Goal: Information Seeking & Learning: Learn about a topic

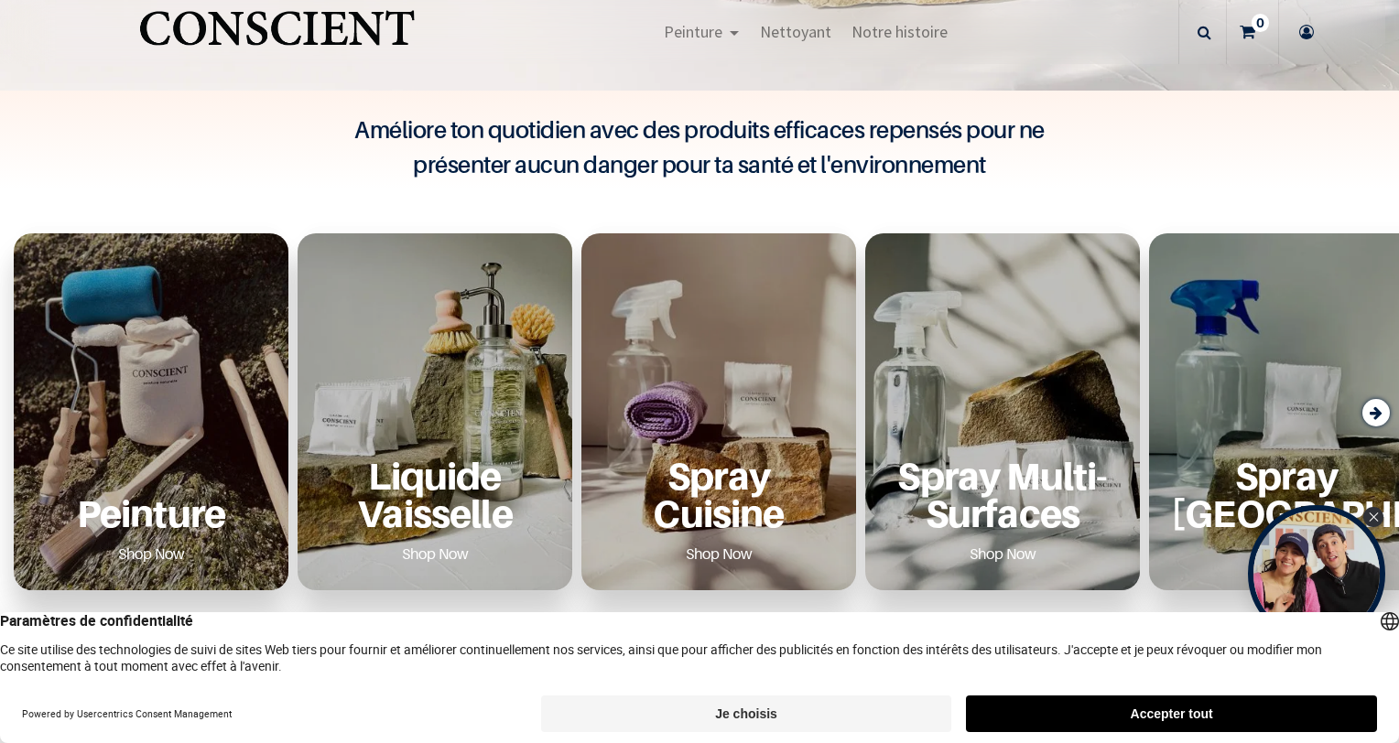
scroll to position [549, 0]
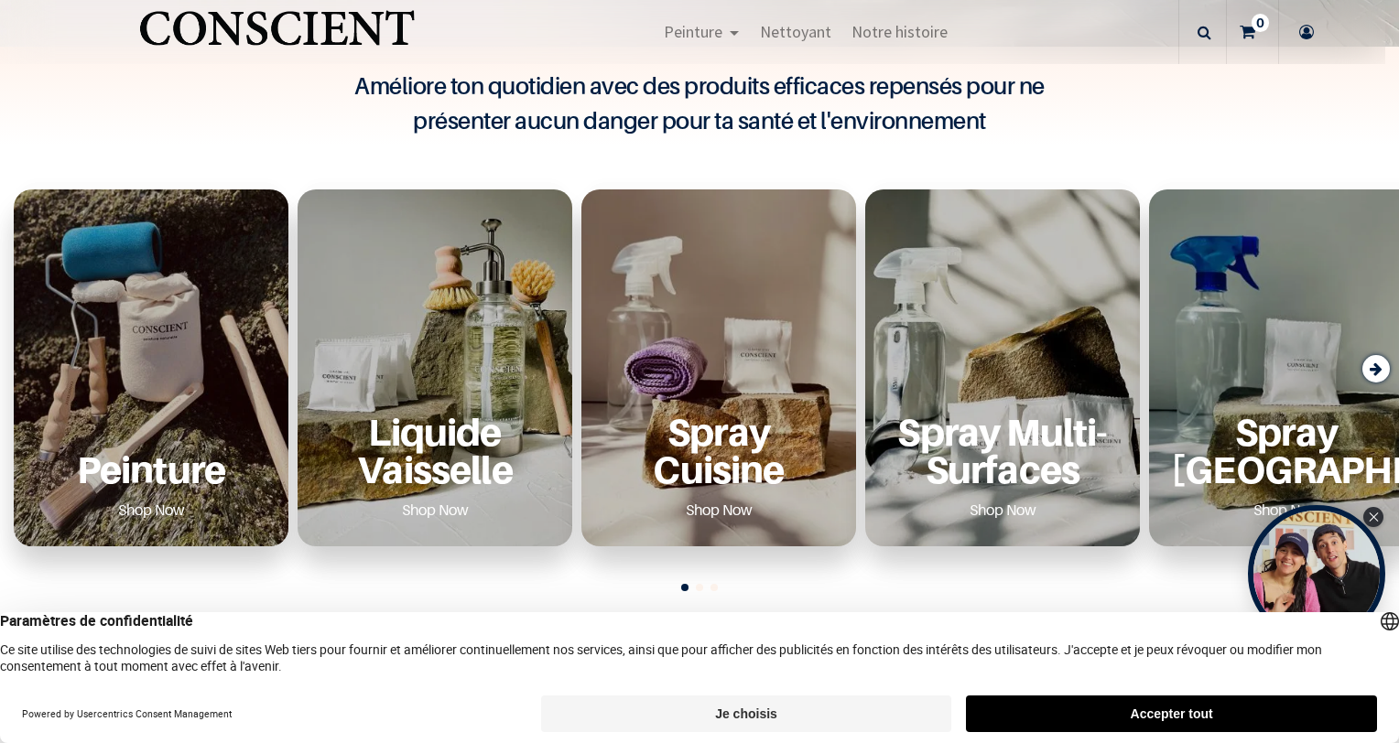
click at [165, 487] on p "Peinture" at bounding box center [151, 469] width 231 height 38
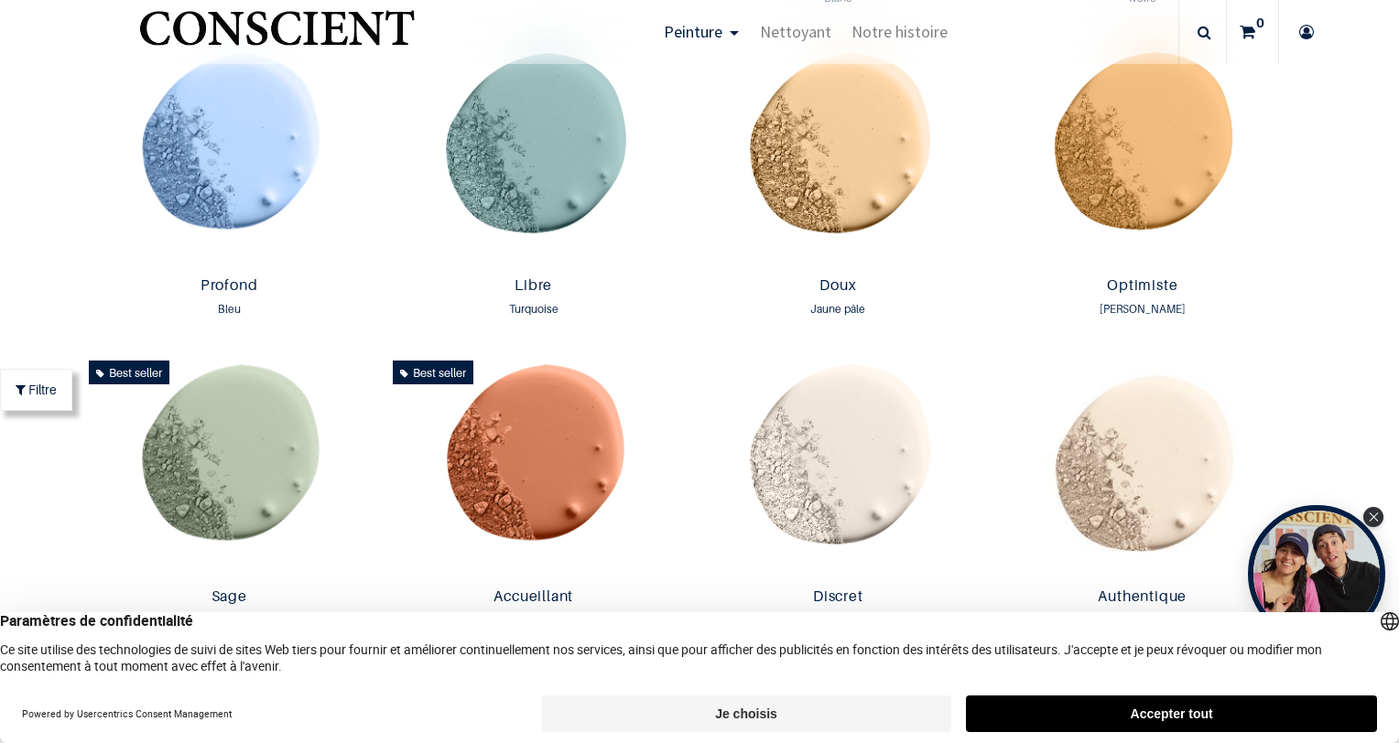
scroll to position [1373, 0]
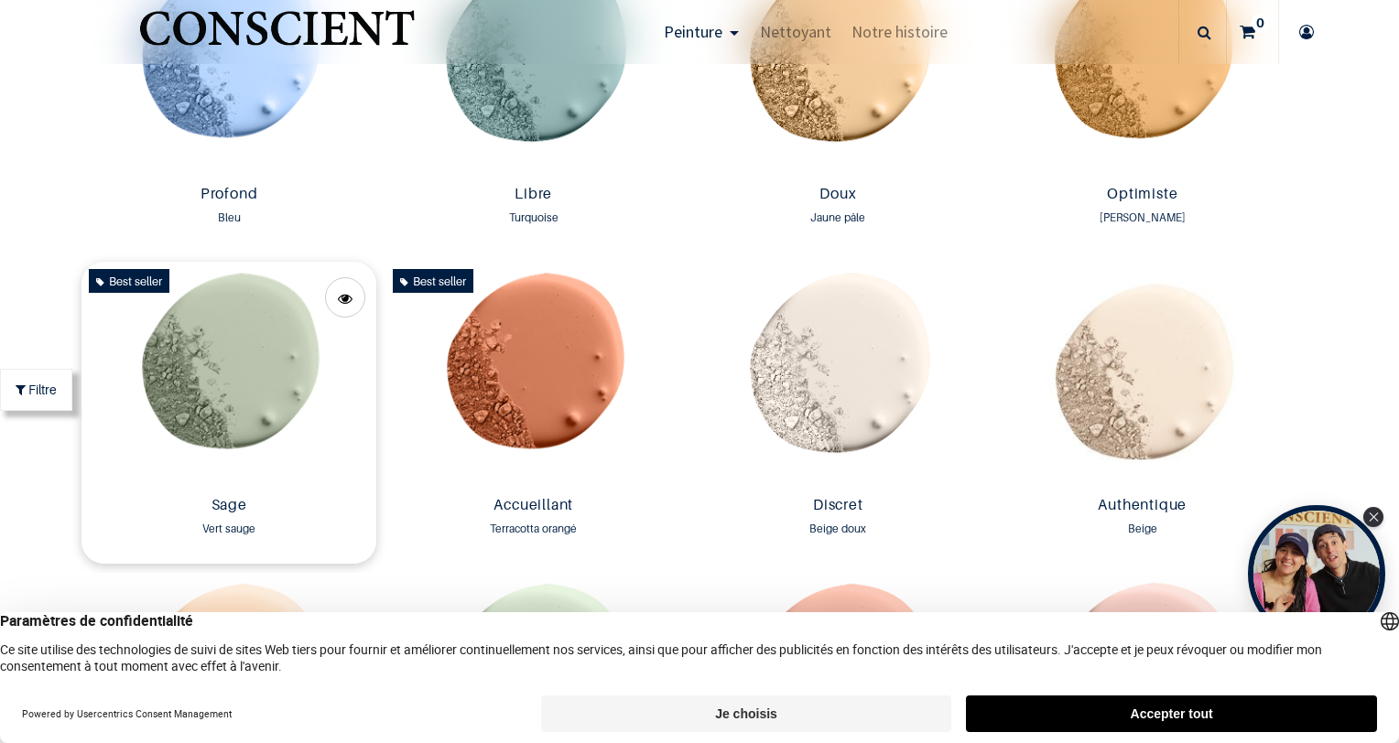
click at [231, 417] on img at bounding box center [229, 375] width 296 height 227
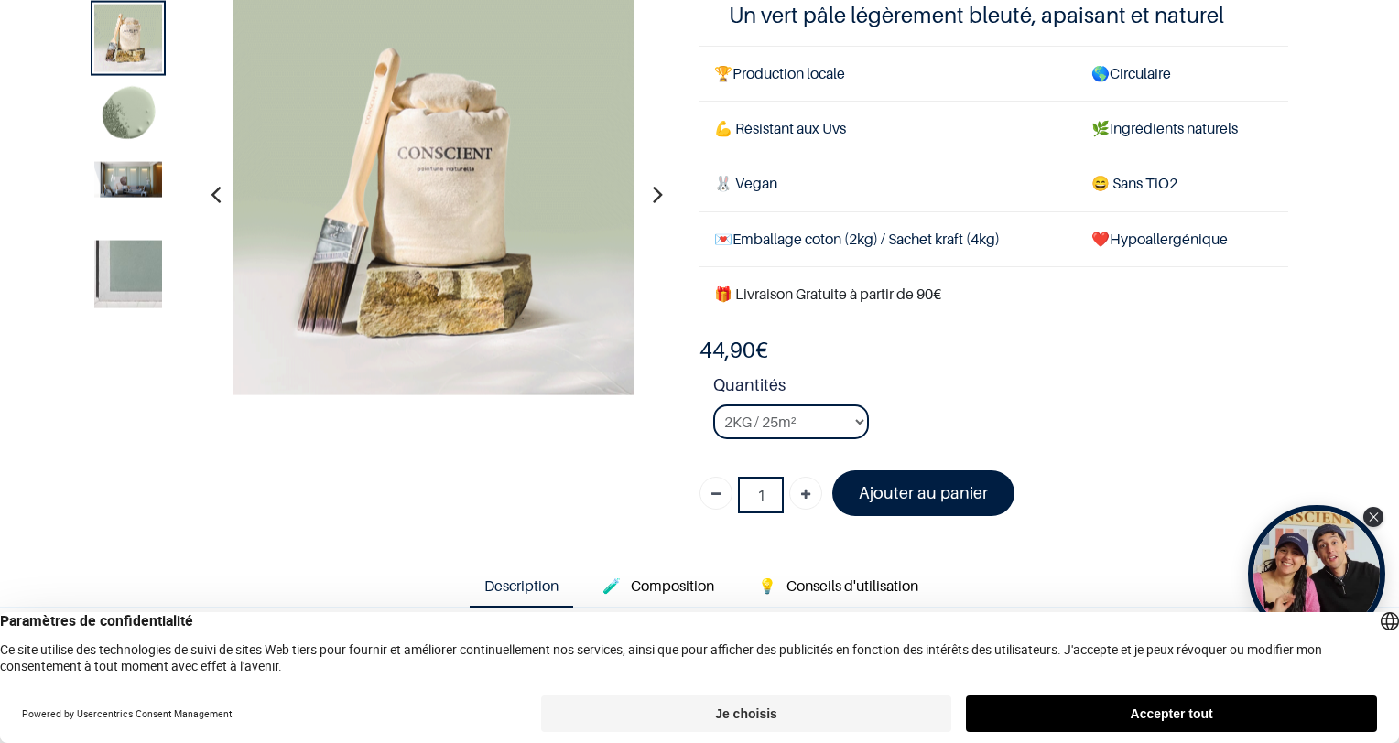
scroll to position [92, 0]
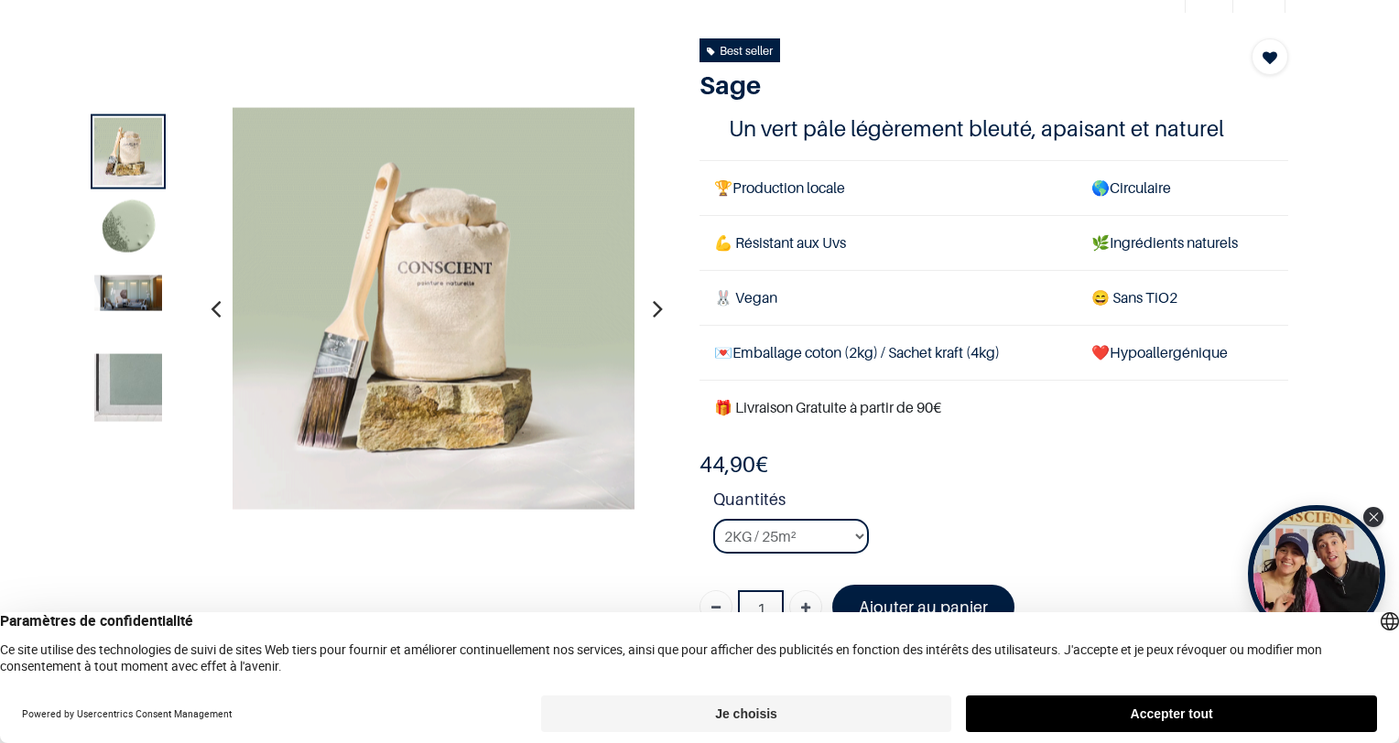
click at [135, 394] on img at bounding box center [128, 388] width 68 height 68
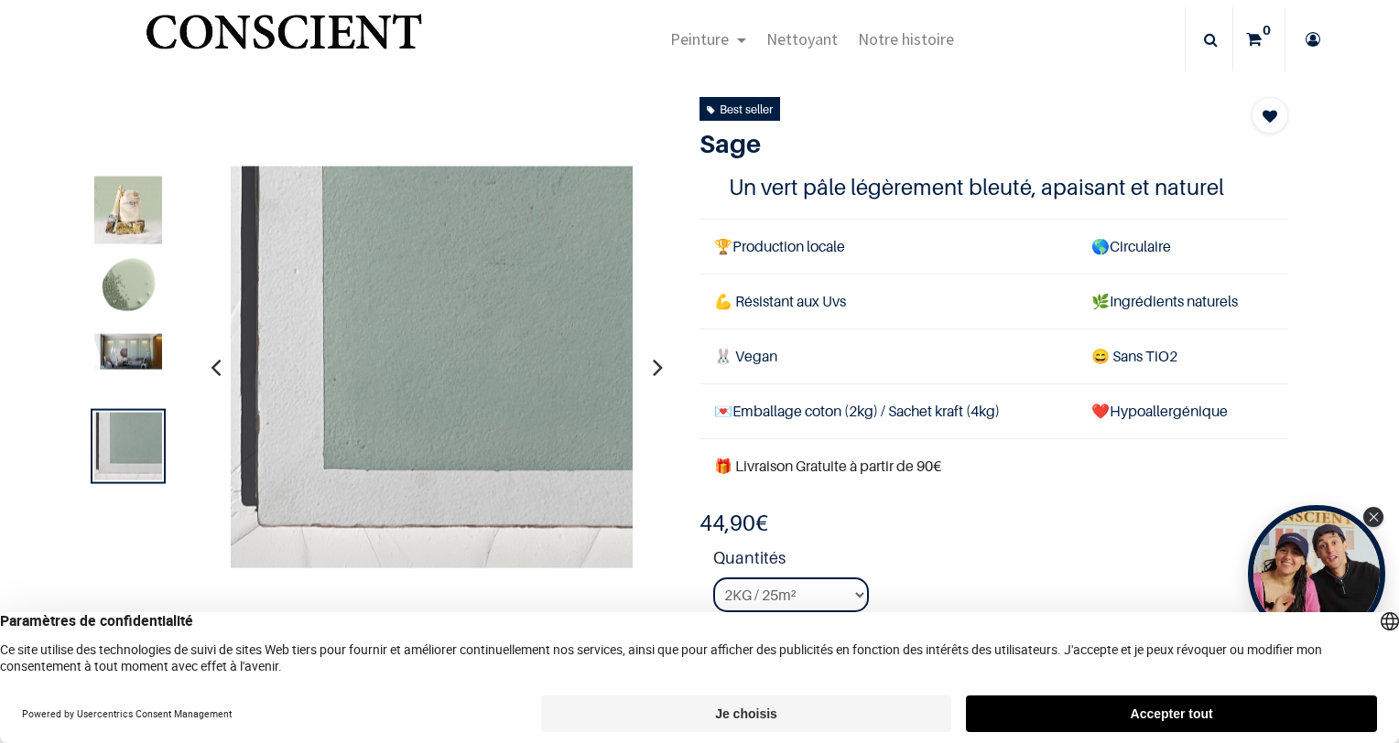
scroll to position [33, 0]
click at [134, 222] on img at bounding box center [128, 211] width 68 height 68
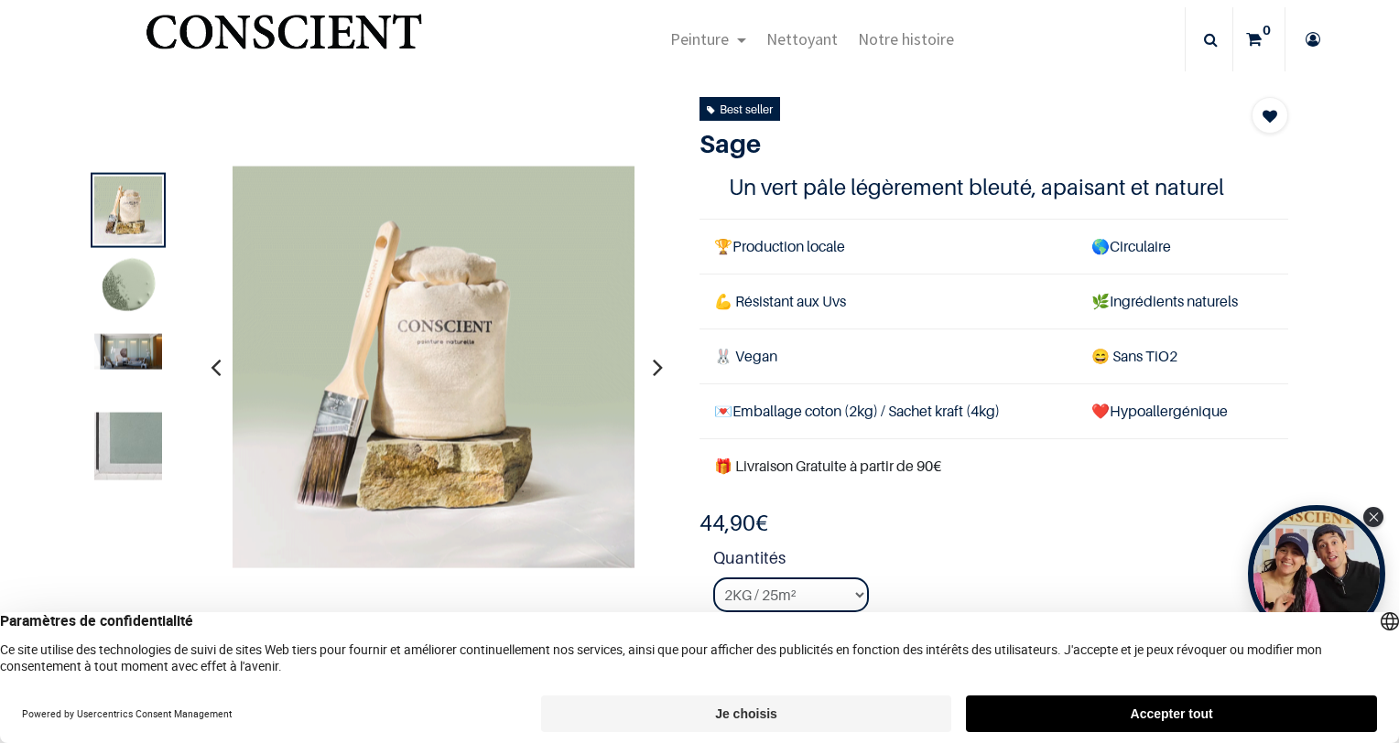
click at [128, 292] on img at bounding box center [128, 289] width 68 height 68
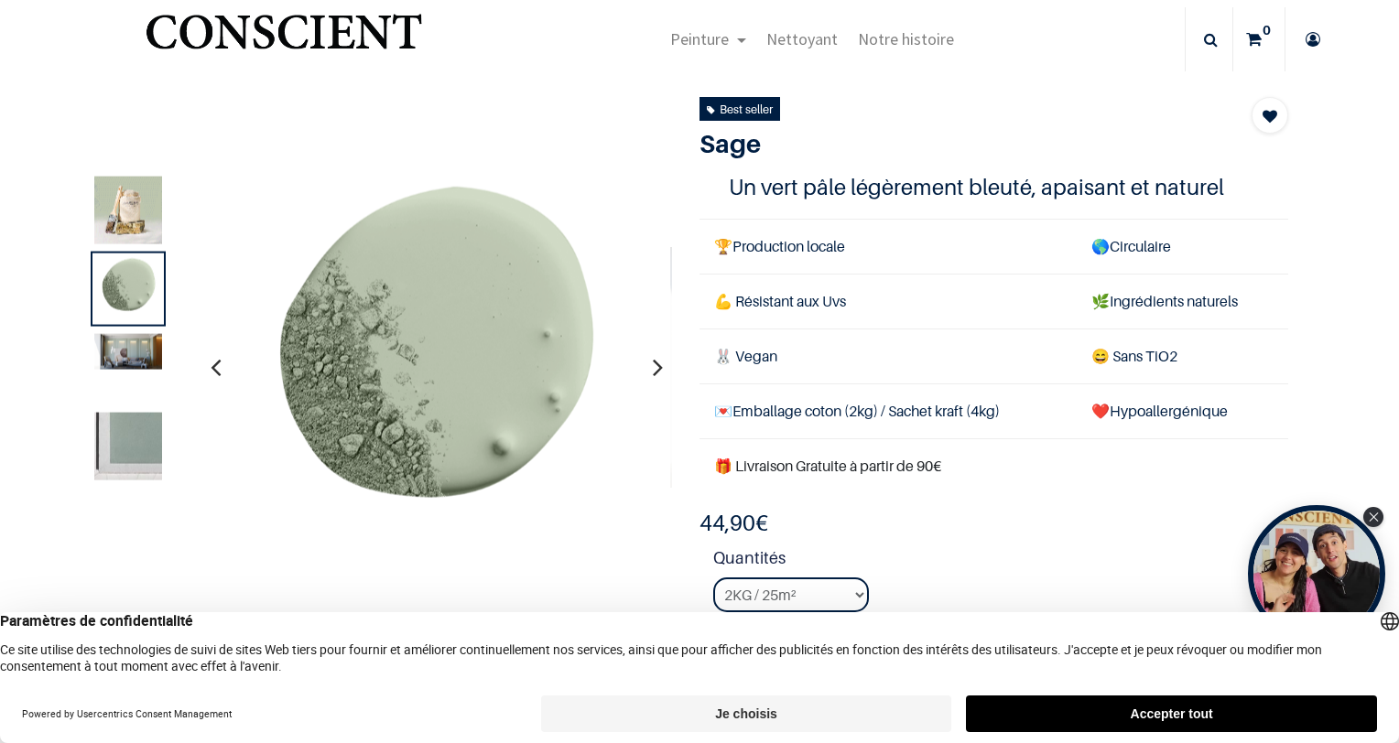
click at [130, 449] on img at bounding box center [128, 447] width 68 height 68
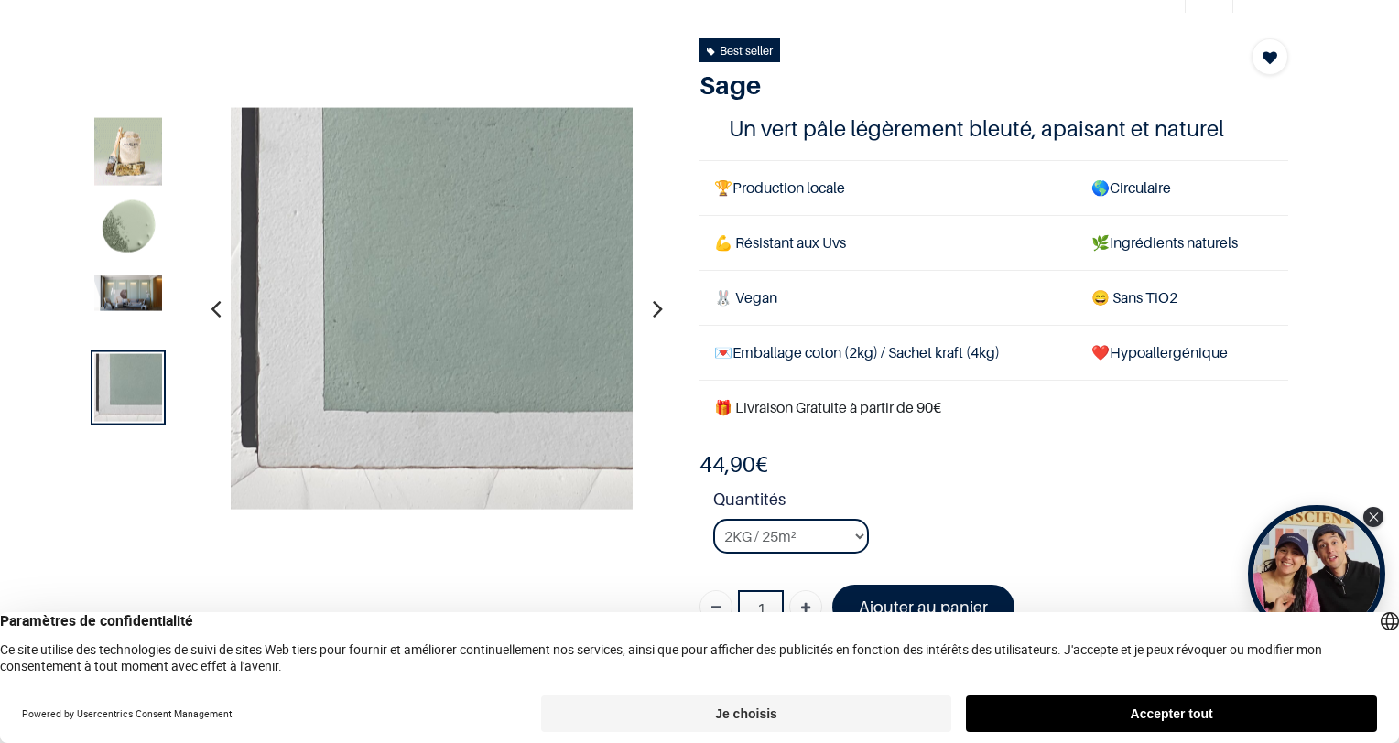
scroll to position [92, 0]
click at [785, 525] on select "2KG / 25m² 4KG / 50m² 8KG / 100m² Testeur" at bounding box center [791, 536] width 156 height 35
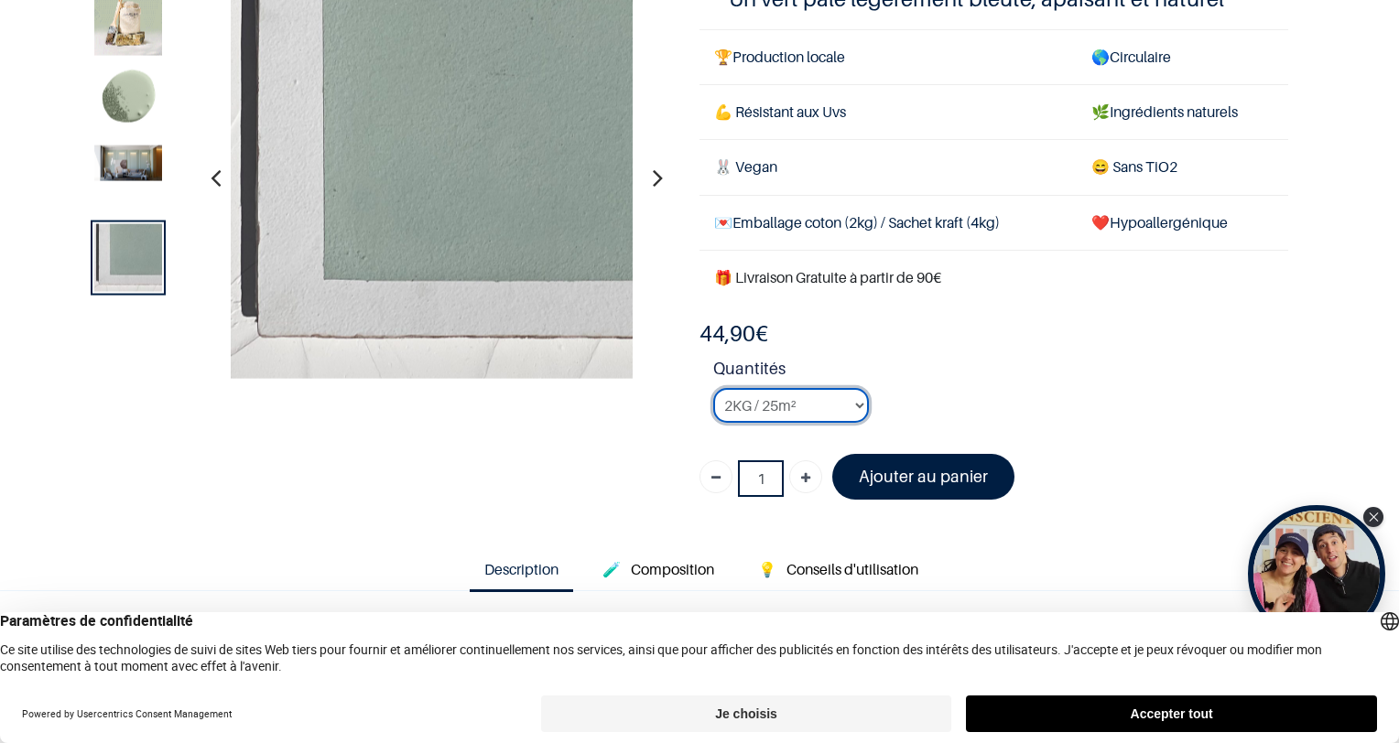
scroll to position [115, 0]
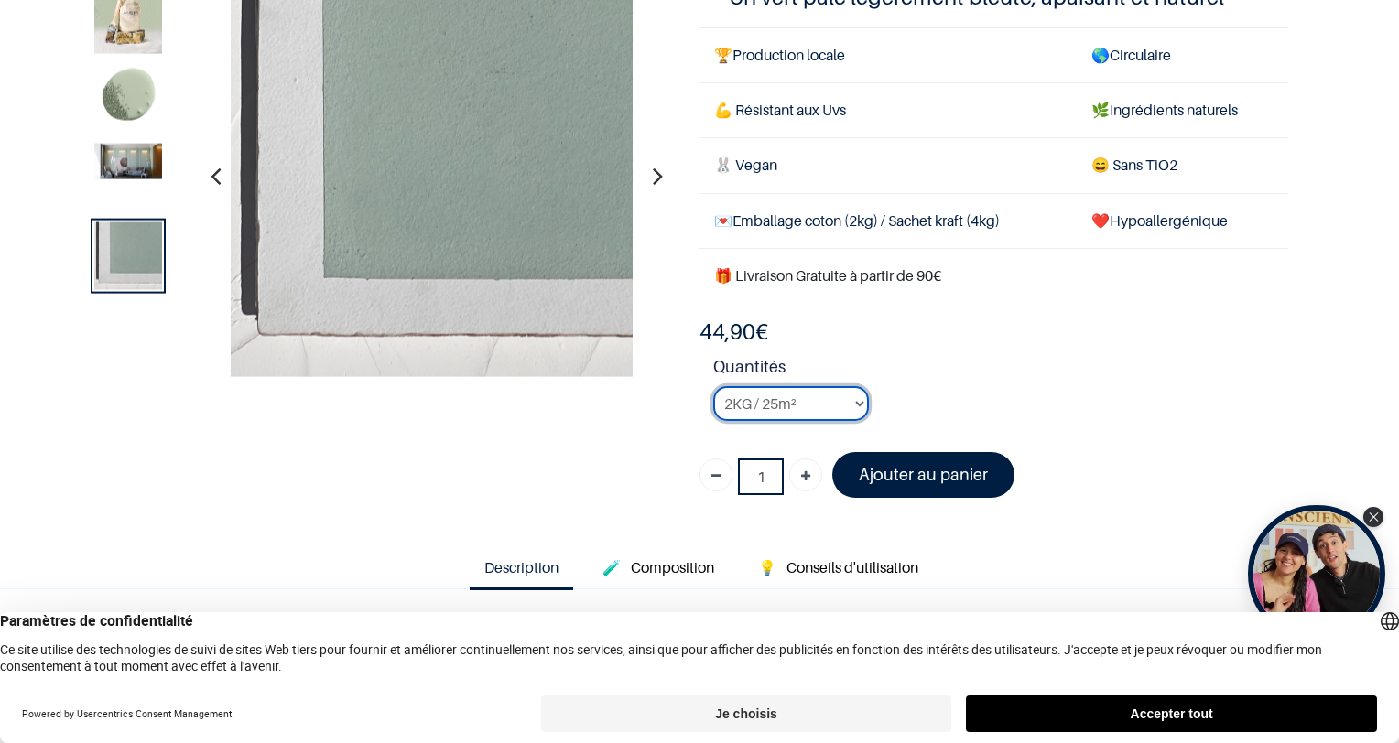
click at [742, 399] on select "2KG / 25m² 4KG / 50m² 8KG / 100m² Testeur" at bounding box center [791, 403] width 156 height 35
click at [713, 386] on select "2KG / 25m² 4KG / 50m² 8KG / 100m² Testeur" at bounding box center [791, 403] width 156 height 35
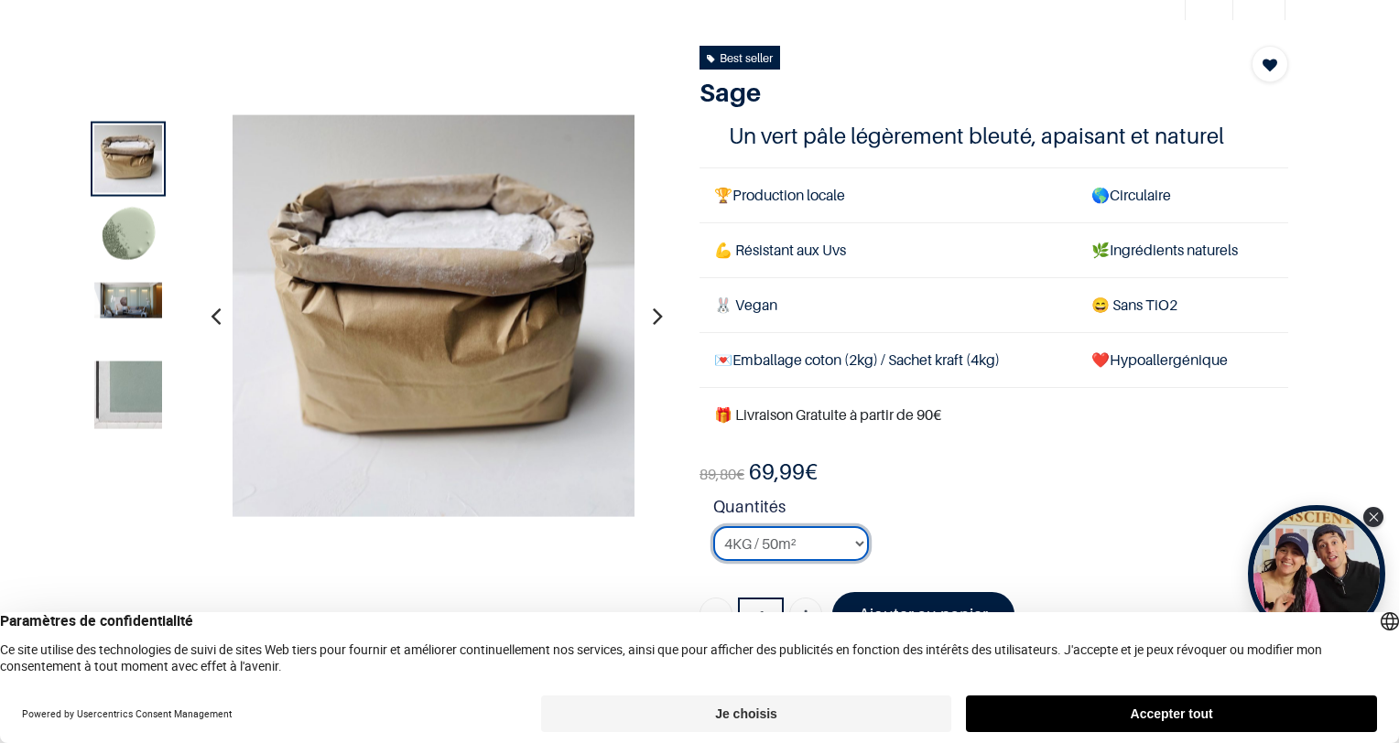
scroll to position [80, 0]
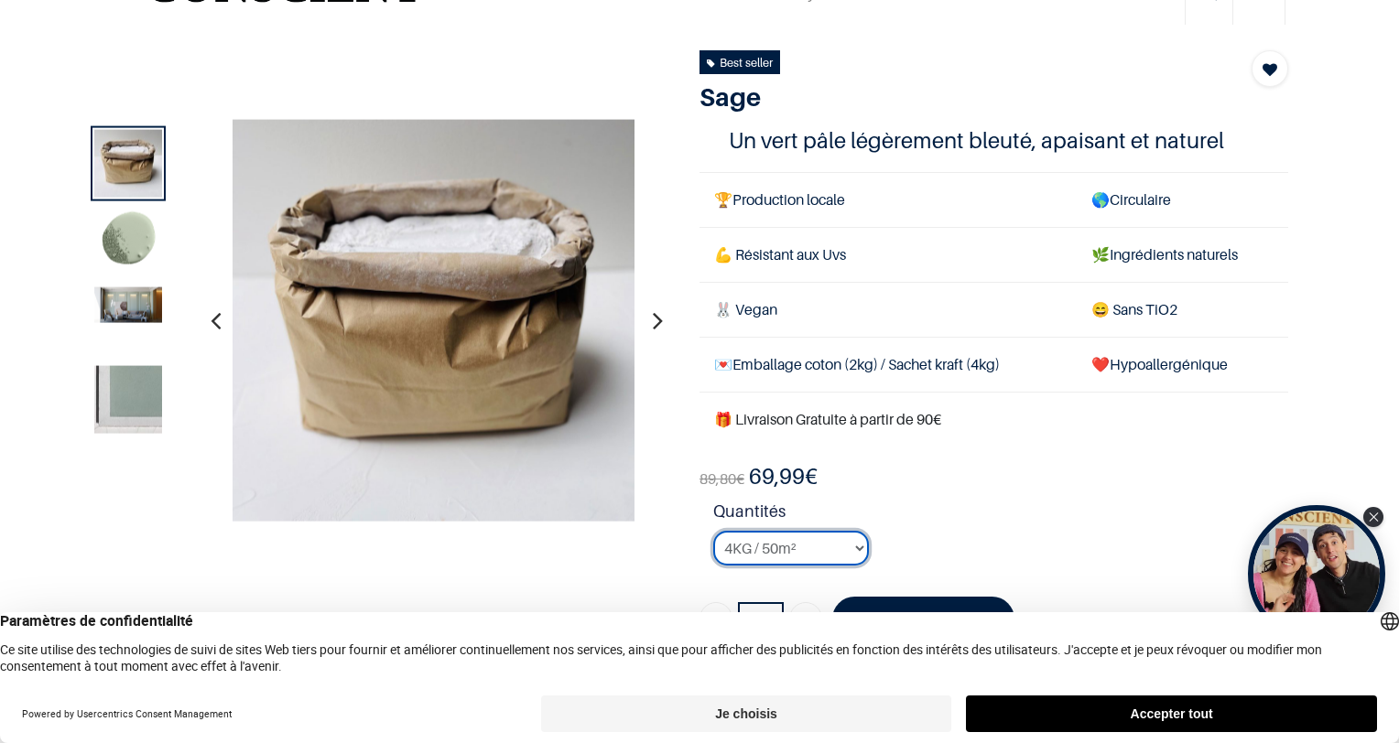
click at [827, 557] on select "2KG / 25m² 4KG / 50m² 8KG / 100m² Testeur" at bounding box center [791, 548] width 156 height 35
click at [713, 531] on select "2KG / 25m² 4KG / 50m² 8KG / 100m² Testeur" at bounding box center [791, 548] width 156 height 35
click at [839, 546] on select "2KG / 25m² 4KG / 50m² 8KG / 100m² Testeur" at bounding box center [791, 548] width 156 height 35
select select "17"
click at [713, 531] on select "2KG / 25m² 4KG / 50m² 8KG / 100m² Testeur" at bounding box center [791, 548] width 156 height 35
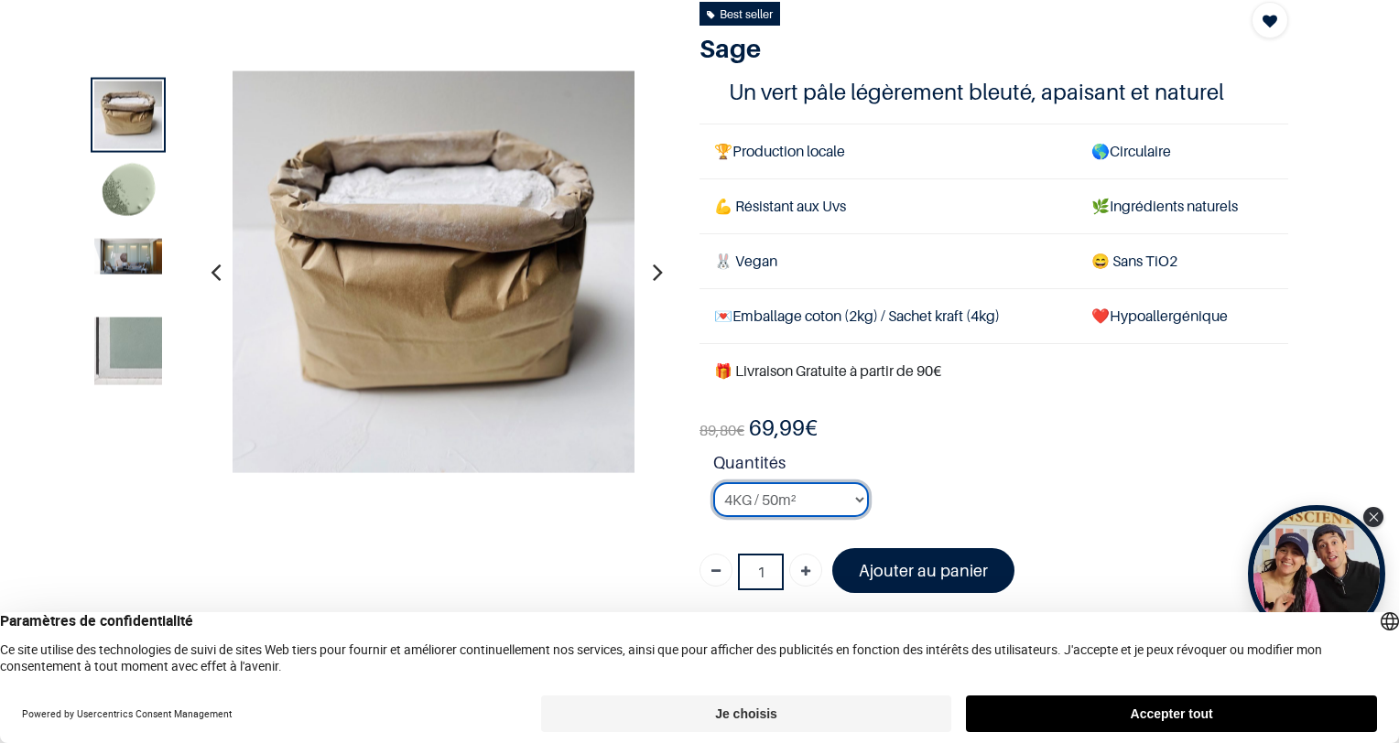
scroll to position [135, 0]
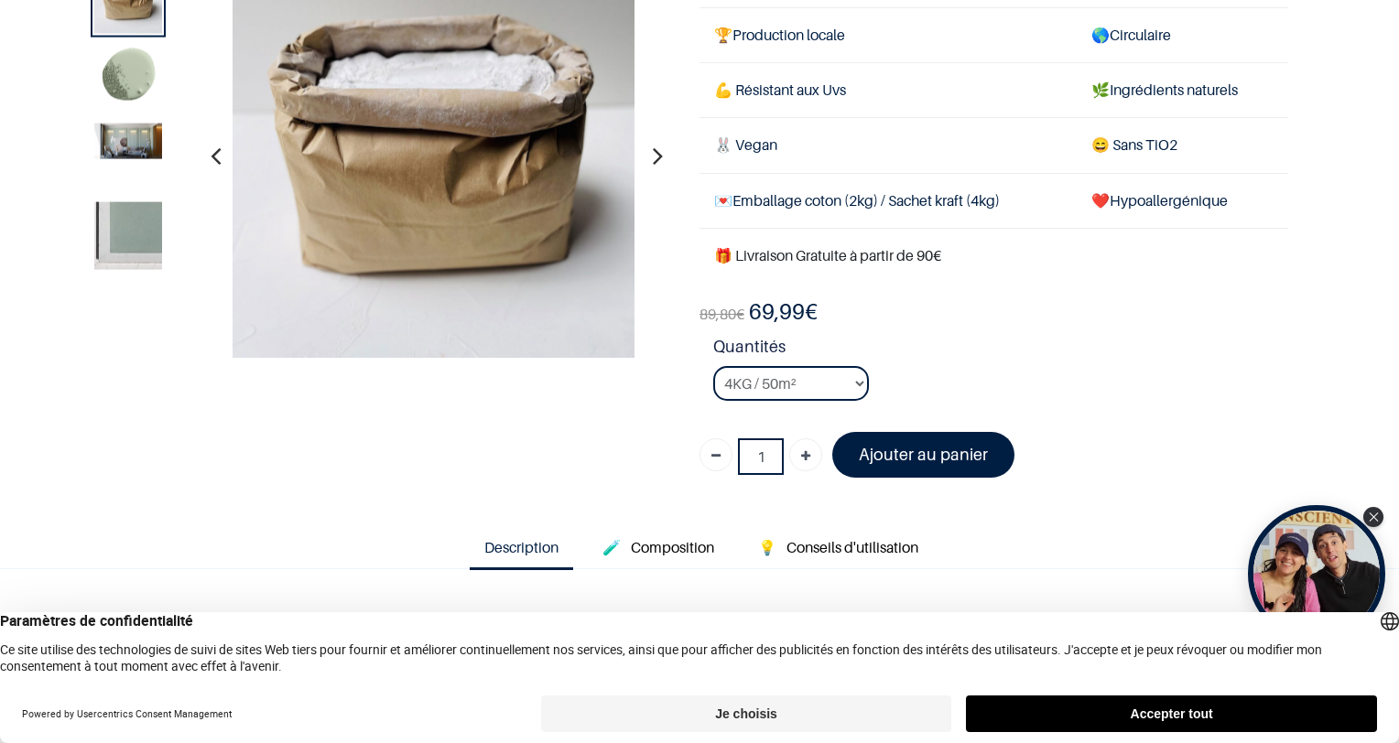
drag, startPoint x: 88, startPoint y: 27, endPoint x: -4, endPoint y: -95, distance: 153.1
click at [0, 0] on html "True Peinture Shop new 0" at bounding box center [699, 371] width 1399 height 743
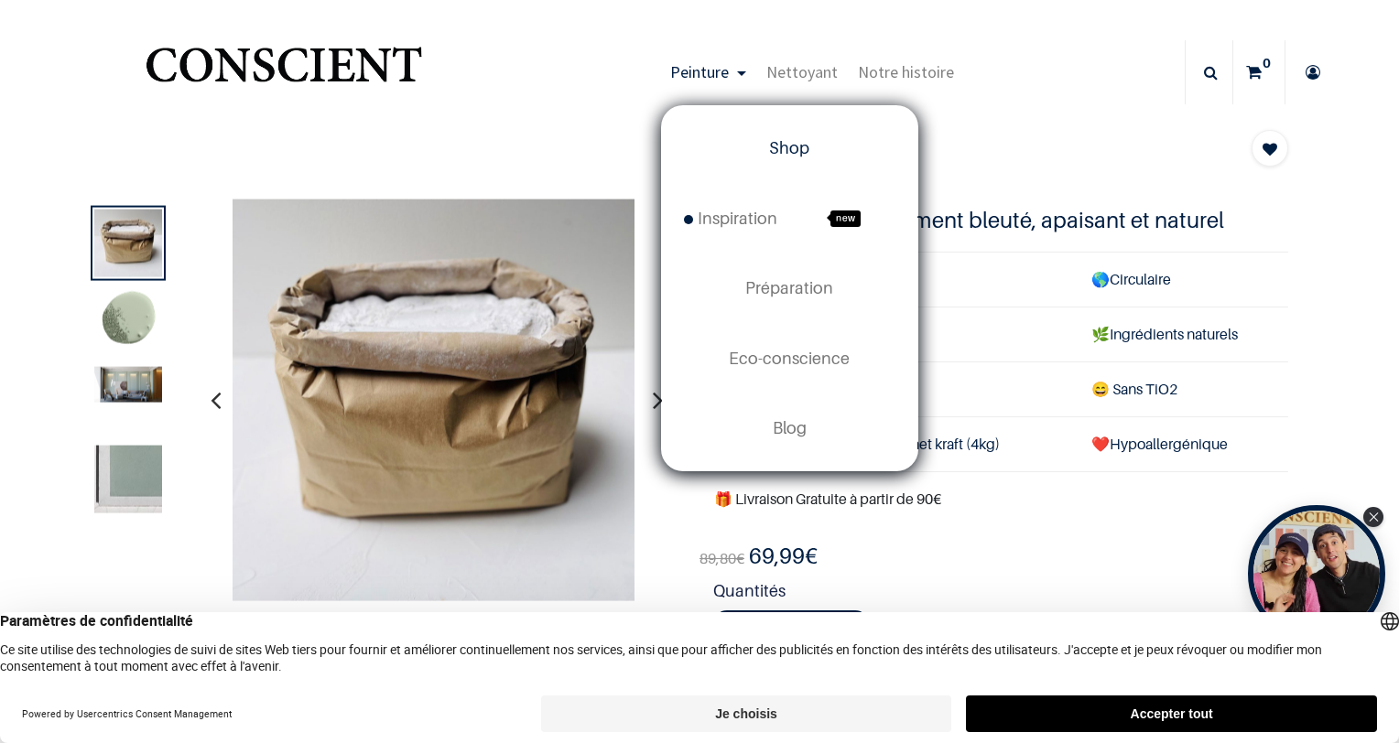
click at [770, 148] on span "Shop" at bounding box center [789, 147] width 40 height 19
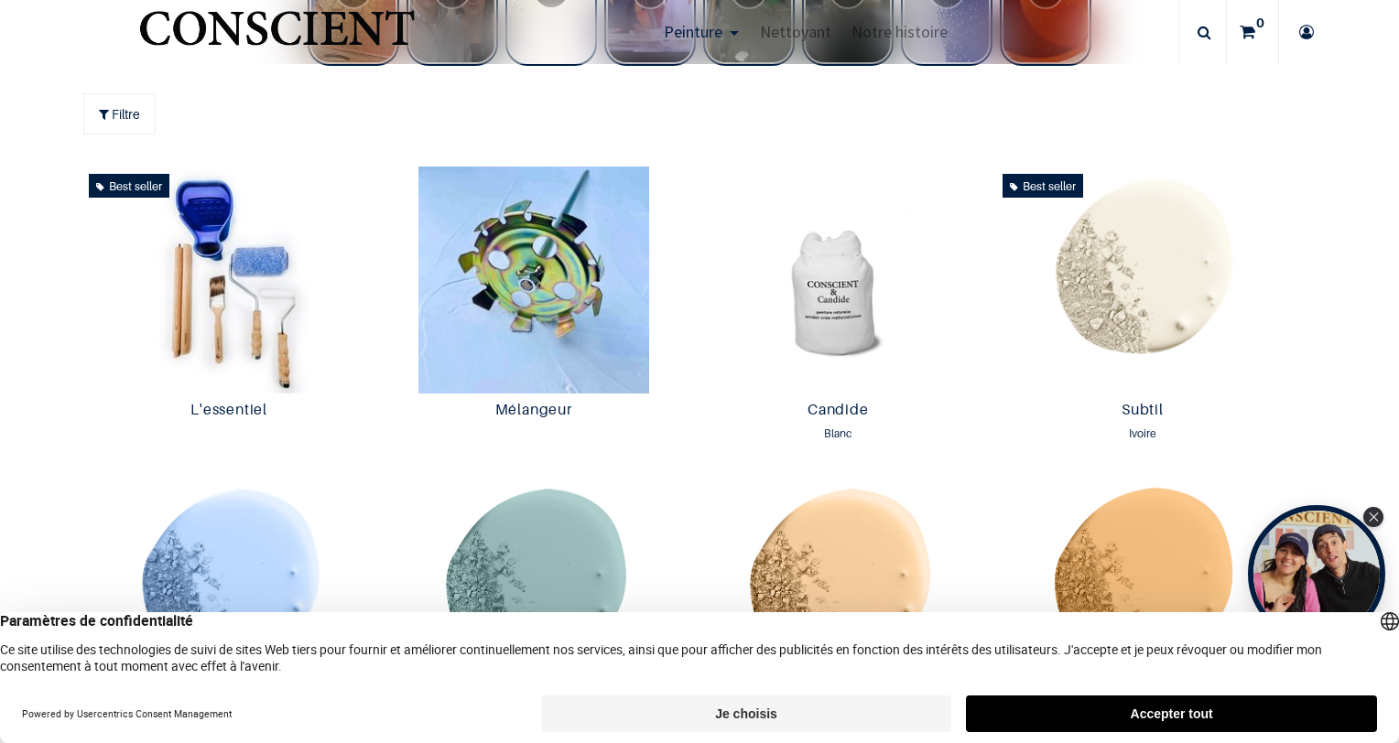
scroll to position [896, 0]
click at [1024, 713] on button "Accepter tout" at bounding box center [1171, 714] width 411 height 37
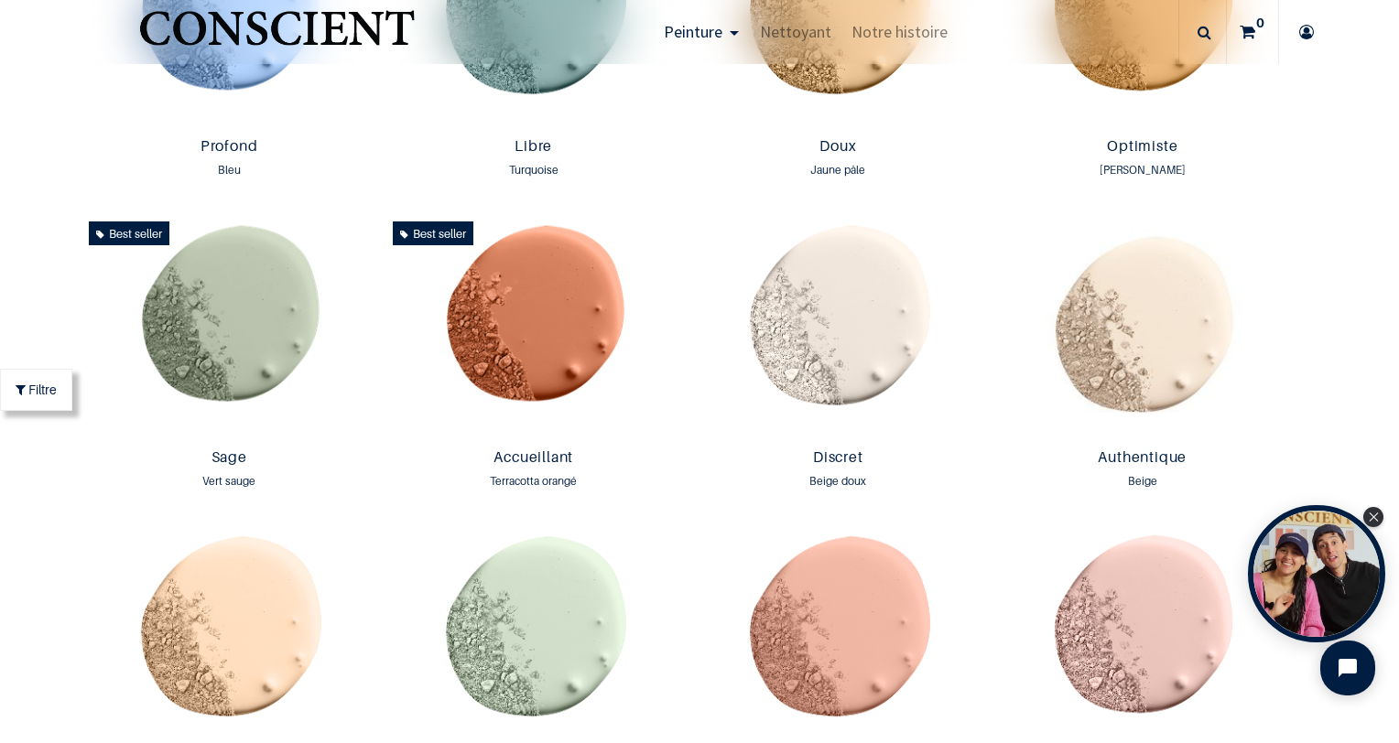
scroll to position [1171, 0]
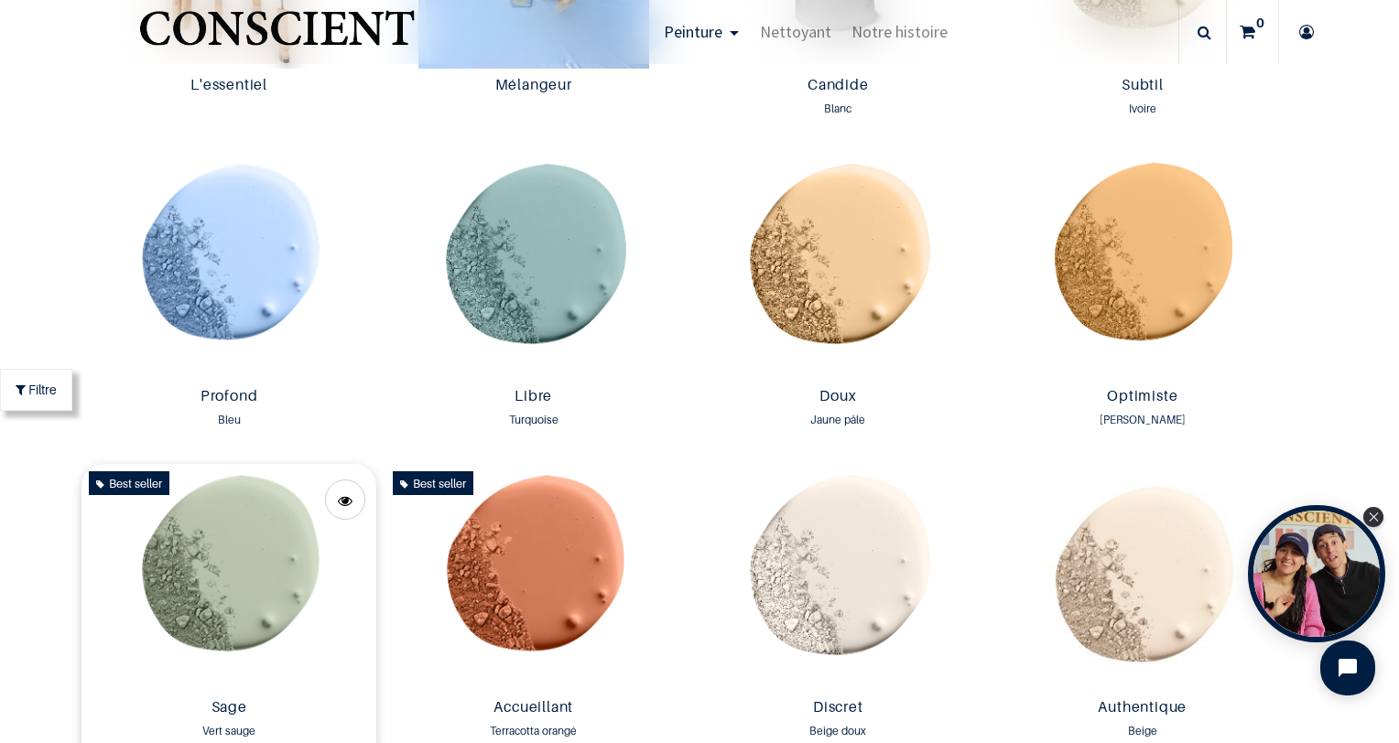
click at [241, 583] on img at bounding box center [229, 577] width 296 height 227
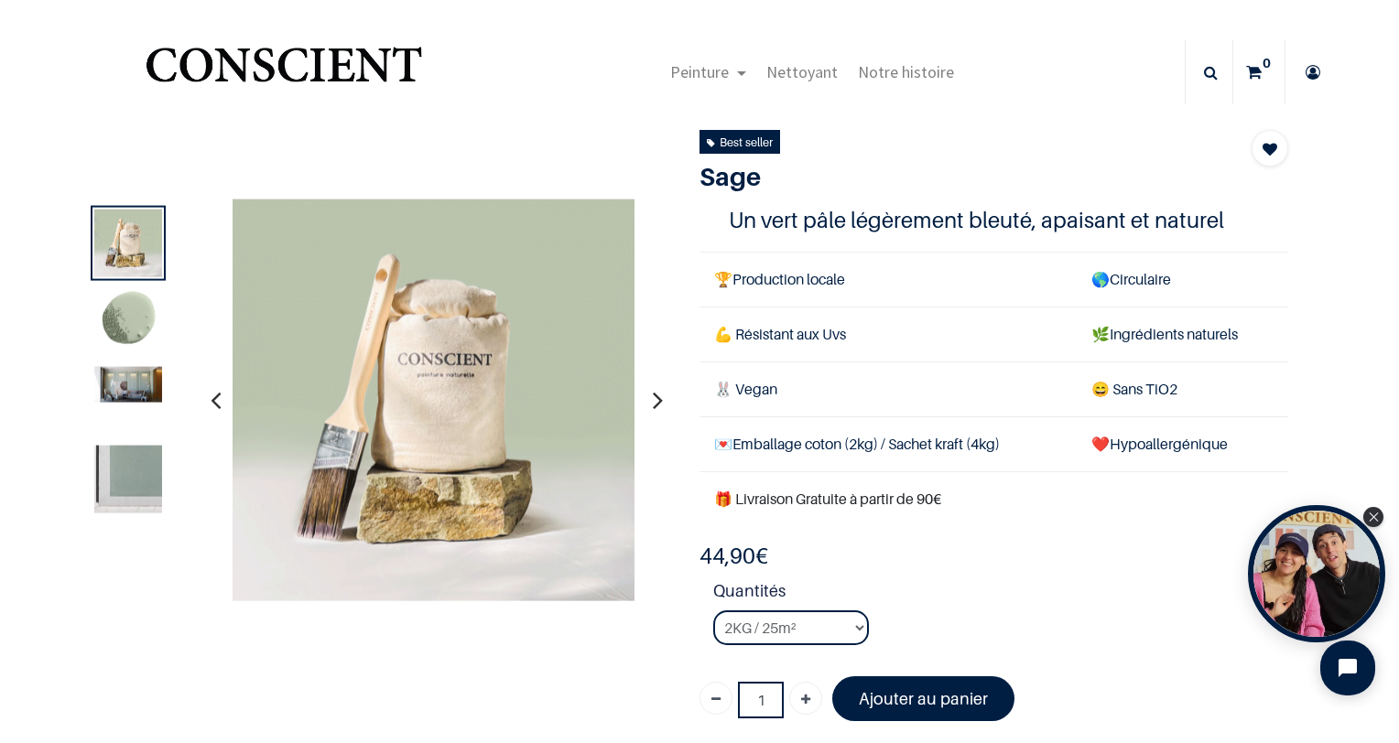
click at [655, 397] on button "button" at bounding box center [658, 400] width 28 height 68
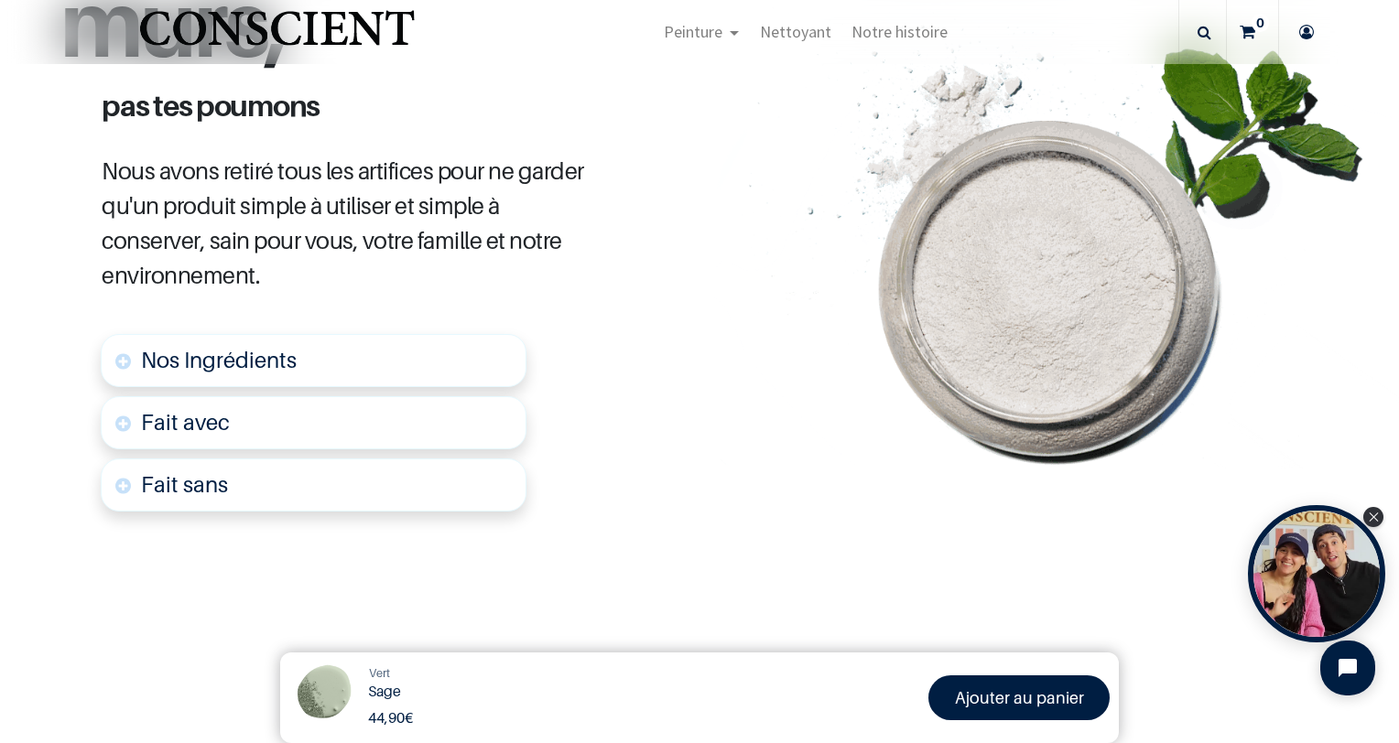
scroll to position [915, 0]
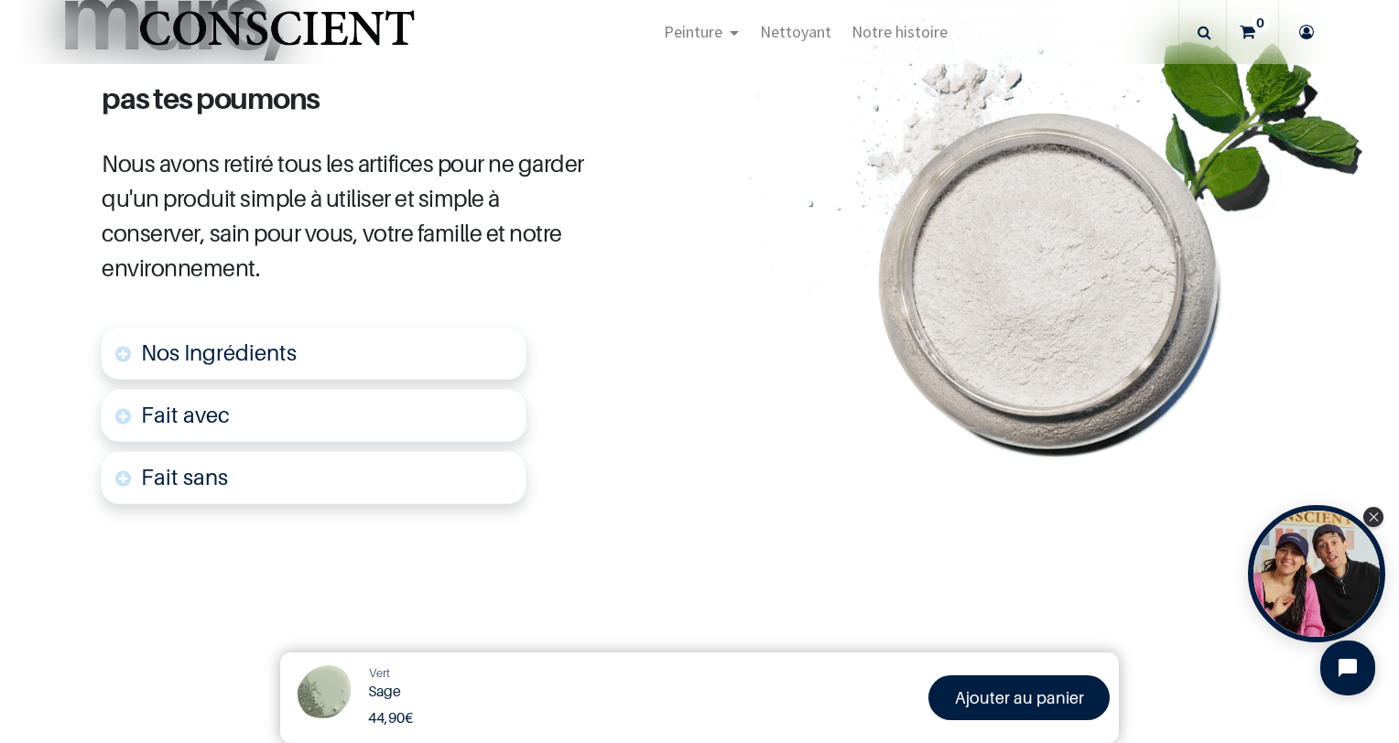
click at [171, 340] on span "Nos Ingrédients" at bounding box center [219, 353] width 156 height 27
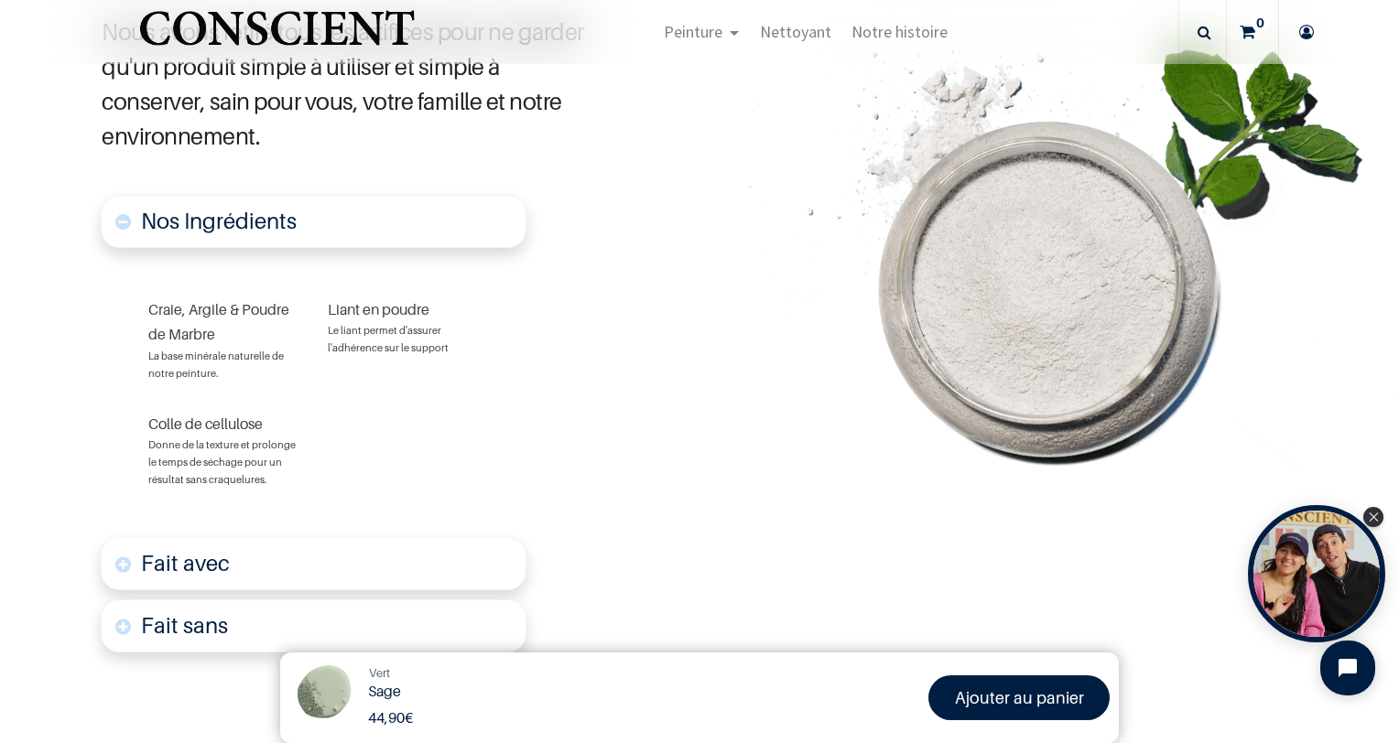
scroll to position [1056, 0]
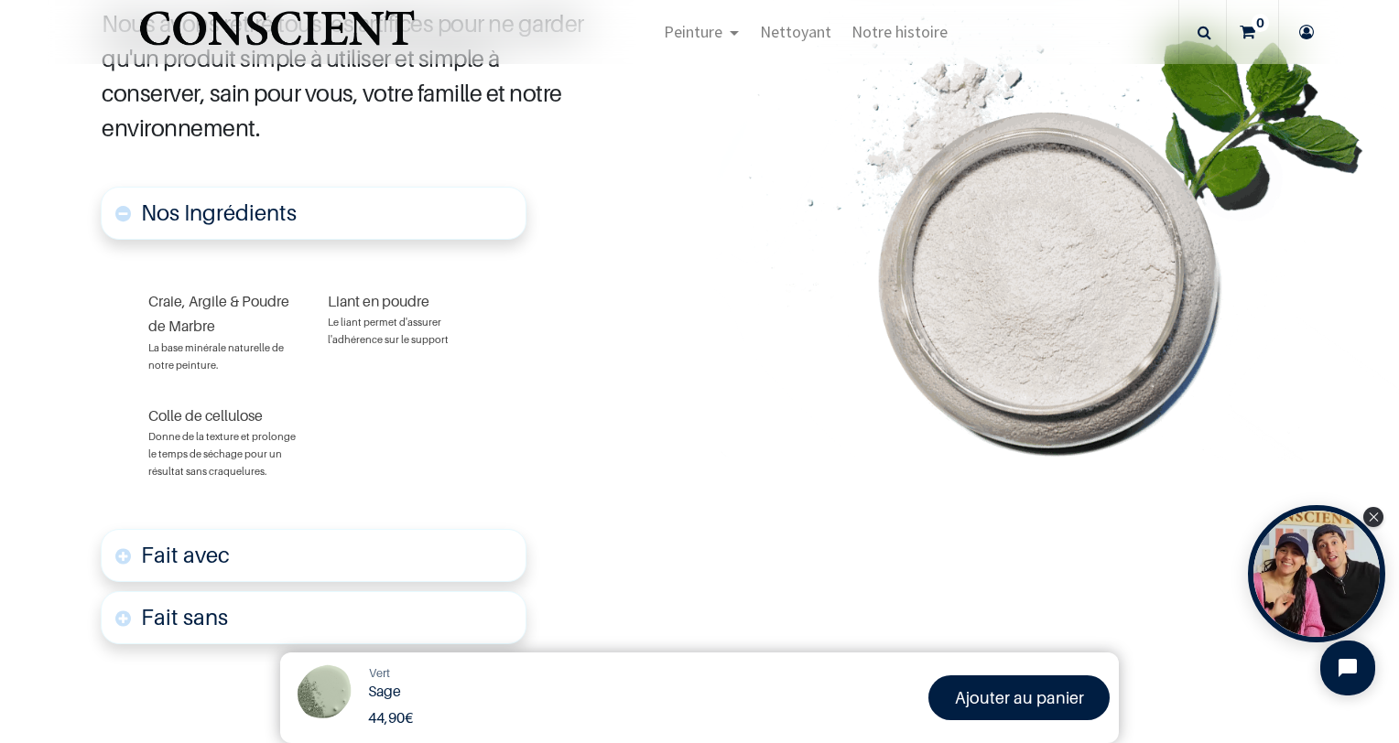
click at [315, 553] on link "Fait avec" at bounding box center [314, 555] width 426 height 53
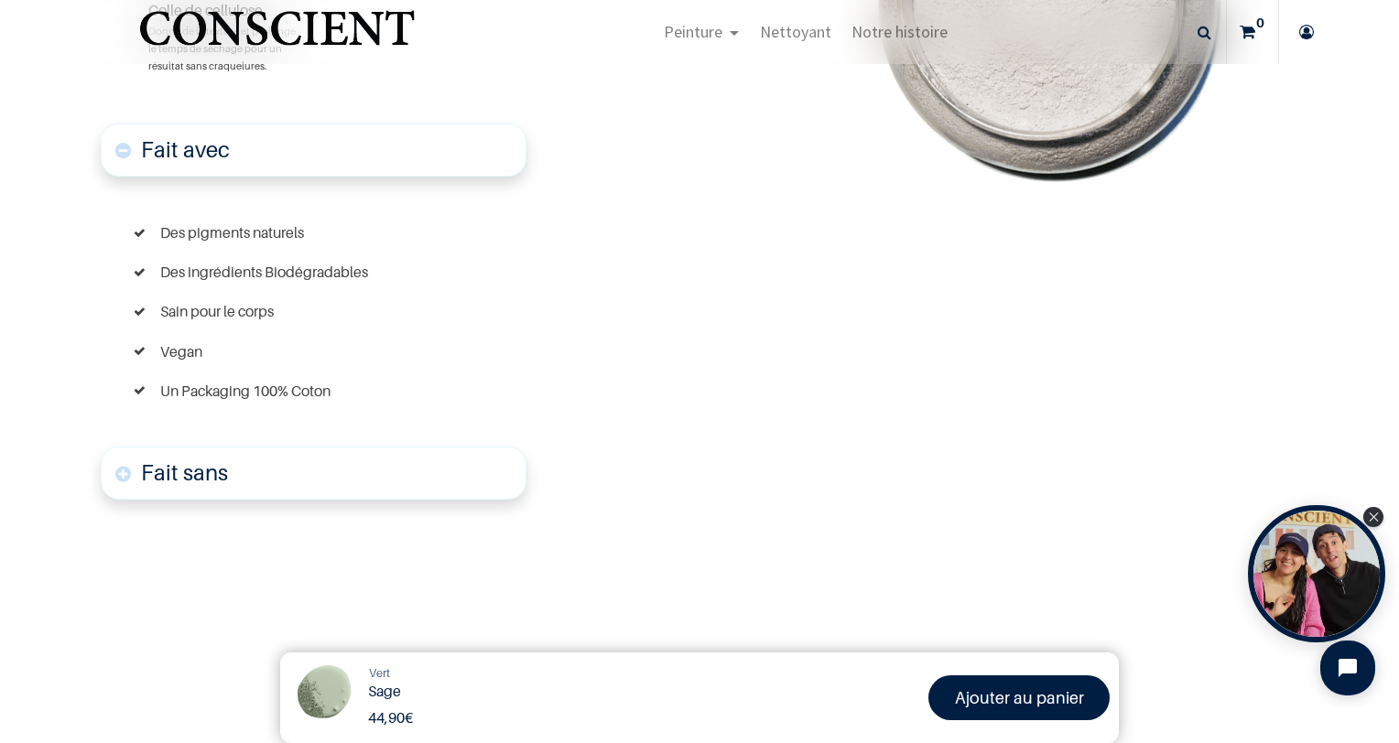
click at [264, 479] on link "Fait sans" at bounding box center [314, 473] width 426 height 53
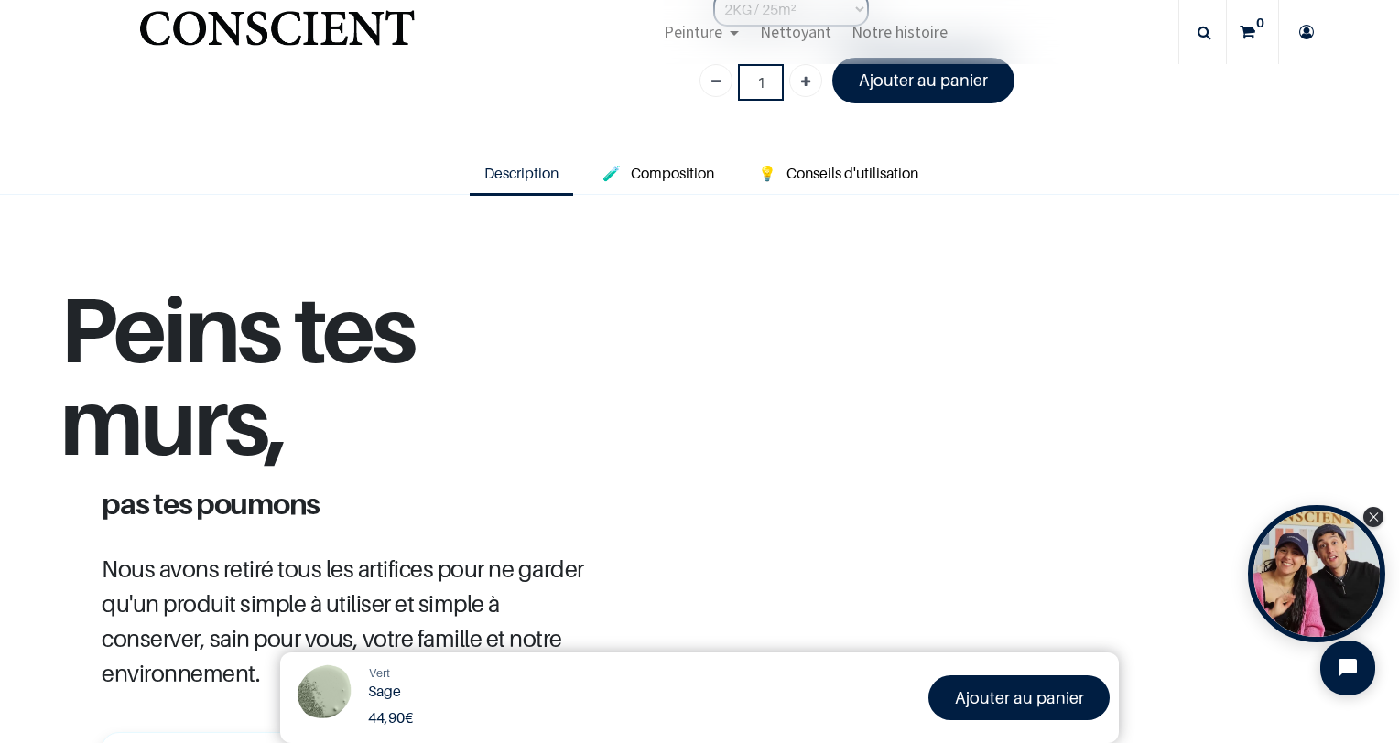
scroll to position [52, 0]
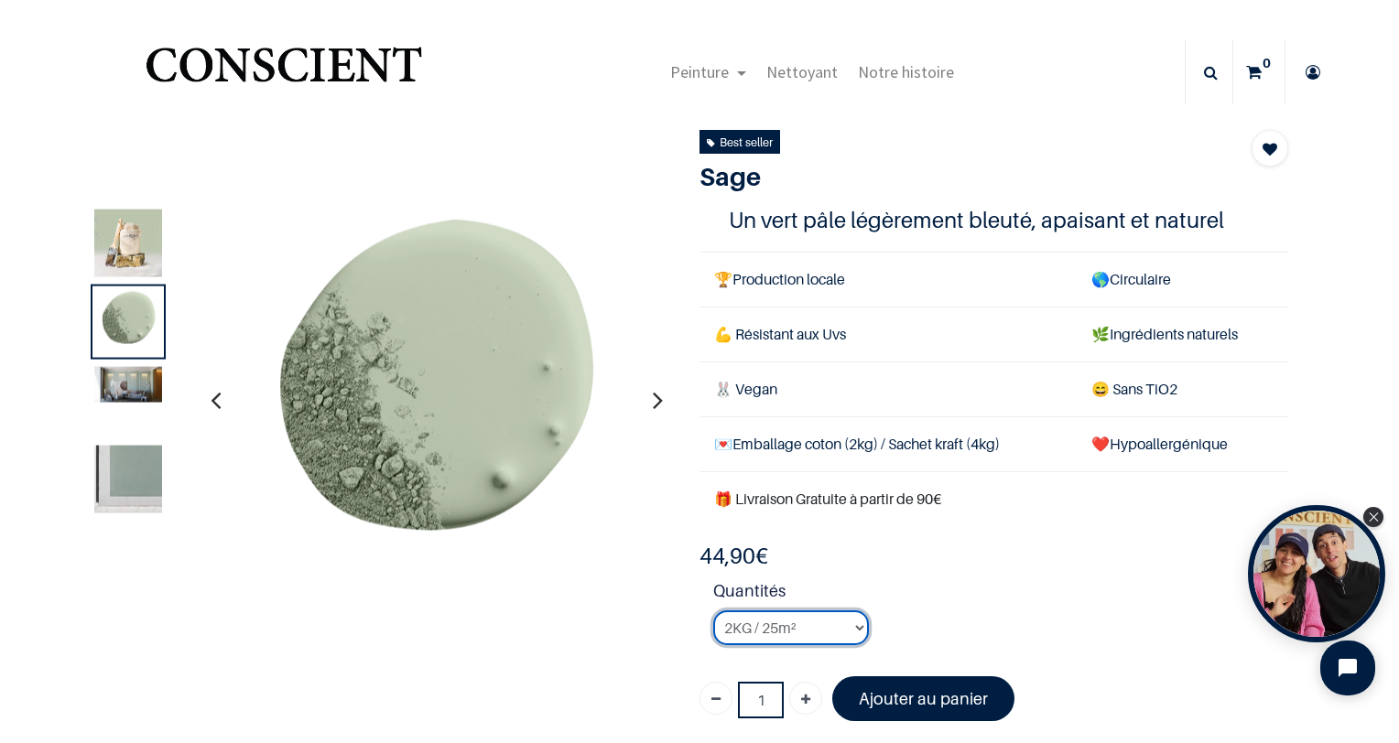
click at [784, 630] on select "2KG / 25m² 4KG / 50m² 8KG / 100m² Testeur" at bounding box center [791, 628] width 156 height 35
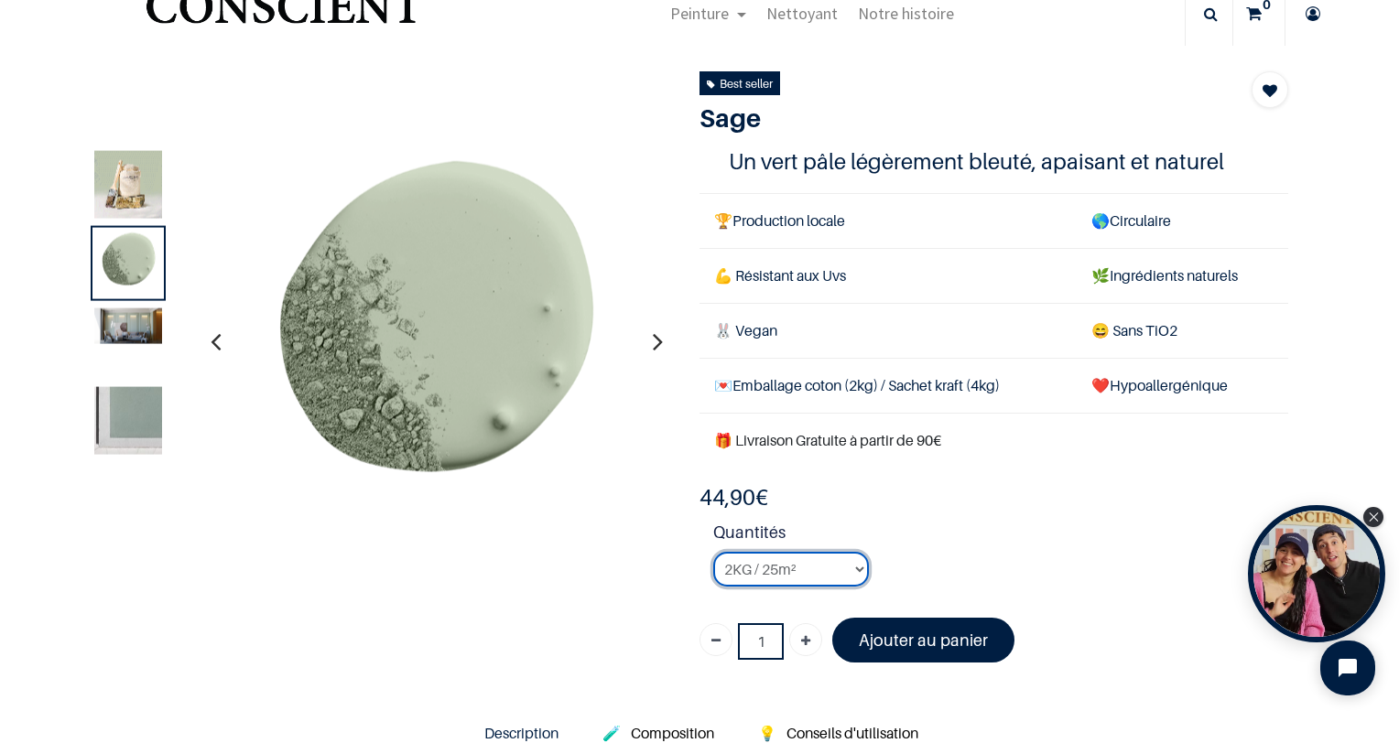
scroll to position [92, 0]
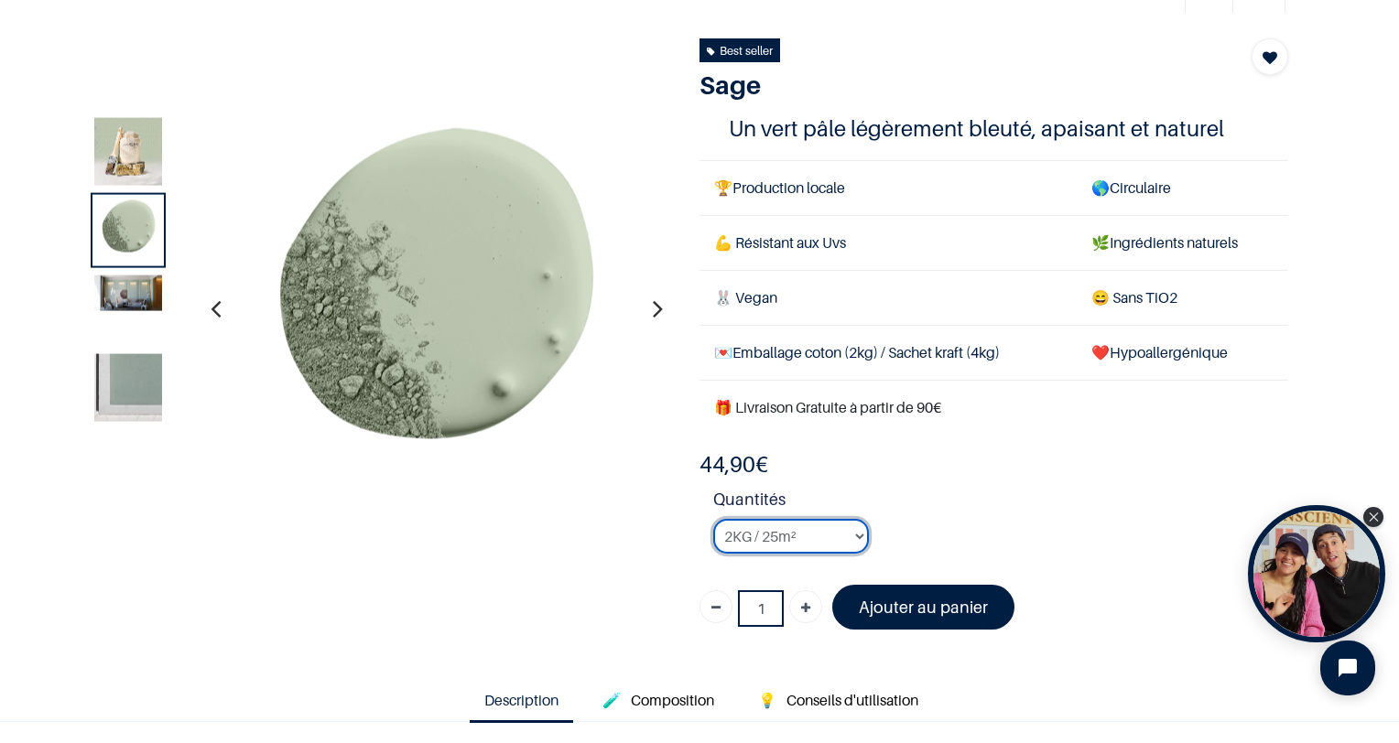
click at [769, 520] on select "2KG / 25m² 4KG / 50m² 8KG / 100m² Testeur" at bounding box center [791, 536] width 156 height 35
click at [713, 519] on select "2KG / 25m² 4KG / 50m² 8KG / 100m² Testeur" at bounding box center [791, 536] width 156 height 35
click at [765, 535] on select "2KG / 25m² 4KG / 50m² 8KG / 100m² Testeur" at bounding box center [791, 536] width 156 height 35
click at [713, 519] on select "2KG / 25m² 4KG / 50m² 8KG / 100m² Testeur" at bounding box center [791, 536] width 156 height 35
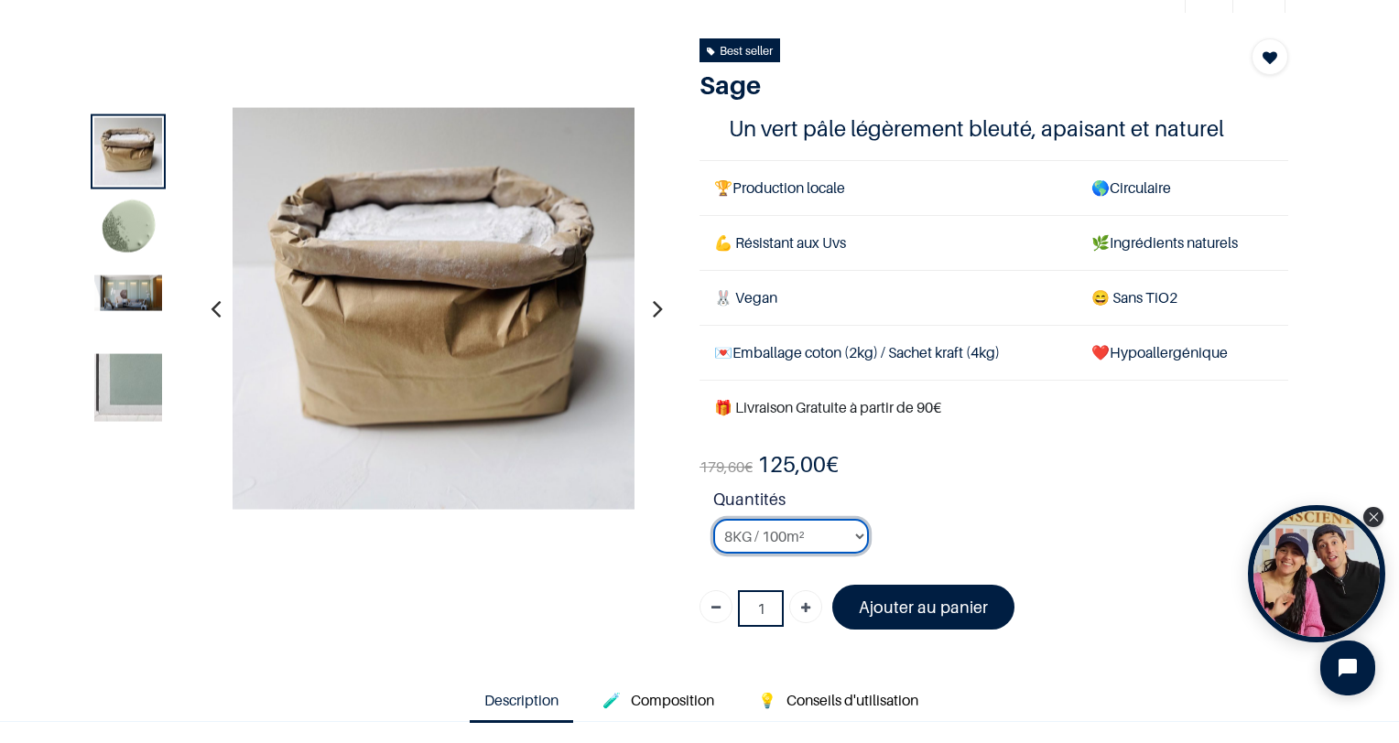
click at [775, 541] on select "2KG / 25m² 4KG / 50m² 8KG / 100m² Testeur" at bounding box center [791, 536] width 156 height 35
select select "17"
click at [713, 519] on select "2KG / 25m² 4KG / 50m² 8KG / 100m² Testeur" at bounding box center [791, 536] width 156 height 35
click at [801, 606] on icon "Ajouter" at bounding box center [805, 608] width 9 height 33
type input "2"
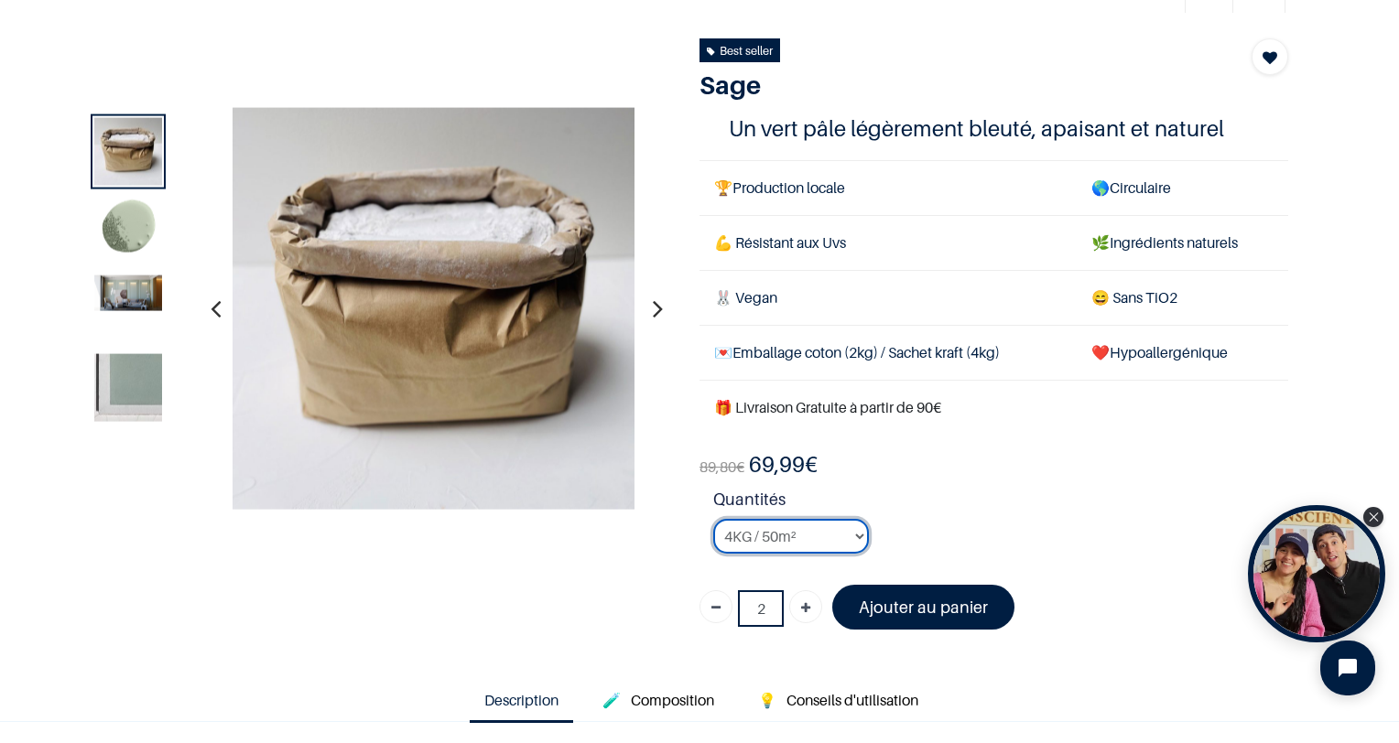
click at [781, 538] on select "2KG / 25m² 4KG / 50m² 8KG / 100m² Testeur" at bounding box center [791, 536] width 156 height 35
click at [713, 519] on select "2KG / 25m² 4KG / 50m² 8KG / 100m² Testeur" at bounding box center [791, 536] width 156 height 35
click at [751, 538] on select "2KG / 25m² 4KG / 50m² 8KG / 100m² Testeur" at bounding box center [791, 536] width 156 height 35
click at [713, 519] on select "2KG / 25m² 4KG / 50m² 8KG / 100m² Testeur" at bounding box center [791, 536] width 156 height 35
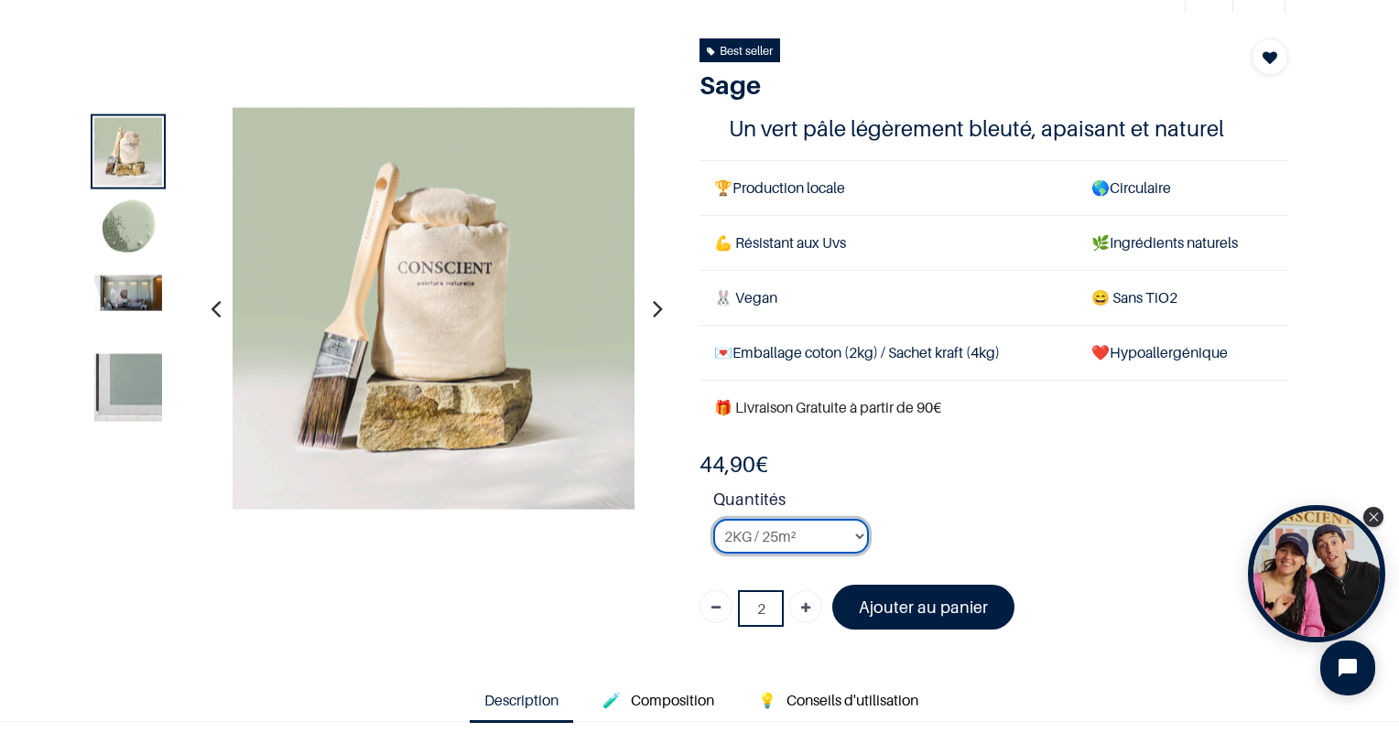
click at [763, 536] on select "2KG / 25m² 4KG / 50m² 8KG / 100m² Testeur" at bounding box center [791, 536] width 156 height 35
click at [904, 524] on li "Quantités 2KG / 25m² 4KG / 50m² 8KG / 100m² Testeur" at bounding box center [1000, 527] width 575 height 81
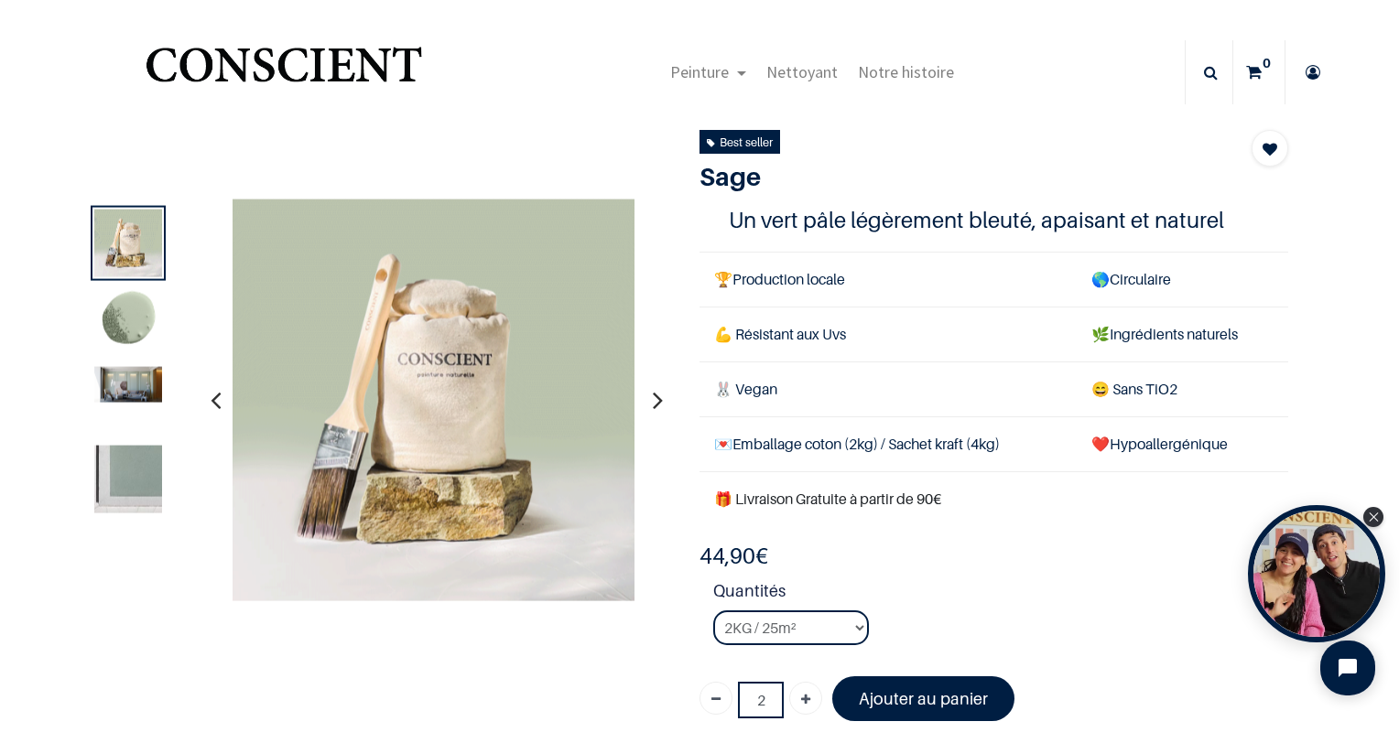
click at [148, 383] on img at bounding box center [128, 385] width 68 height 36
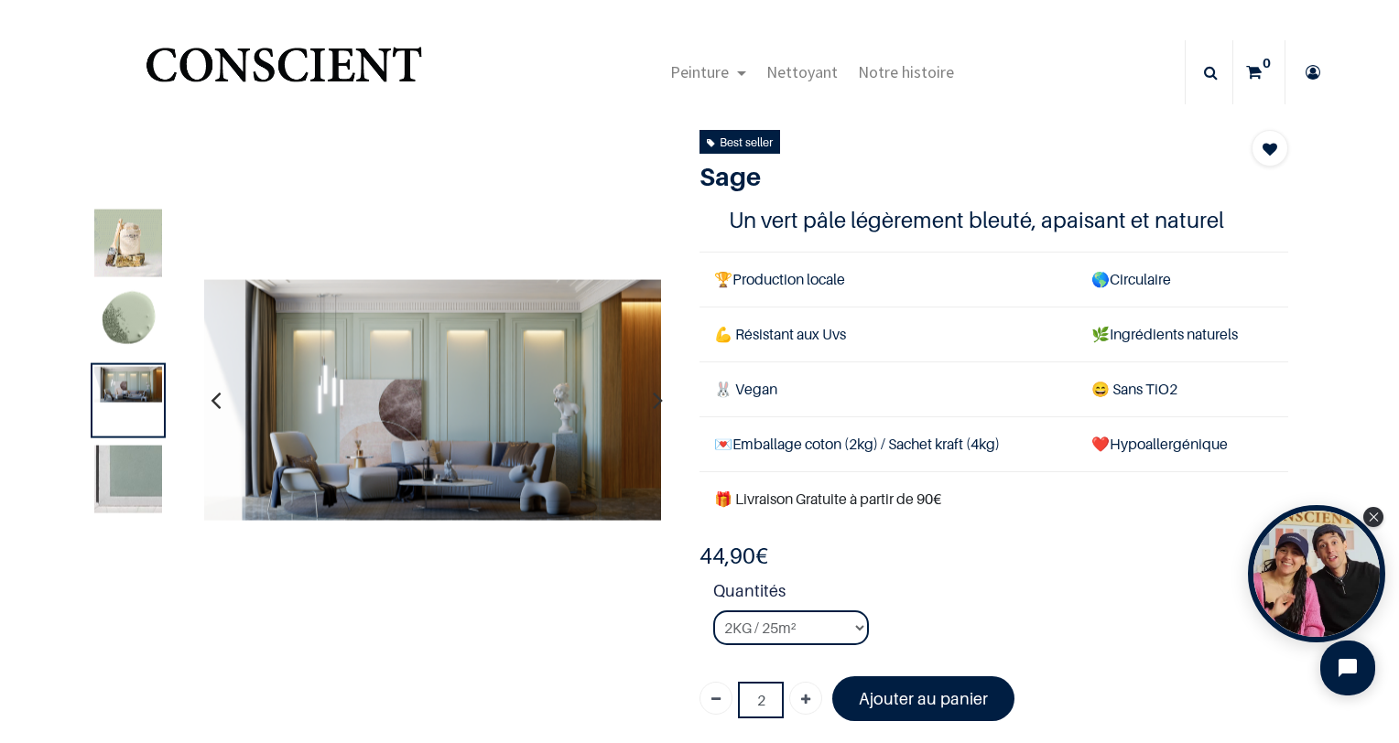
click at [157, 476] on img at bounding box center [128, 480] width 68 height 68
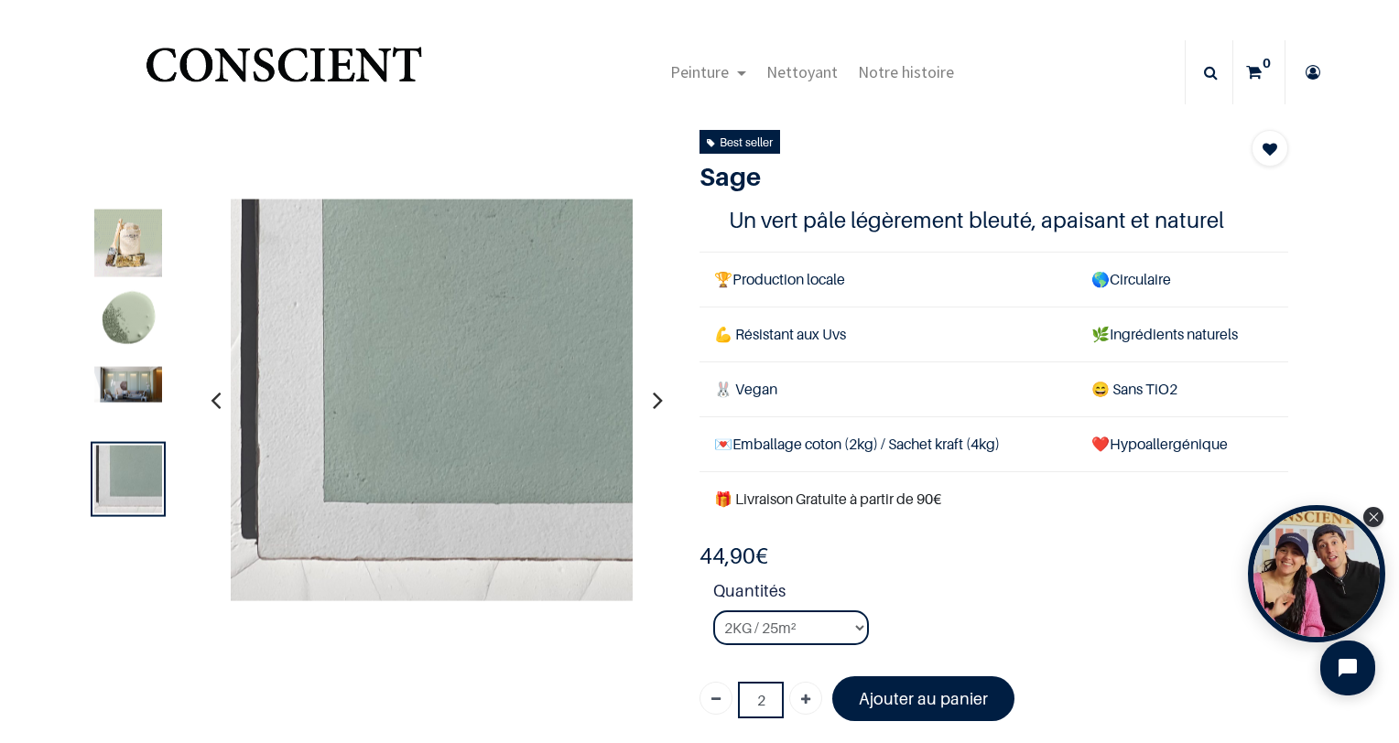
click at [136, 393] on img at bounding box center [128, 385] width 68 height 36
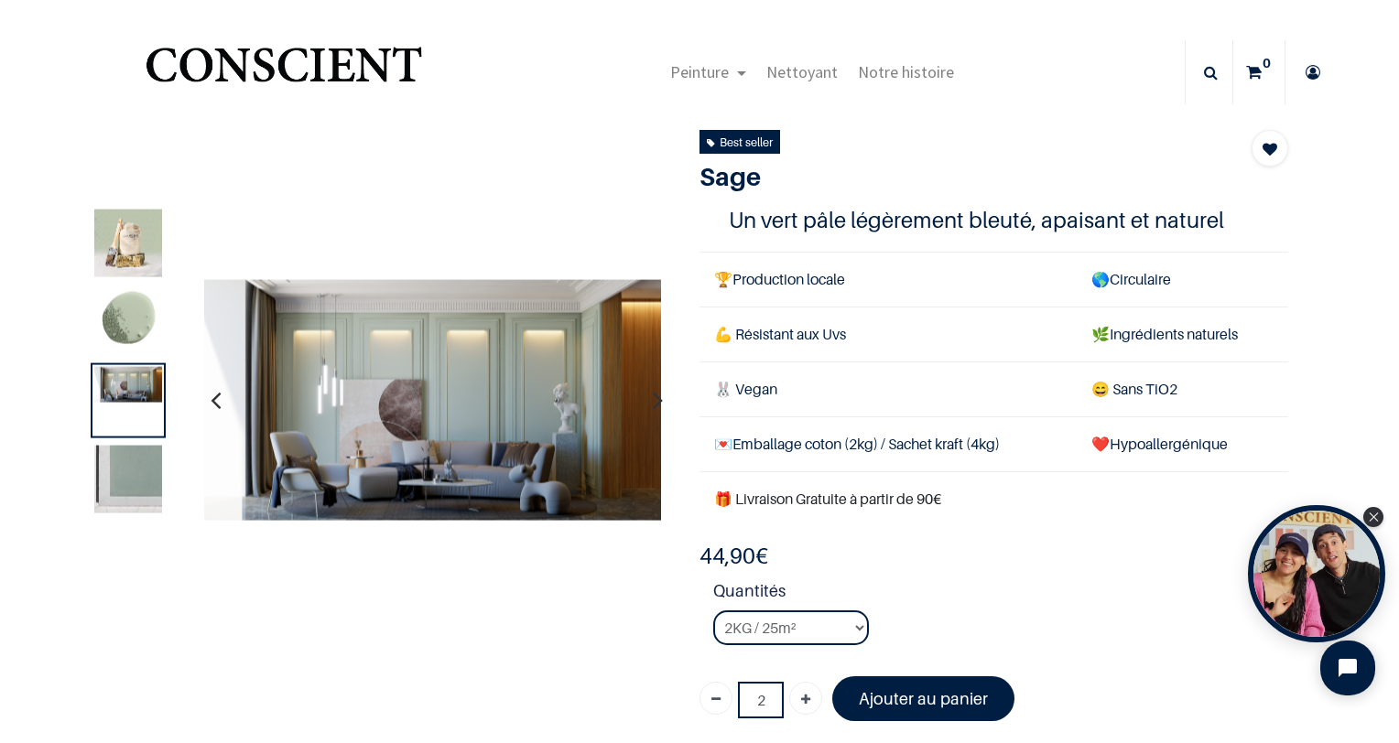
click at [139, 233] on img at bounding box center [128, 244] width 68 height 68
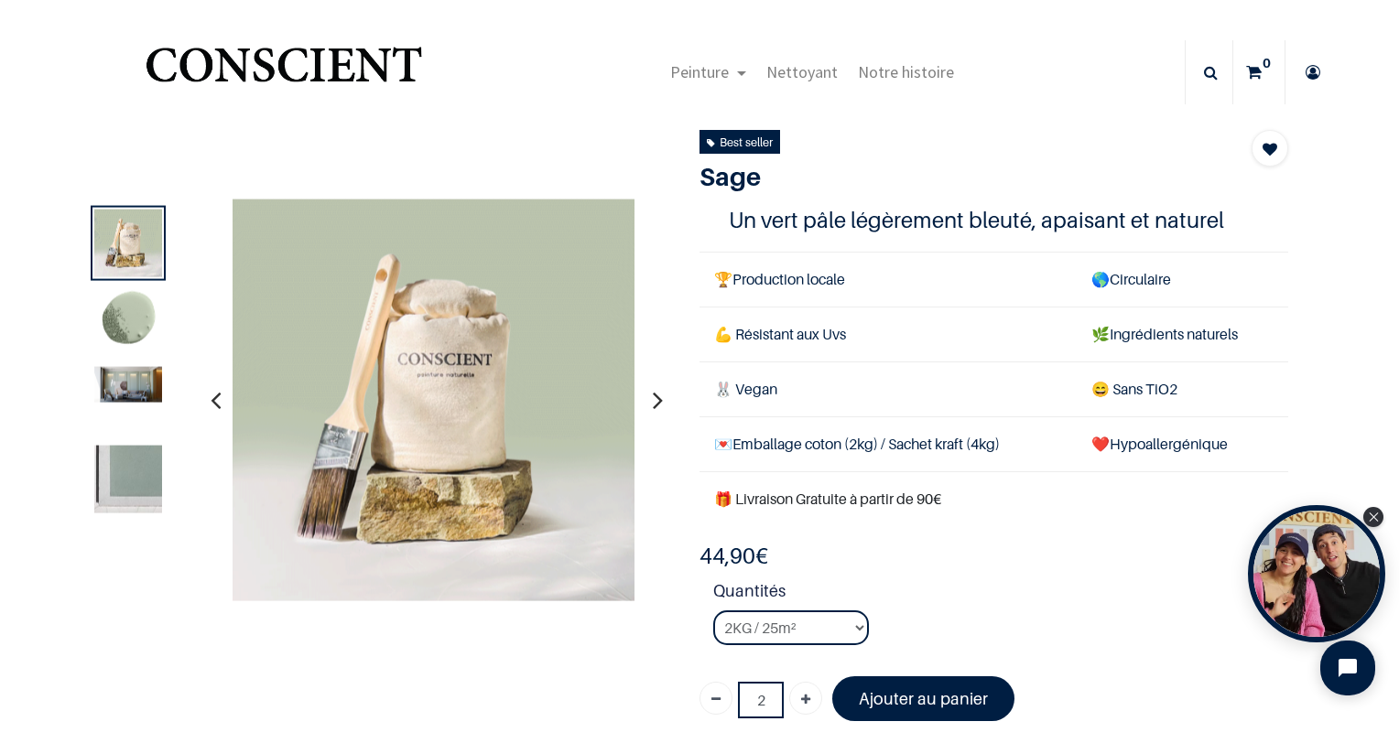
click at [131, 296] on img at bounding box center [128, 322] width 68 height 68
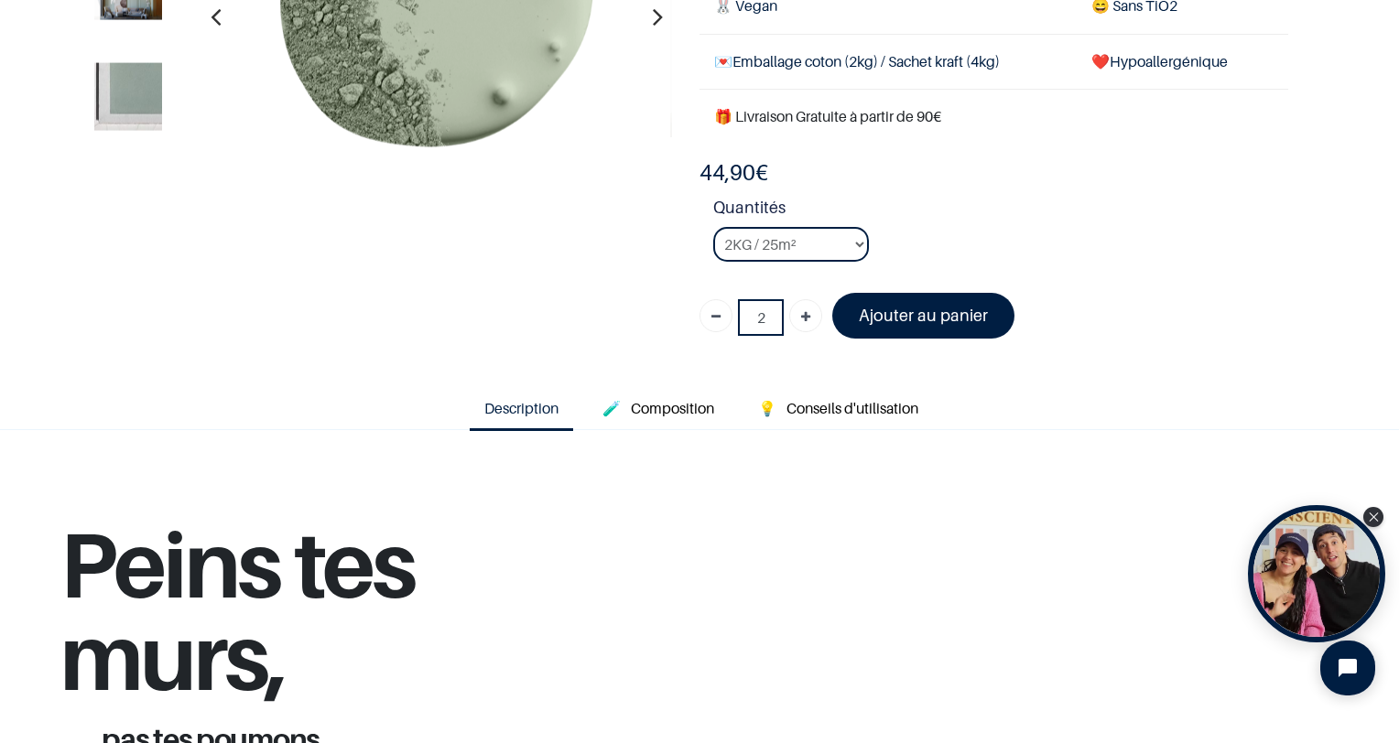
scroll to position [103, 0]
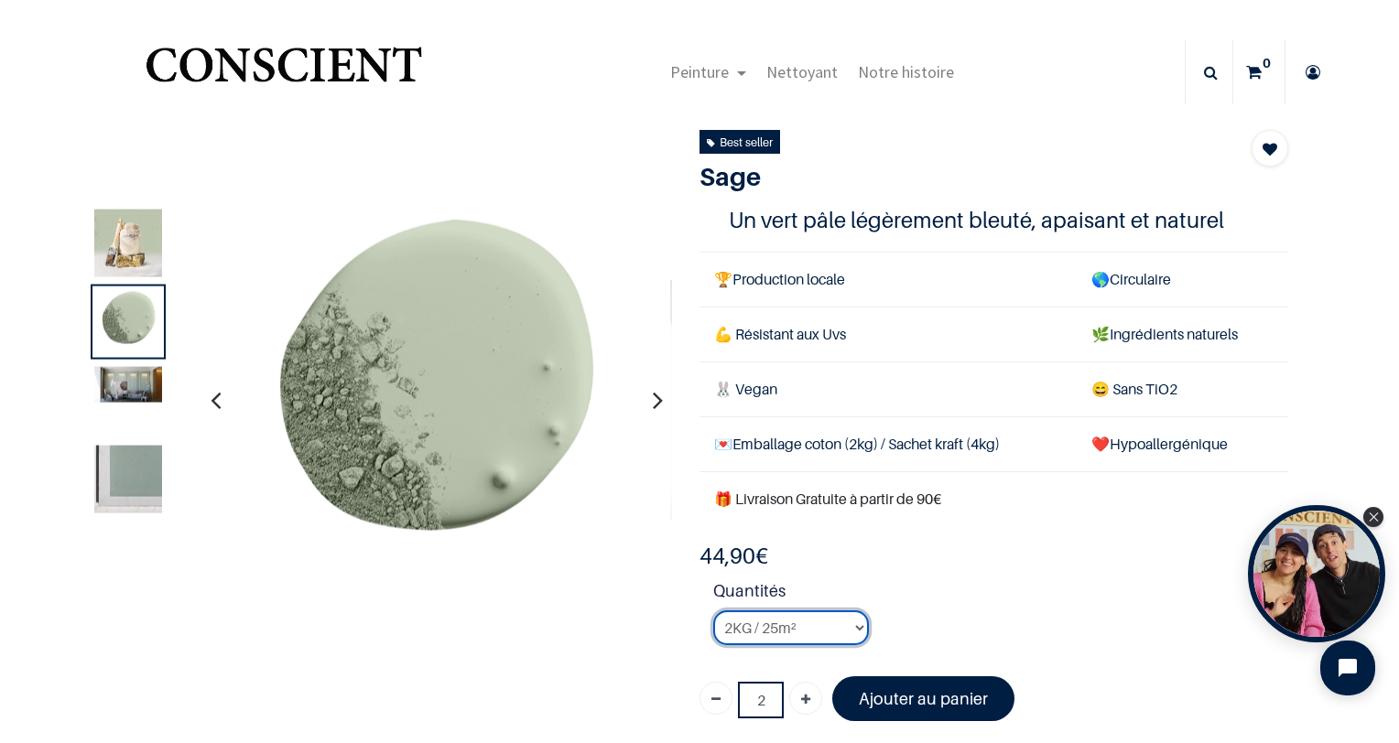
click at [736, 634] on select "2KG / 25m² 4KG / 50m² 8KG / 100m² Testeur" at bounding box center [791, 628] width 156 height 35
click at [713, 611] on select "2KG / 25m² 4KG / 50m² 8KG / 100m² Testeur" at bounding box center [791, 628] width 156 height 35
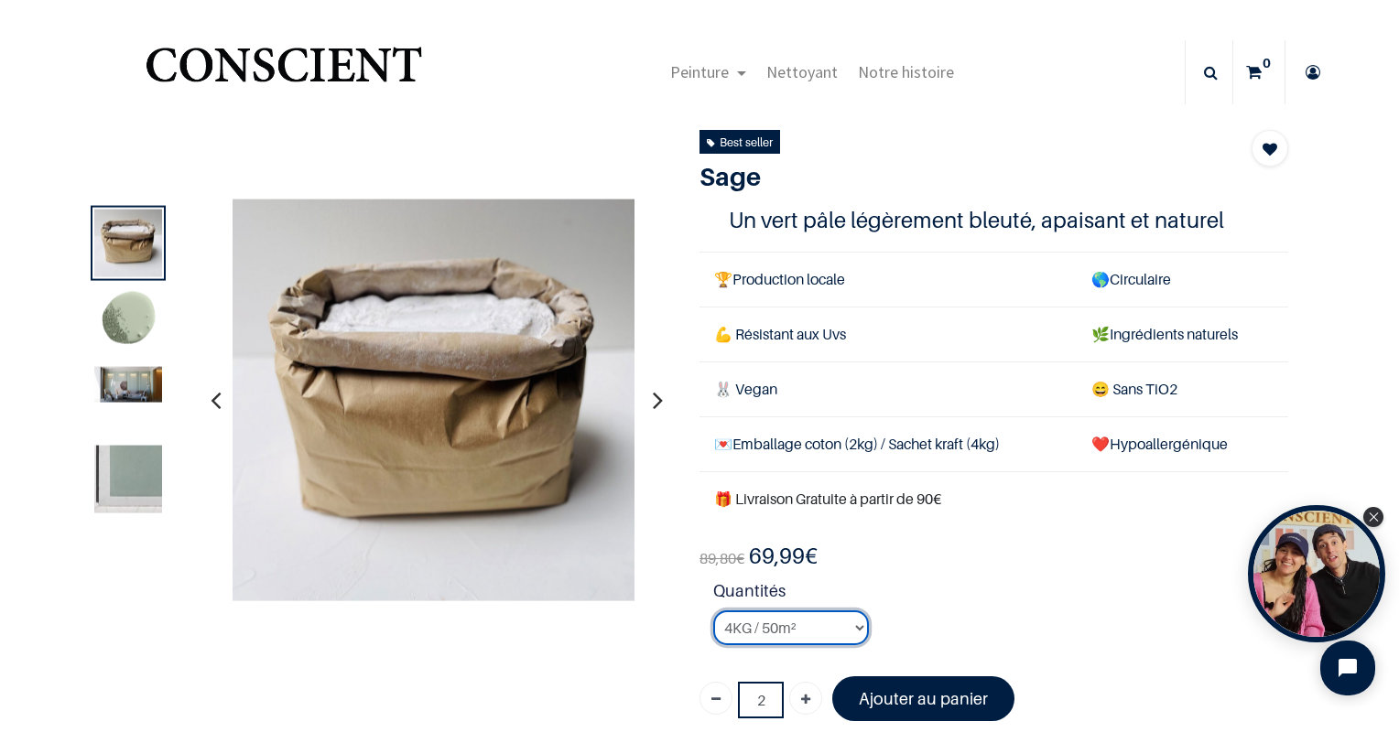
click at [730, 628] on select "2KG / 25m² 4KG / 50m² 8KG / 100m² Testeur" at bounding box center [791, 628] width 156 height 35
select select "18"
click at [713, 611] on select "2KG / 25m² 4KG / 50m² 8KG / 100m² Testeur" at bounding box center [791, 628] width 156 height 35
click at [746, 621] on select "2KG / 25m² 4KG / 50m² 8KG / 100m² Testeur" at bounding box center [791, 628] width 156 height 35
click at [1040, 579] on strong "Quantités" at bounding box center [1000, 595] width 575 height 32
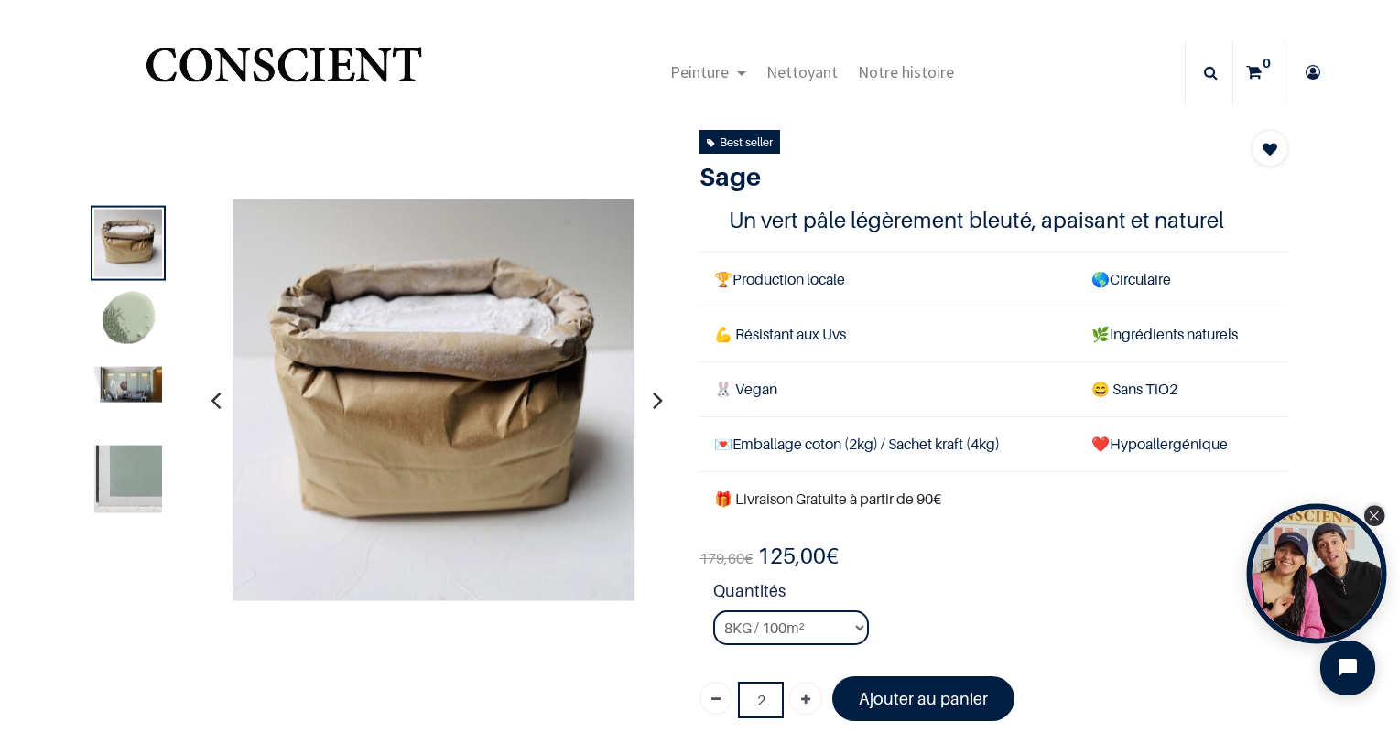
click at [1379, 519] on div "Close Tolstoy widget" at bounding box center [1374, 516] width 20 height 20
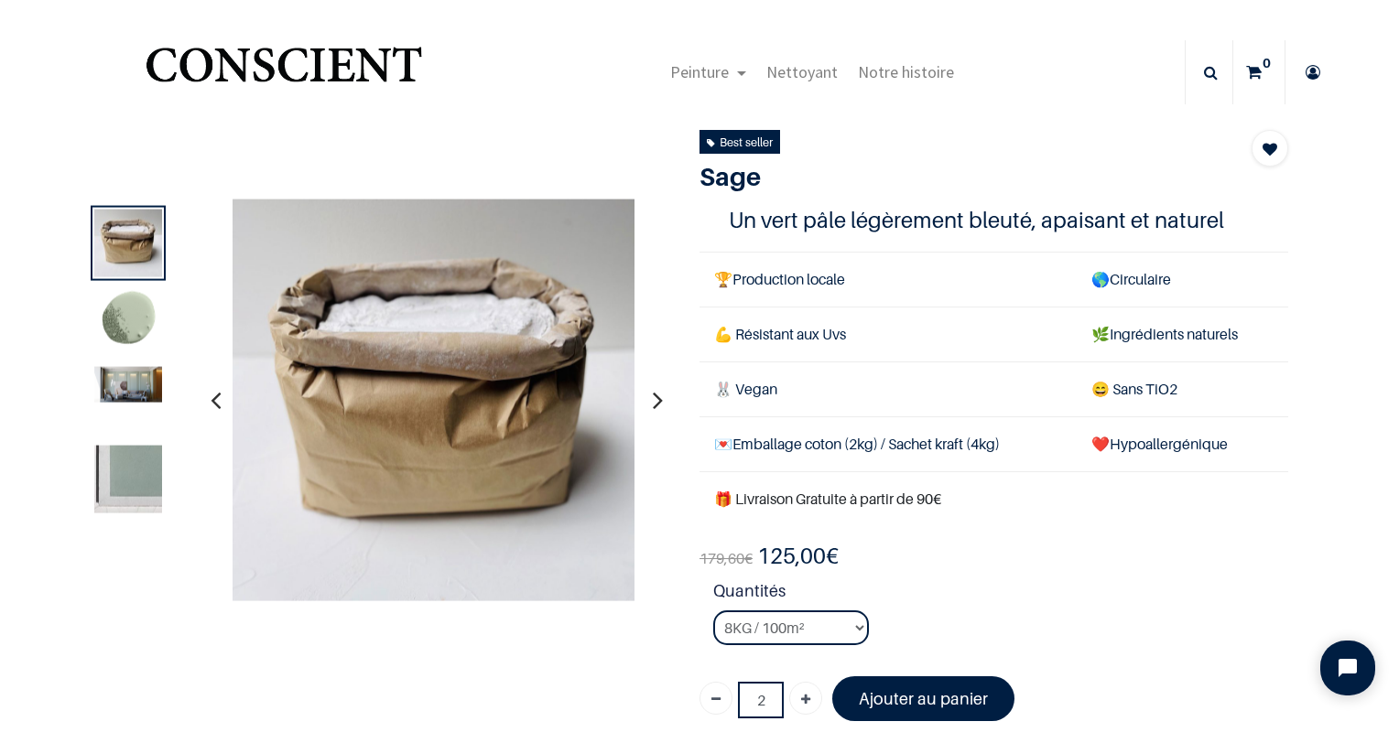
click at [117, 482] on img at bounding box center [128, 480] width 68 height 68
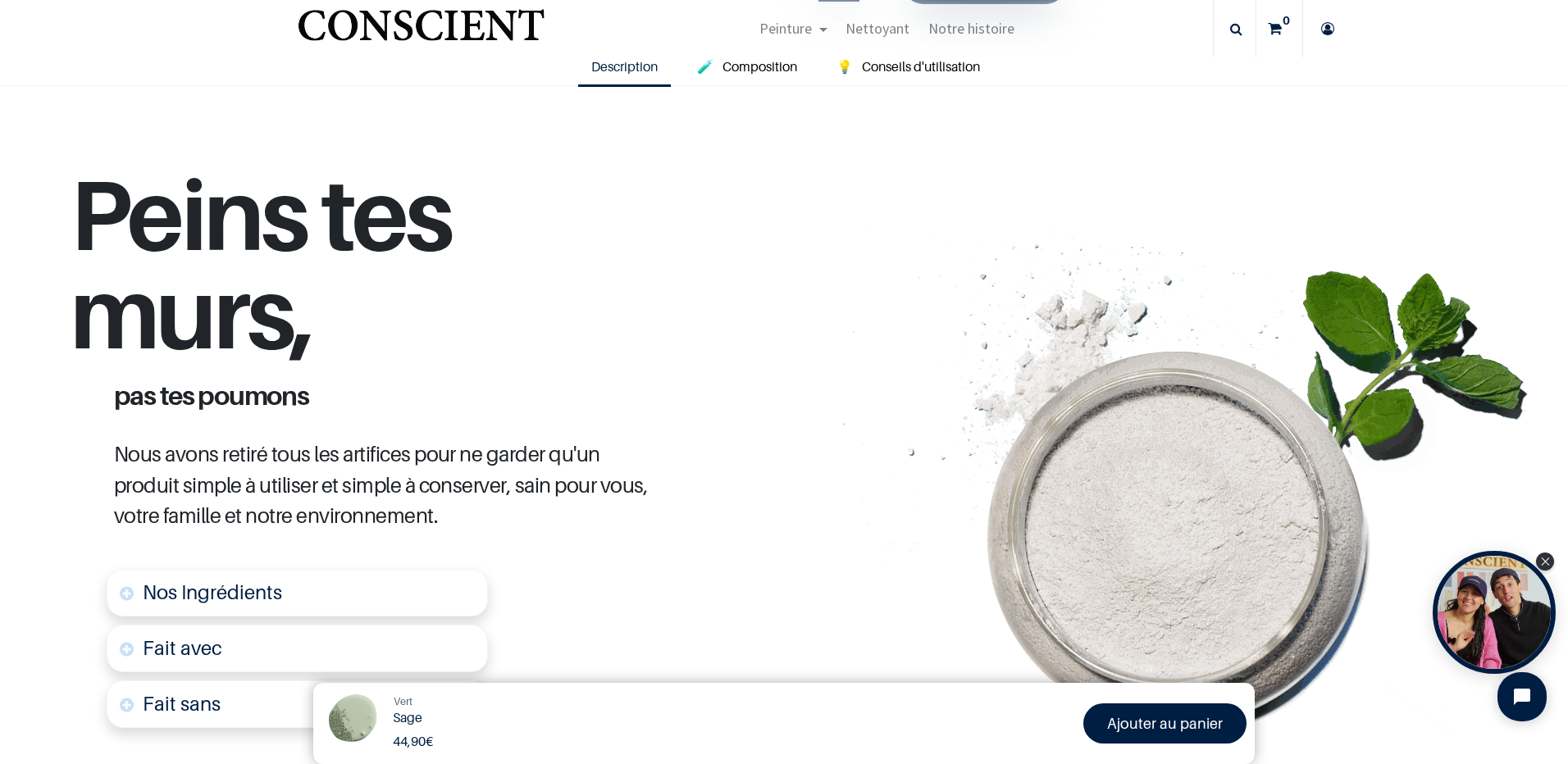
scroll to position [574, 0]
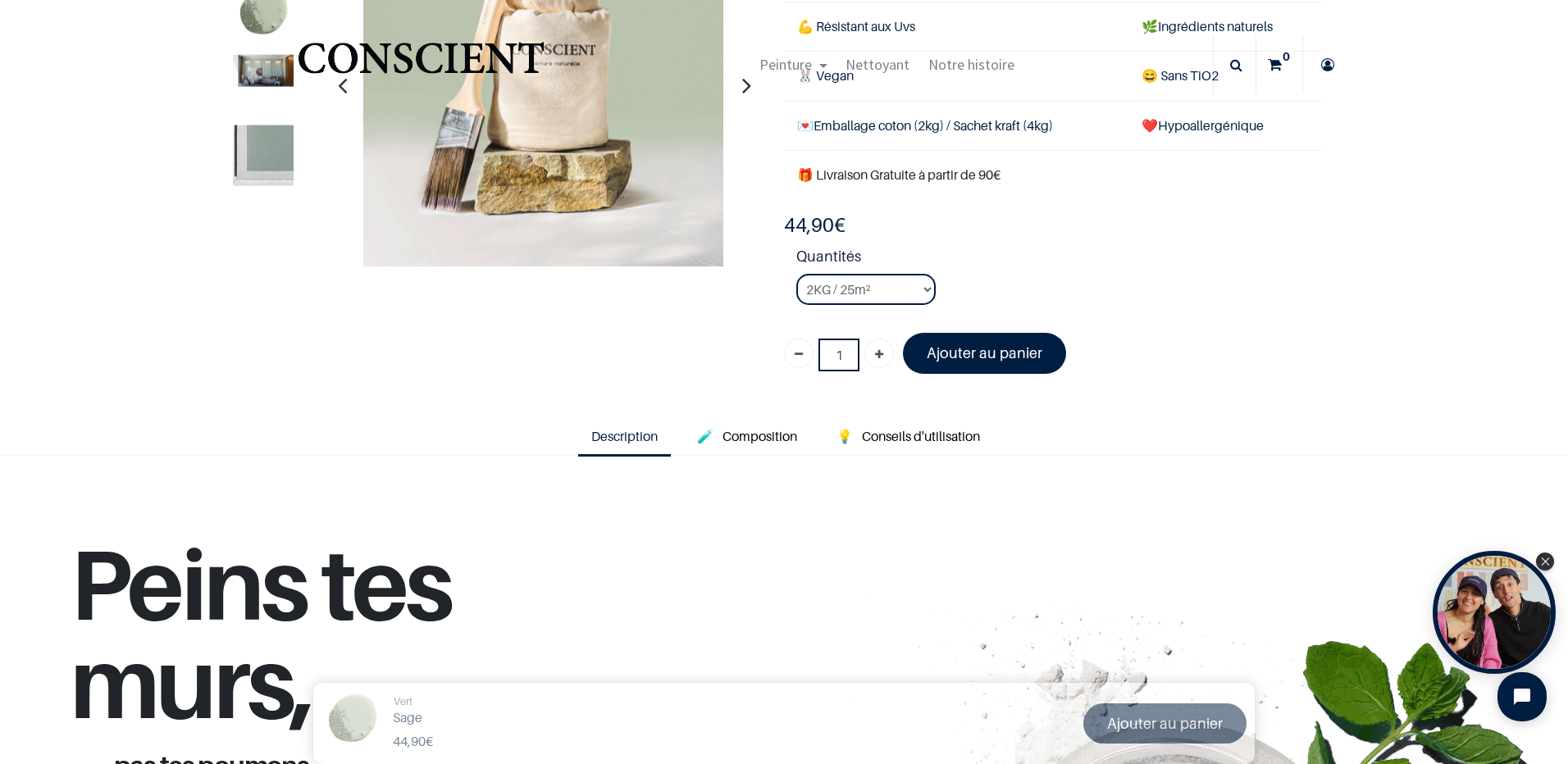
scroll to position [164, 0]
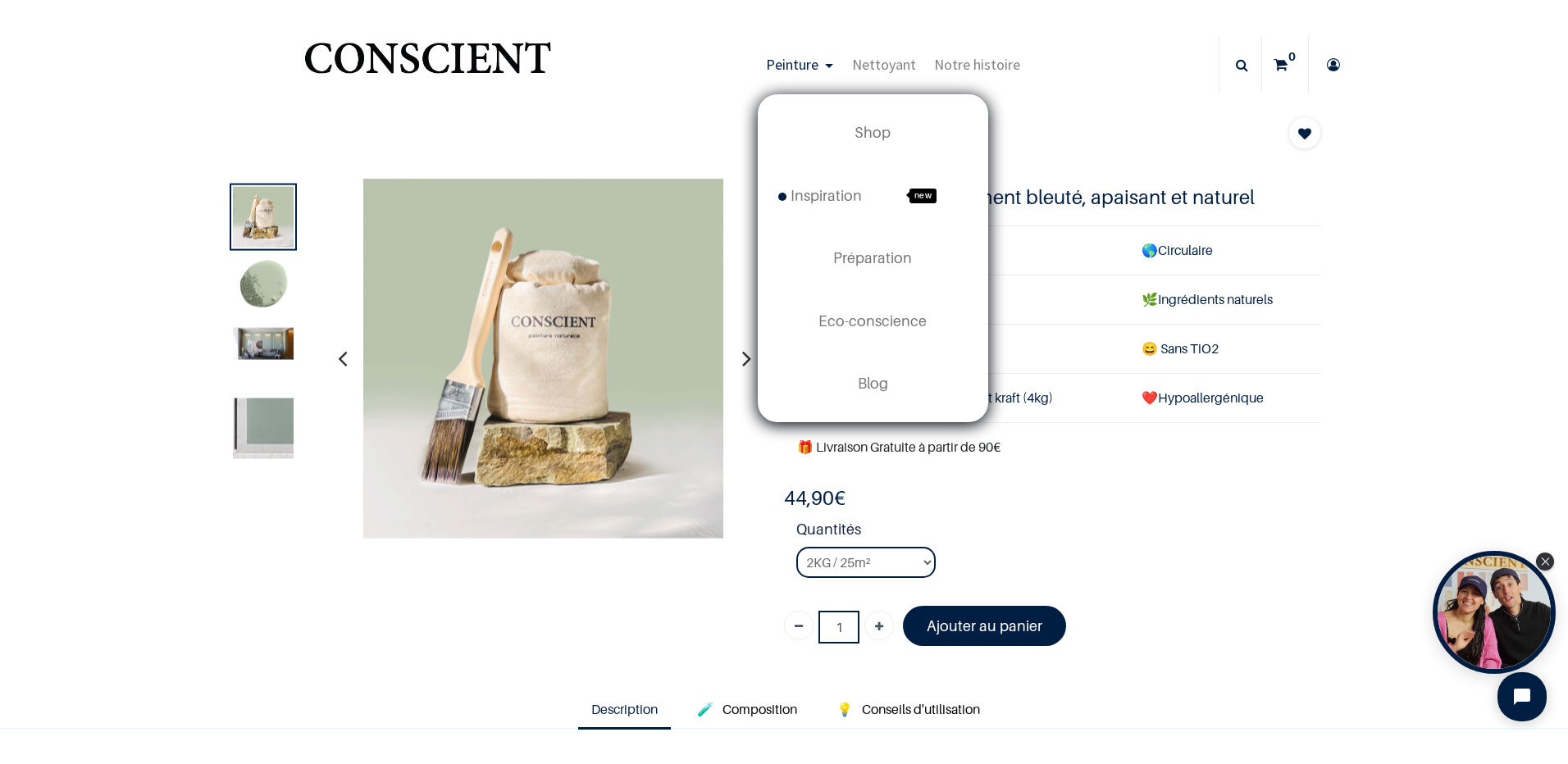
click at [786, 61] on span "Peinture" at bounding box center [792, 64] width 53 height 19
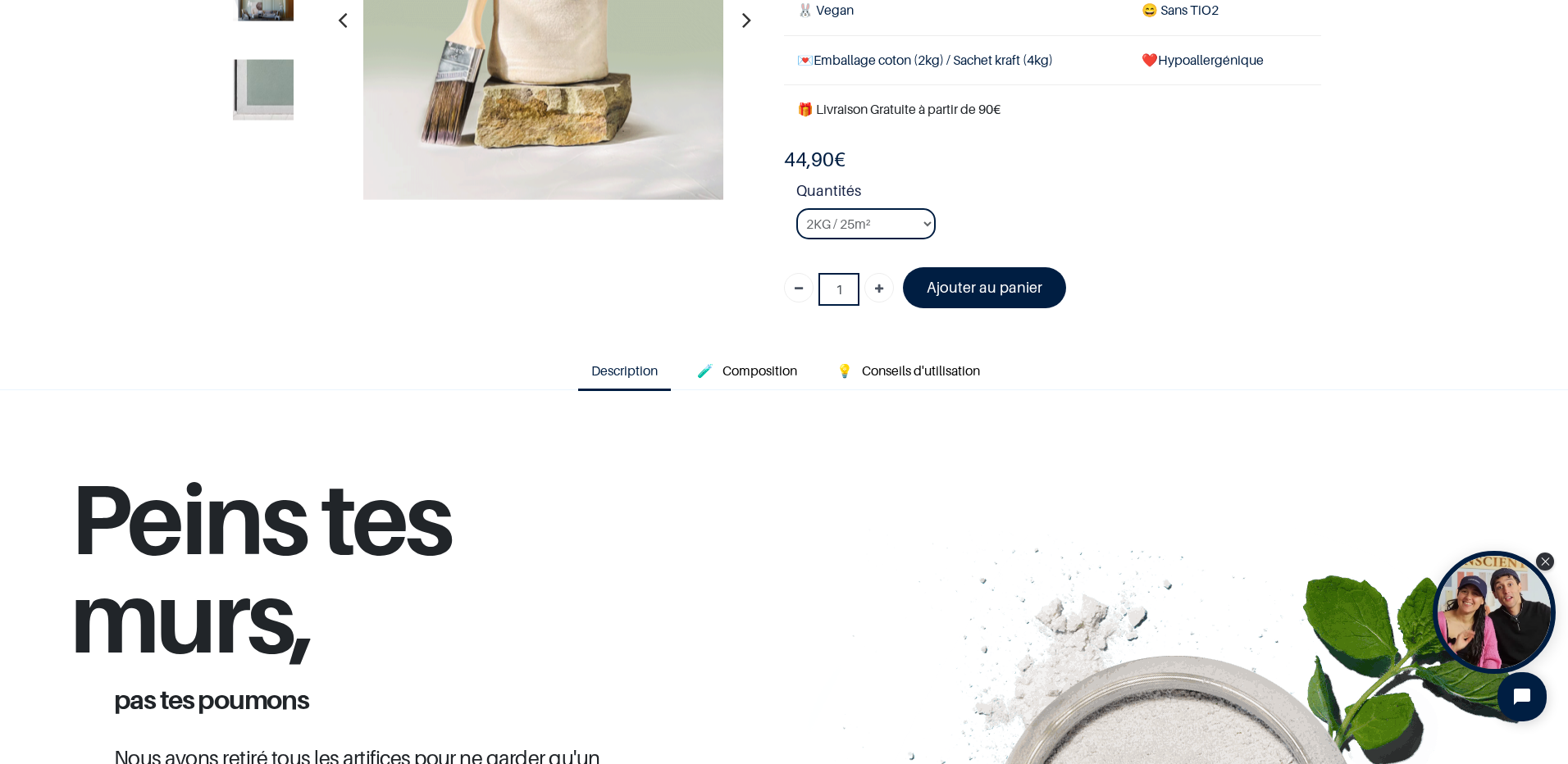
scroll to position [246, 0]
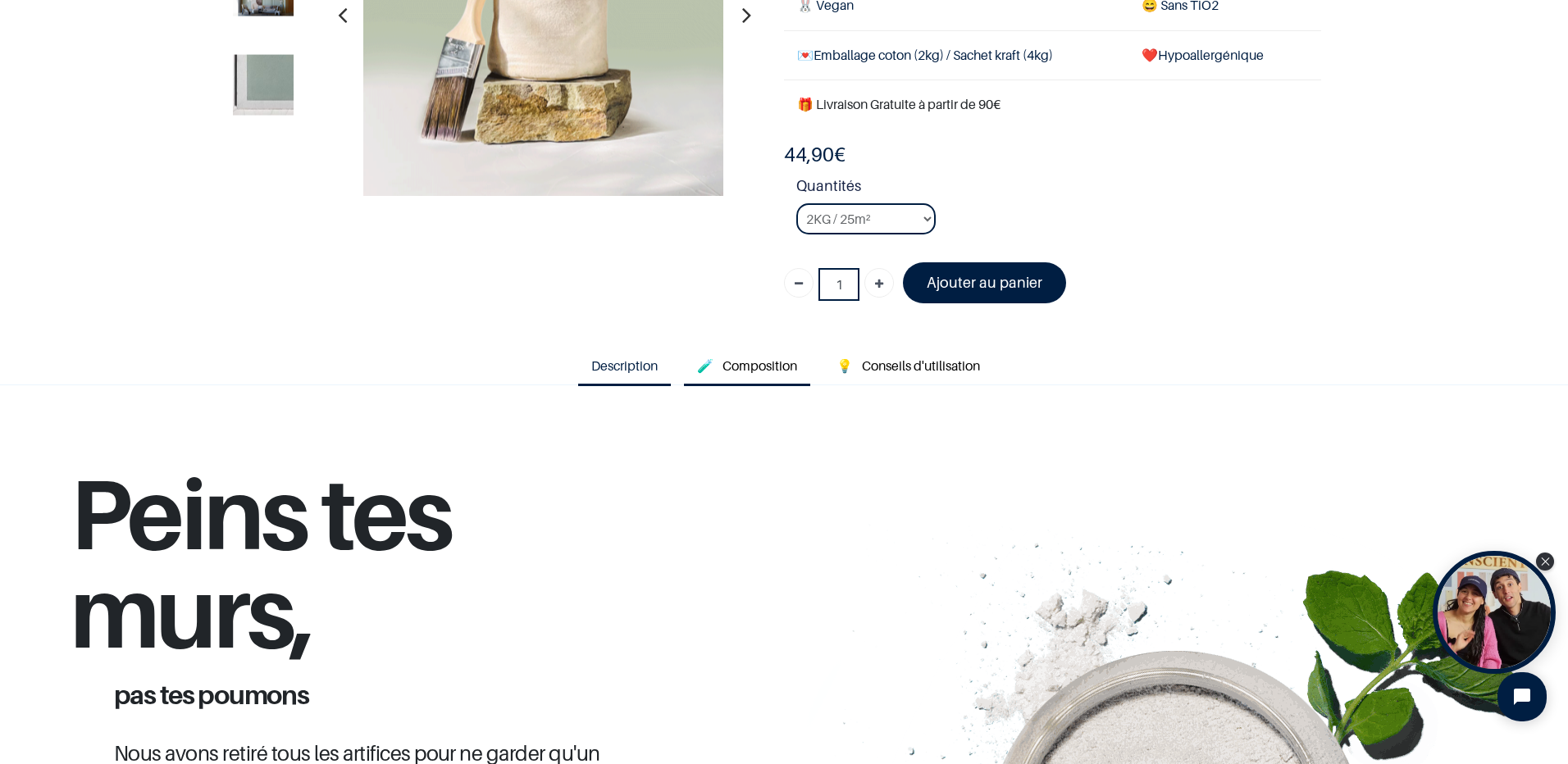
click at [771, 369] on span "Composition" at bounding box center [760, 365] width 74 height 16
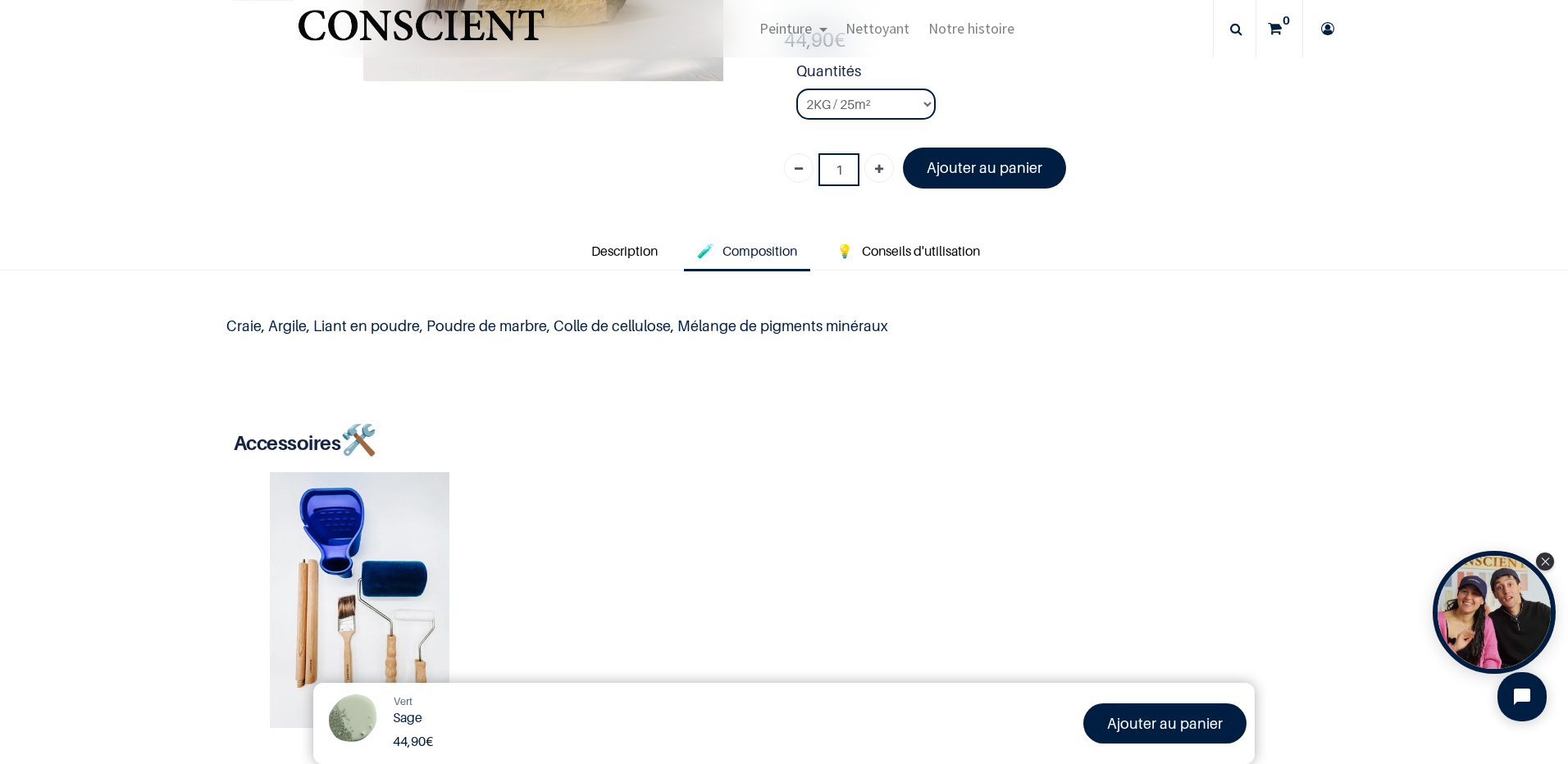
scroll to position [328, 0]
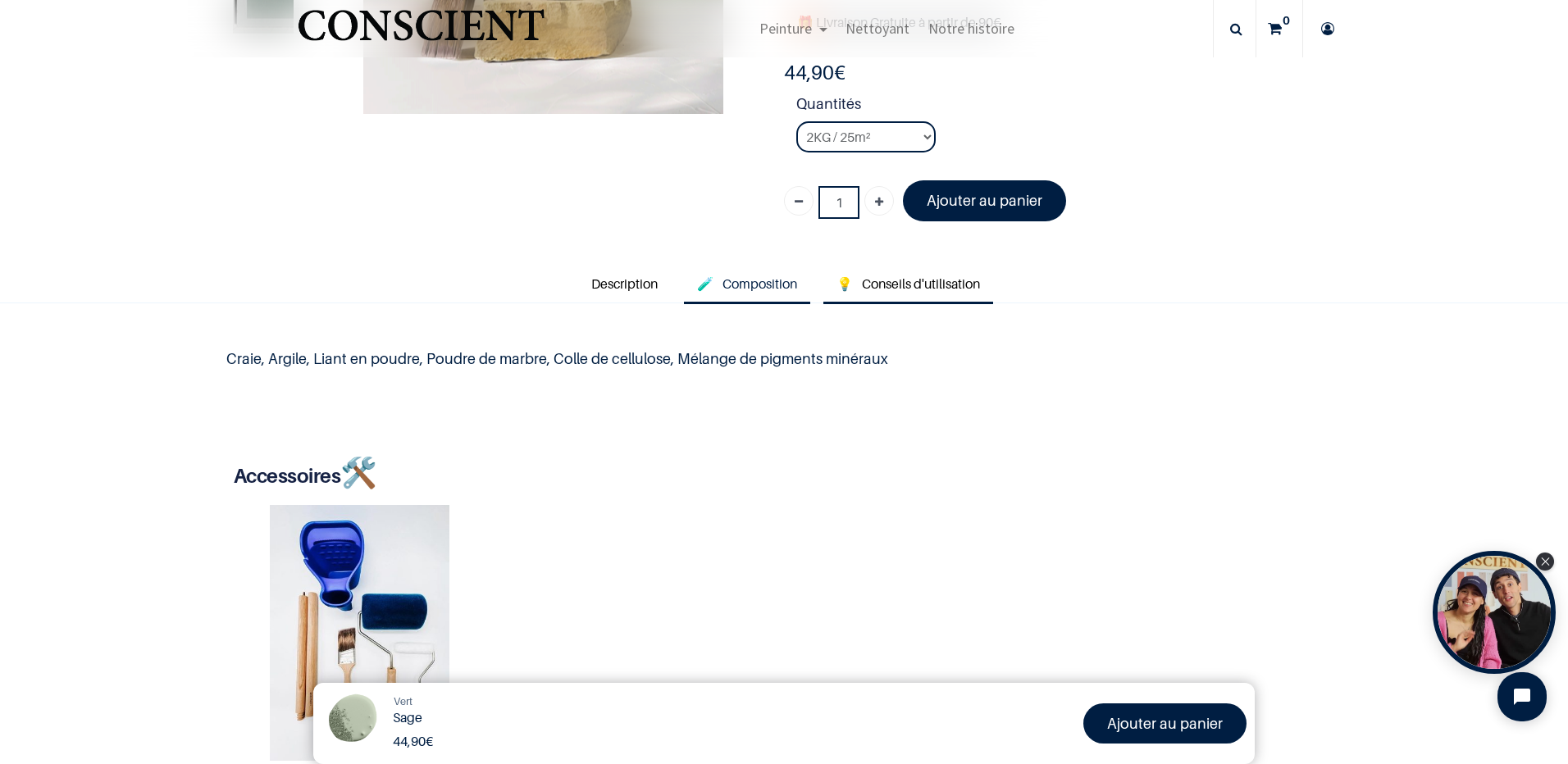
click at [909, 284] on span "Conseils d'utilisation" at bounding box center [921, 284] width 118 height 16
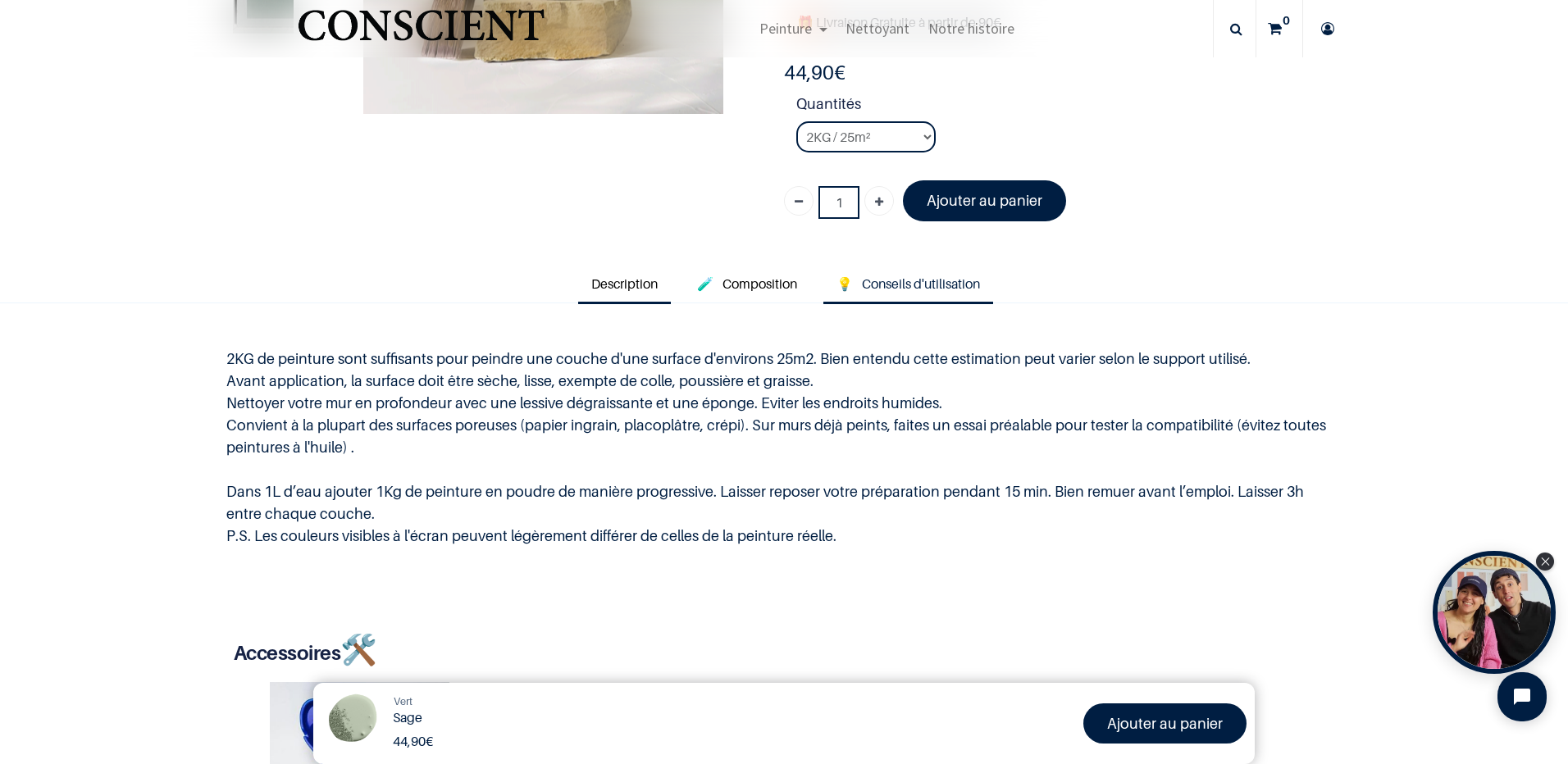
click at [628, 291] on span "Description" at bounding box center [625, 284] width 66 height 16
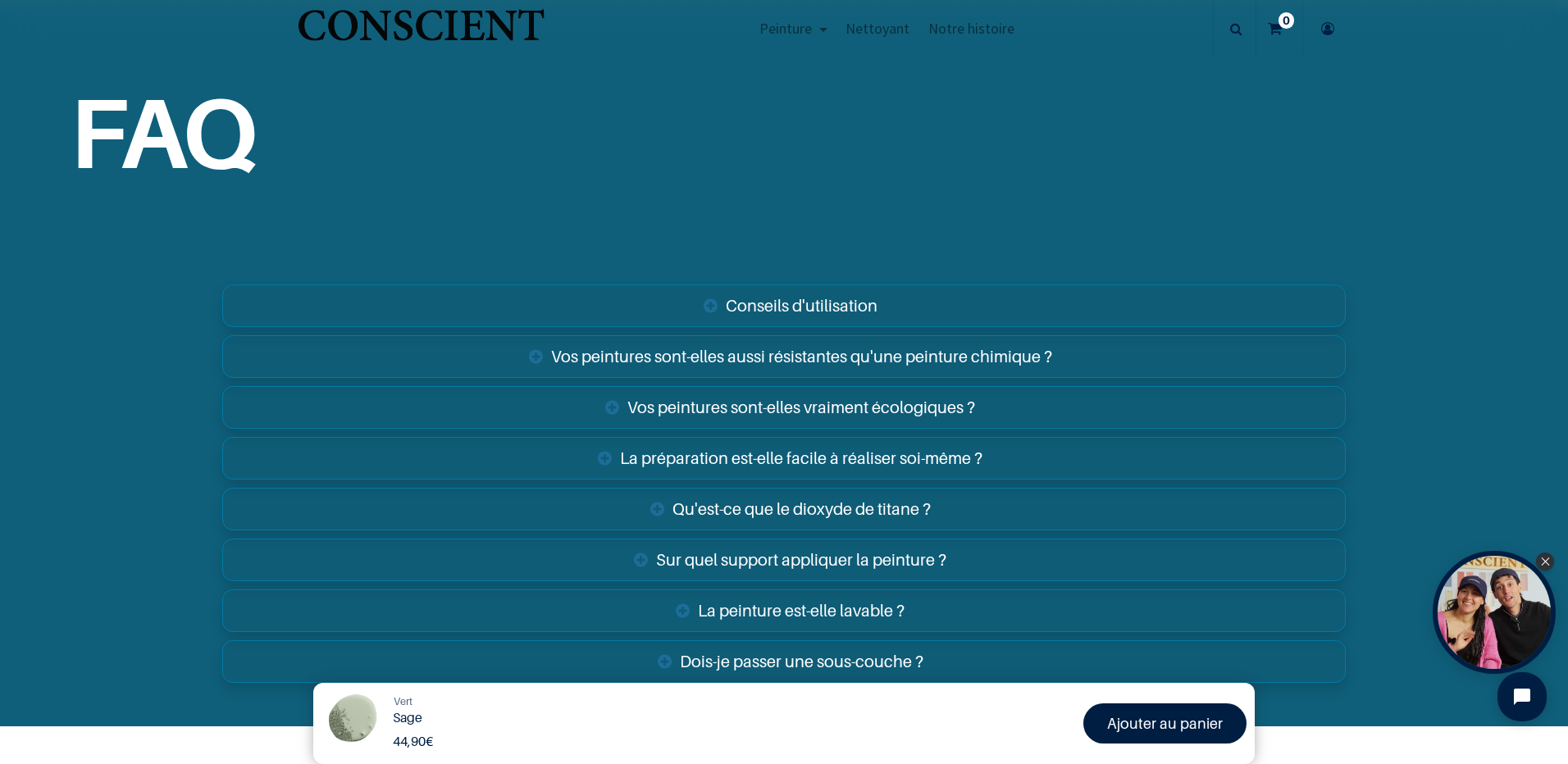
scroll to position [2706, 0]
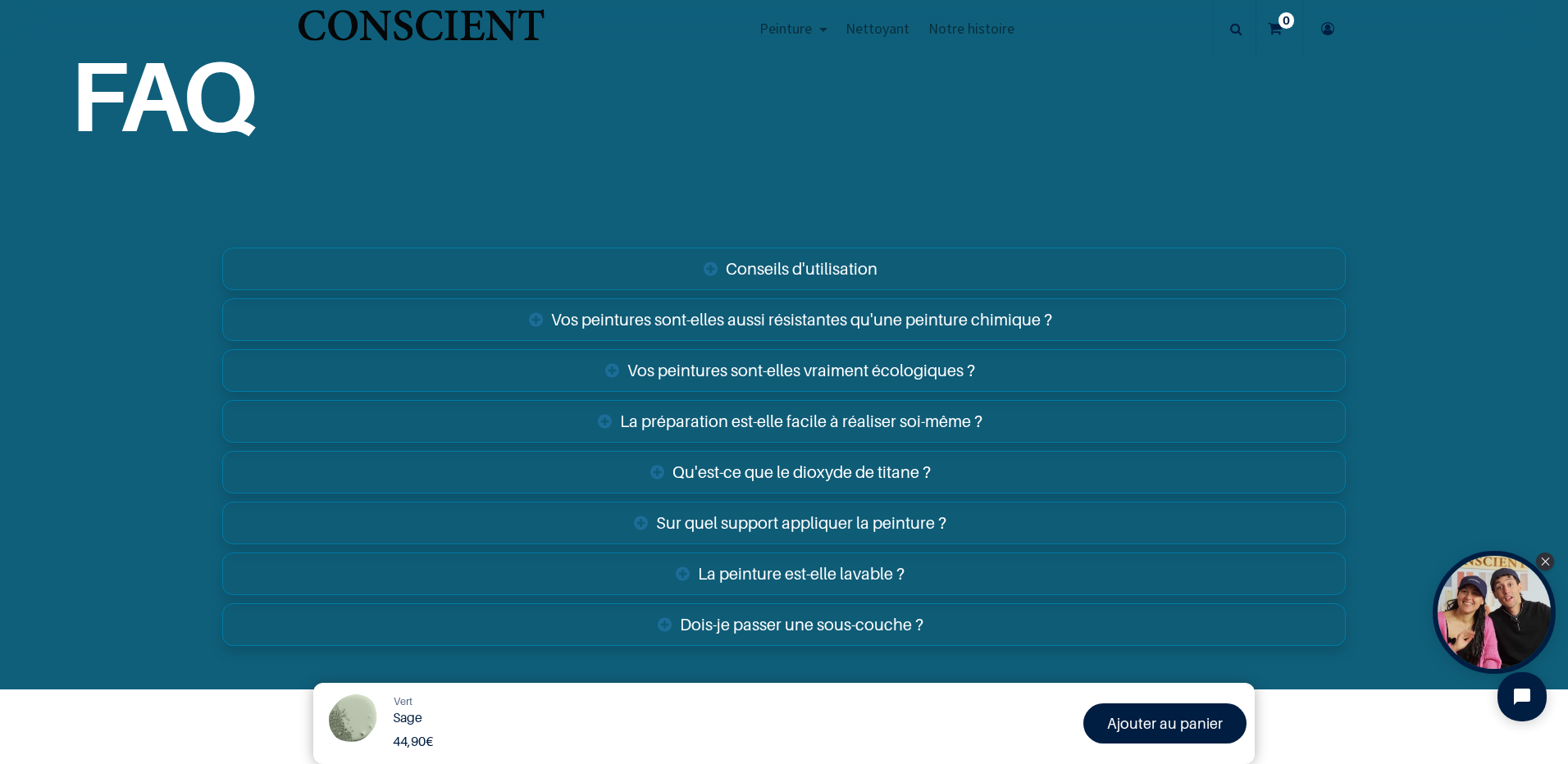
click at [680, 526] on link "Sur quel support appliquer la peinture ?" at bounding box center [784, 523] width 1124 height 43
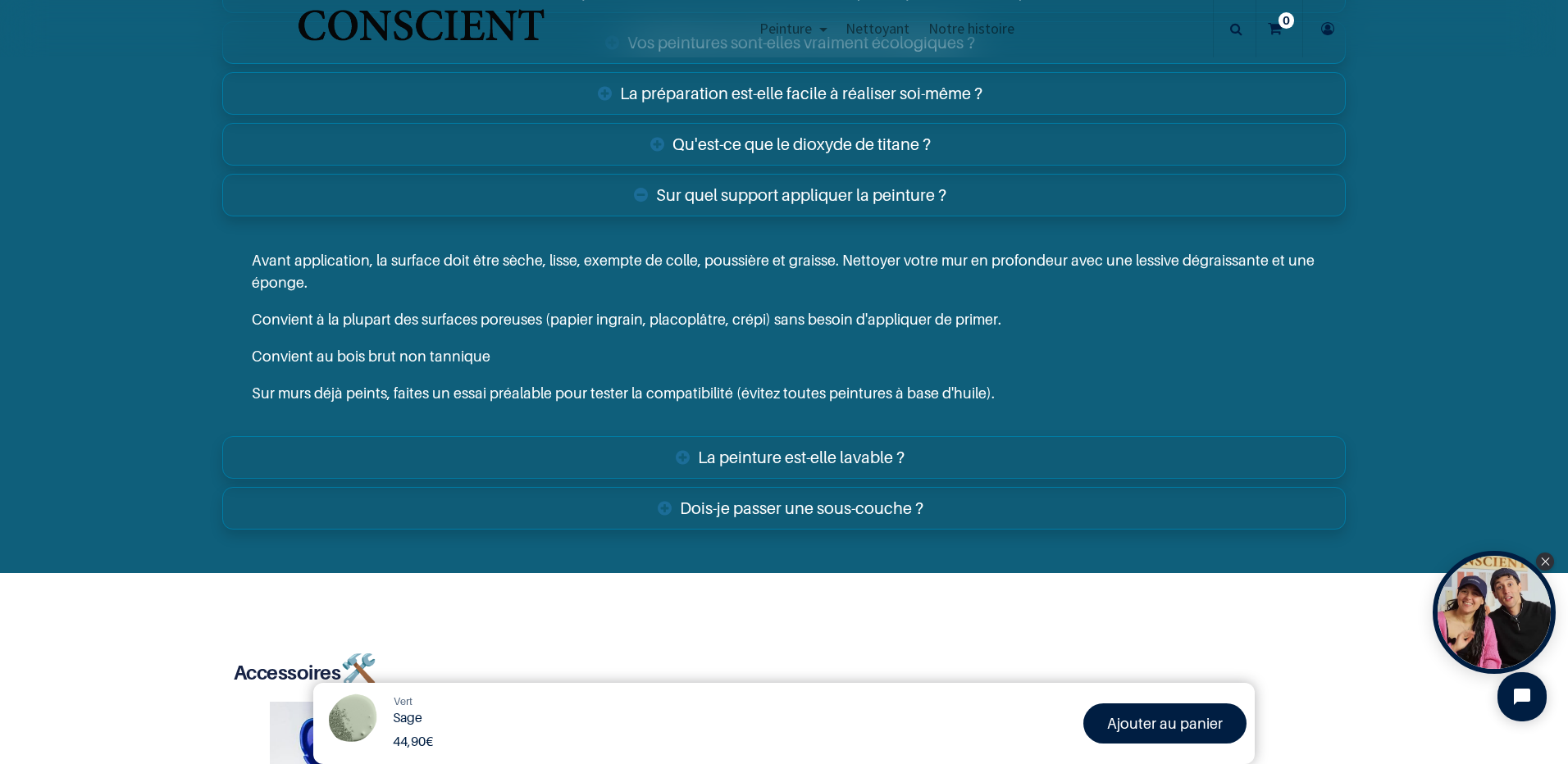
scroll to position [3116, 0]
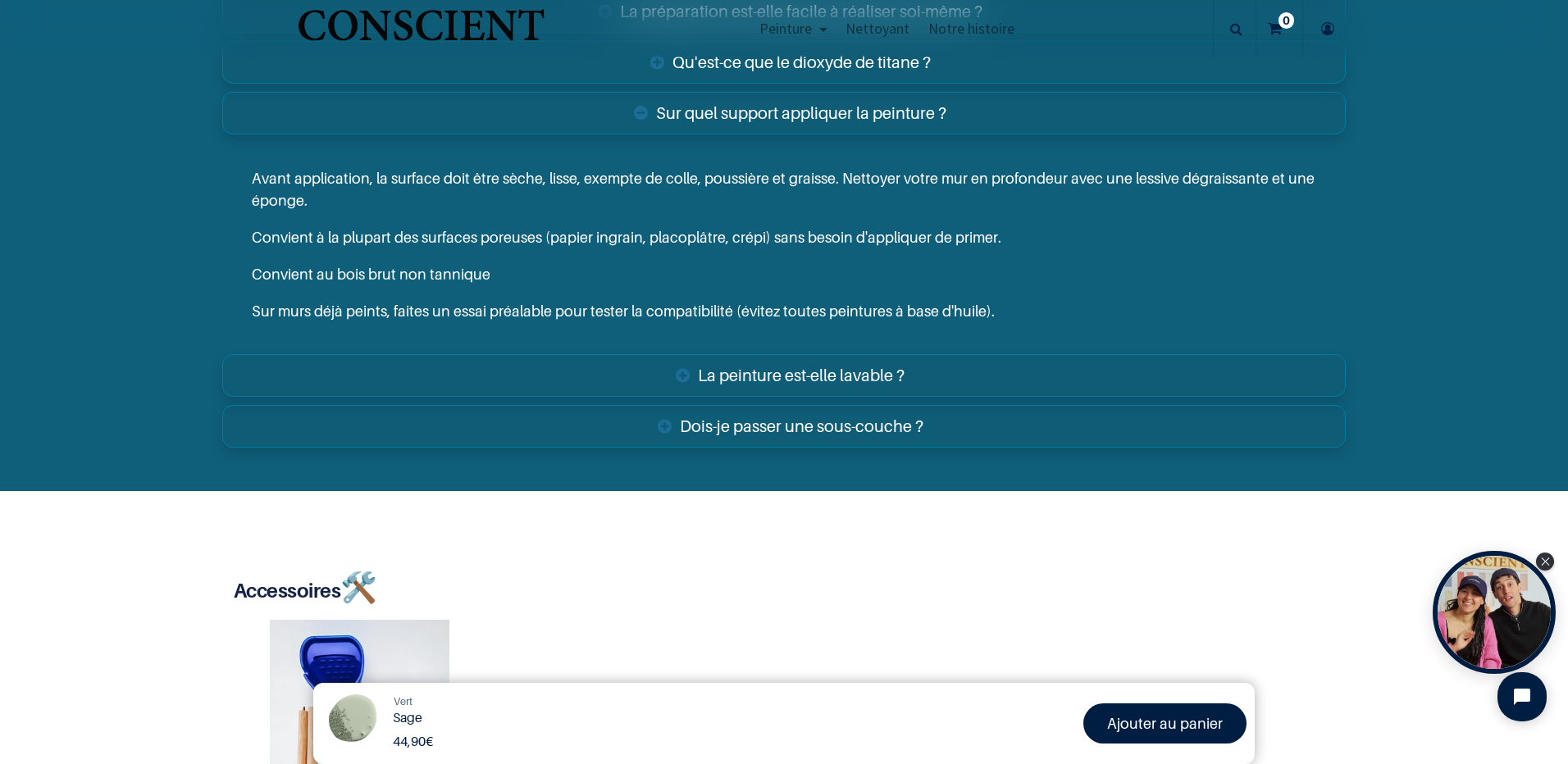
click at [728, 370] on link "La peinture est-elle lavable ?" at bounding box center [784, 375] width 1124 height 43
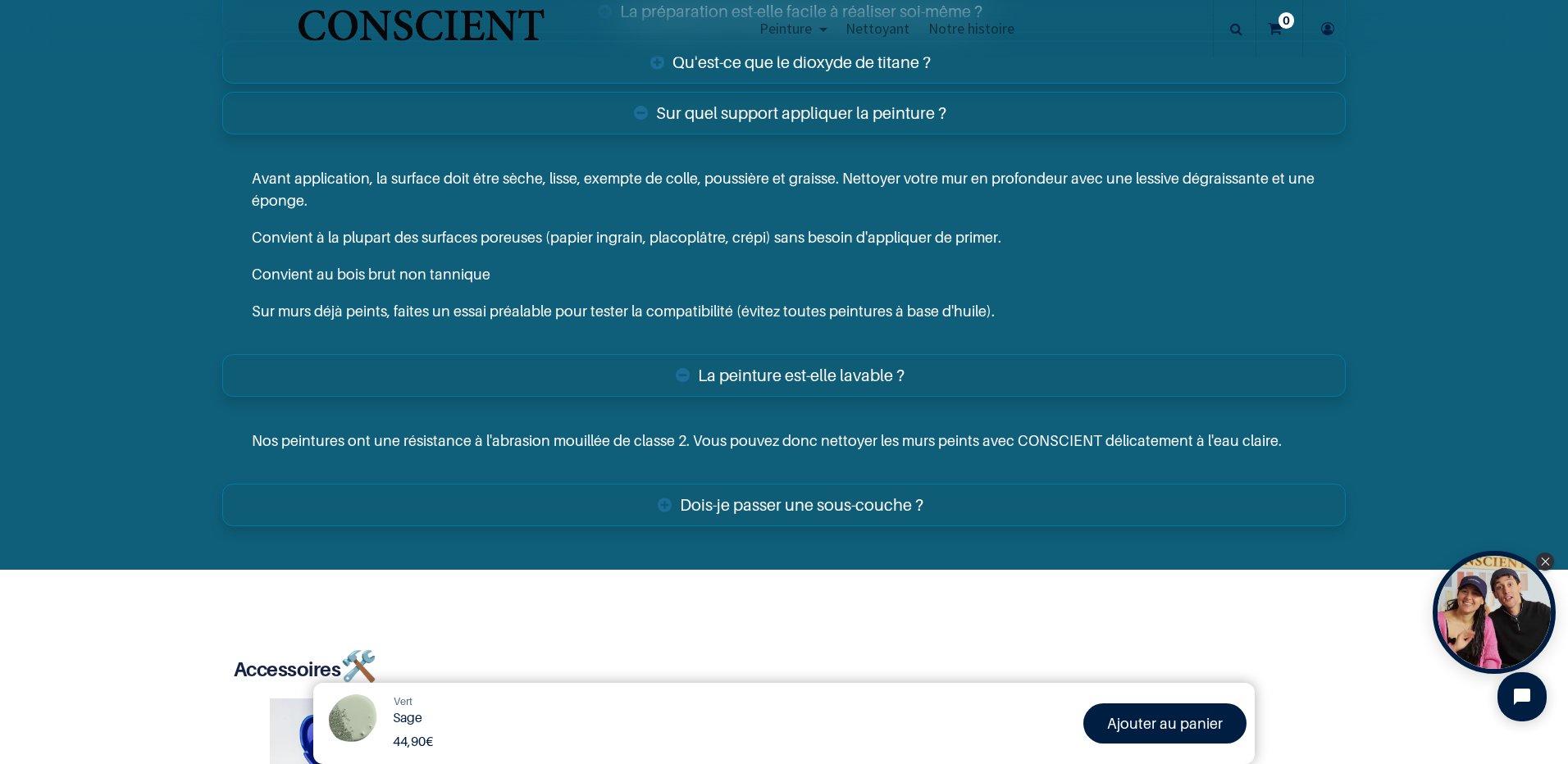
click at [745, 512] on link "Dois-je passer une sous-couche ?" at bounding box center [784, 505] width 1124 height 43
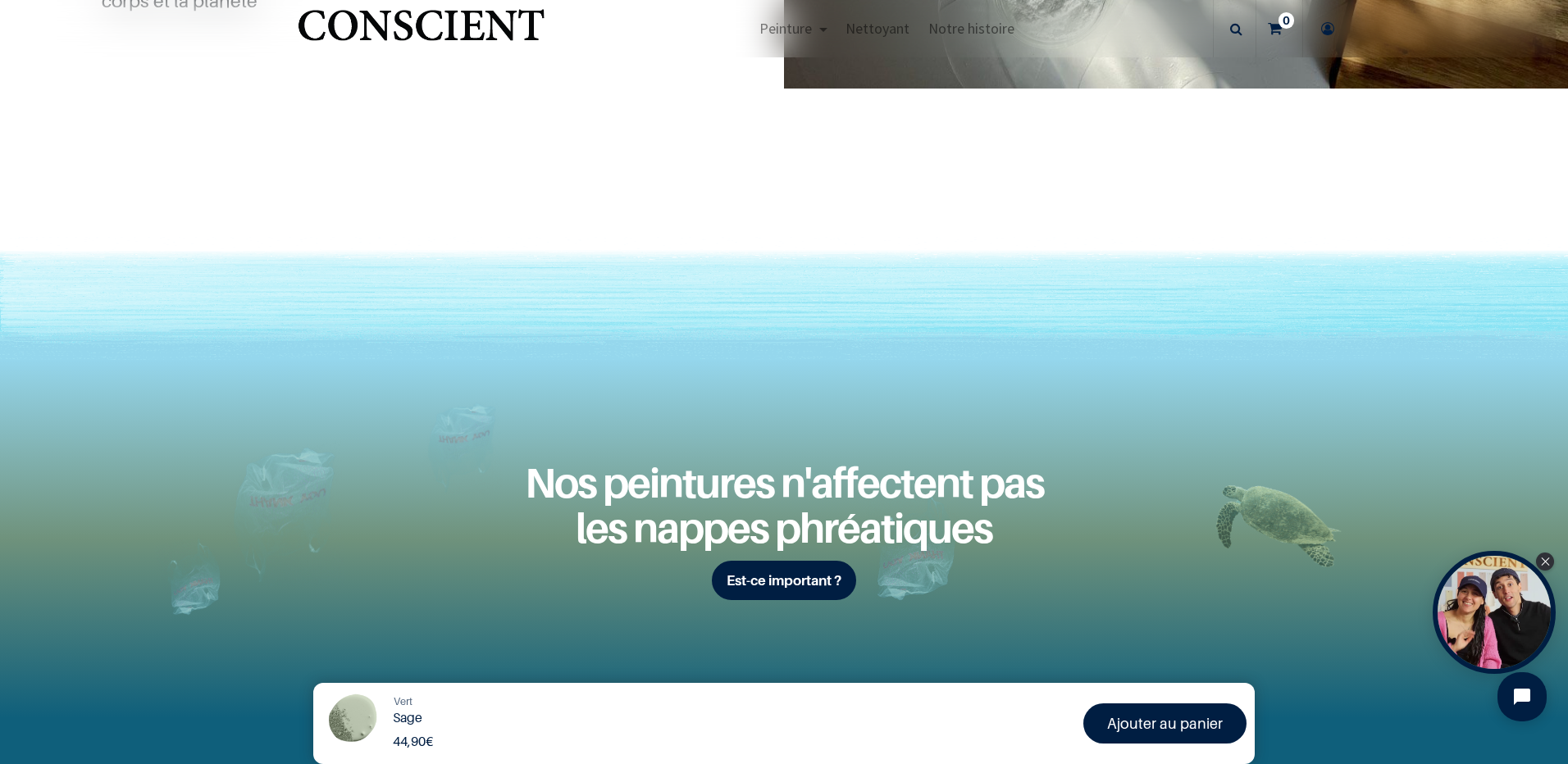
scroll to position [1721, 0]
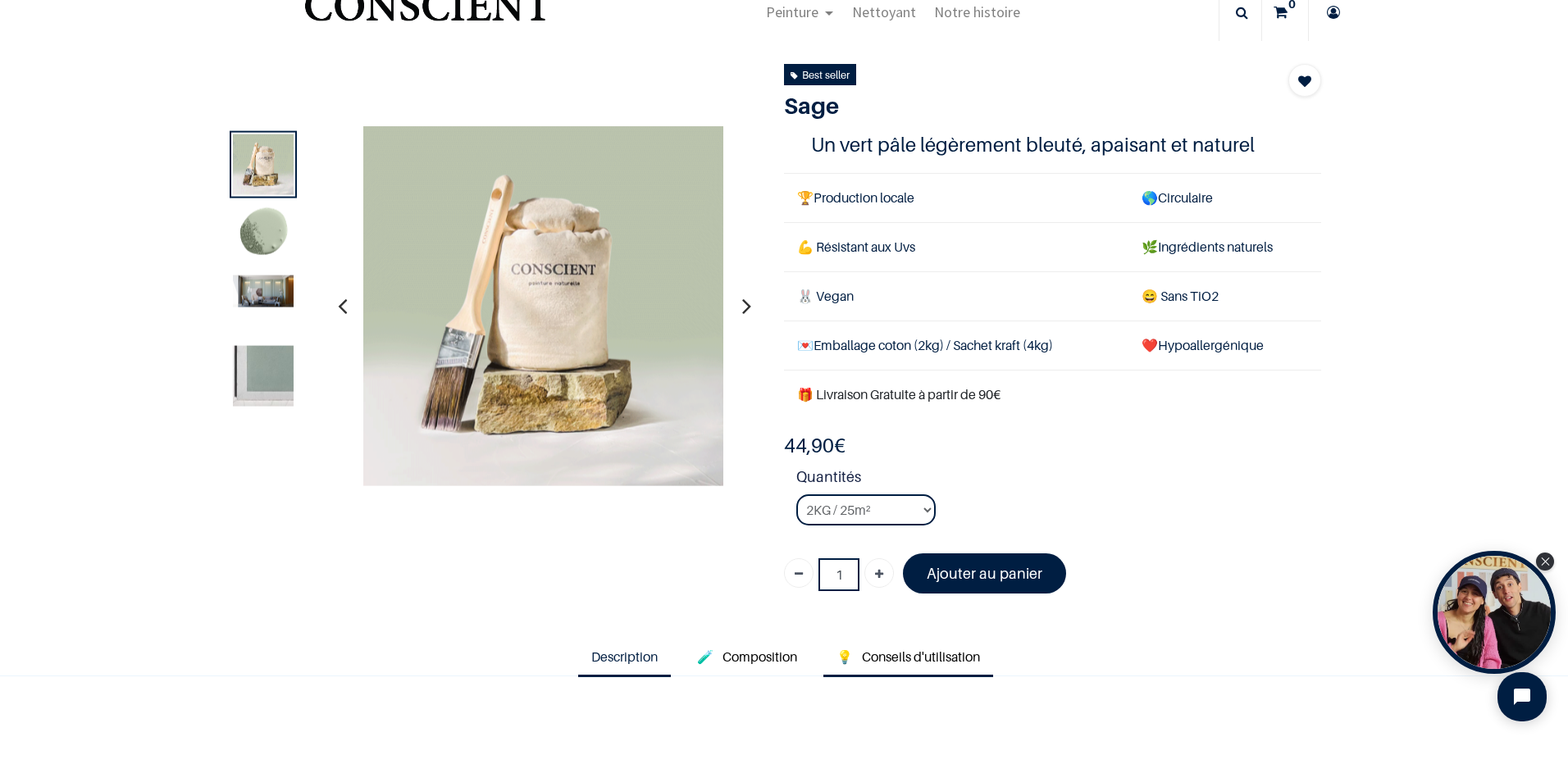
scroll to position [82, 0]
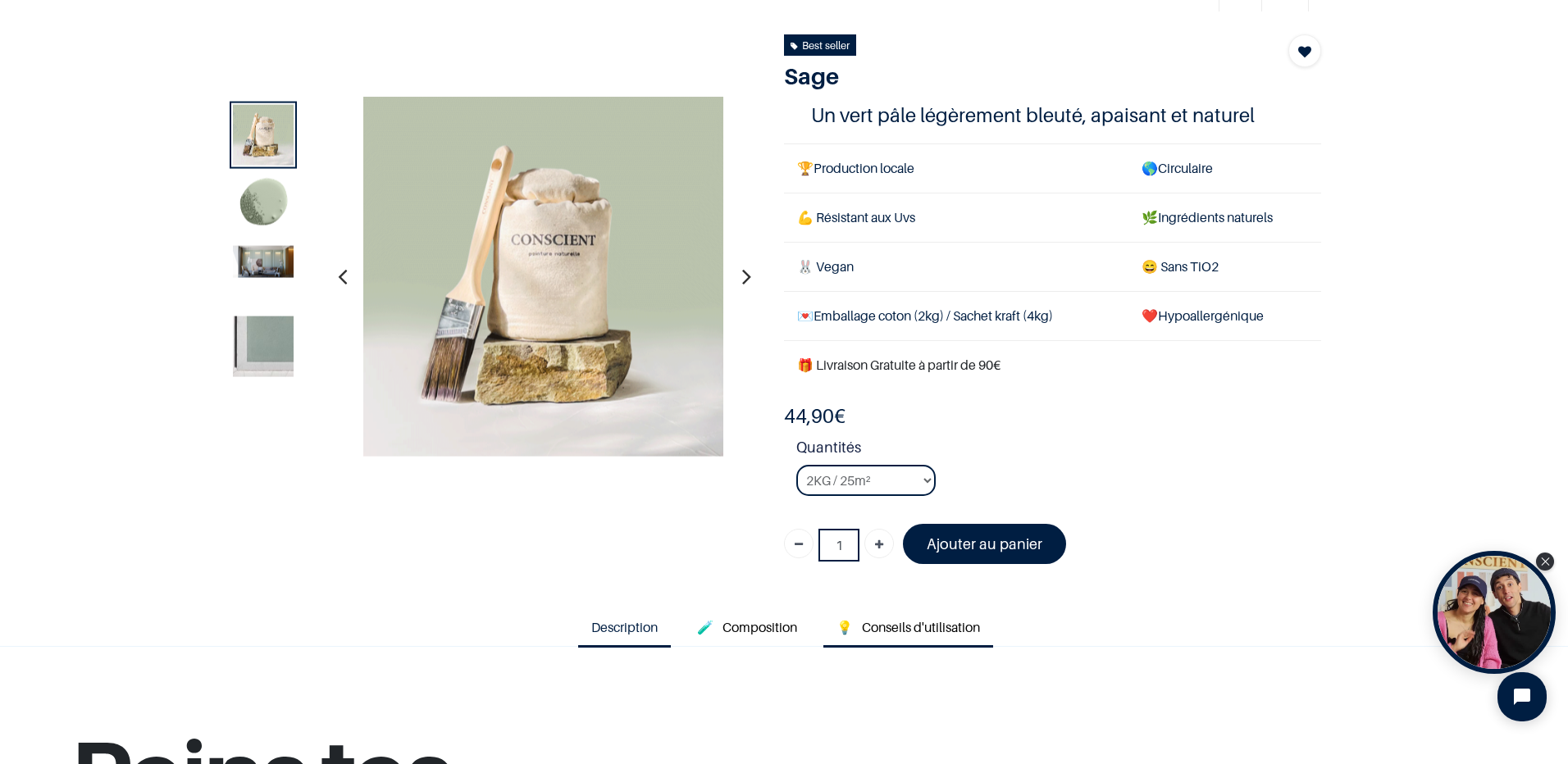
click at [878, 632] on span "Conseils d'utilisation" at bounding box center [921, 627] width 118 height 16
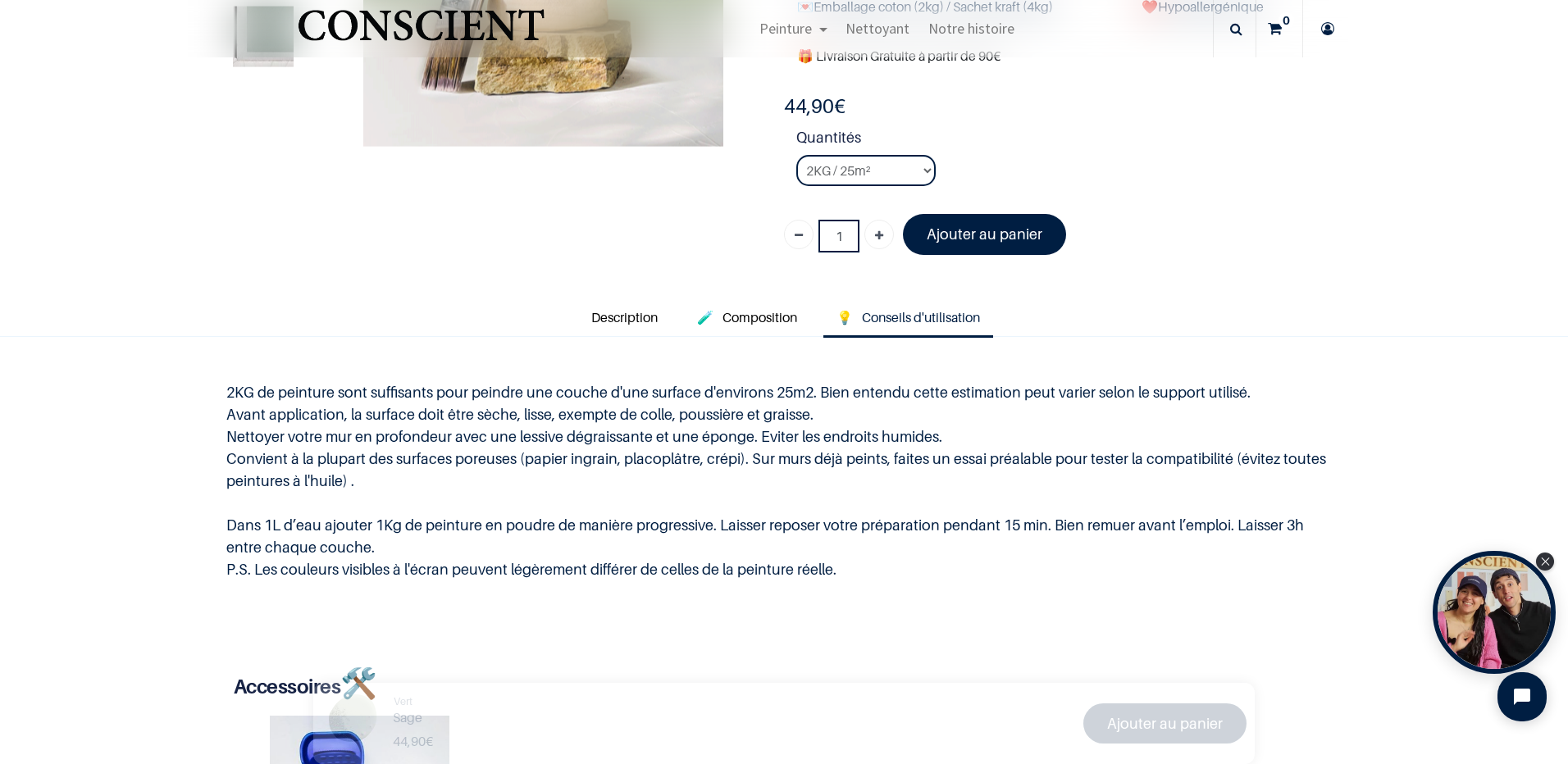
scroll to position [328, 0]
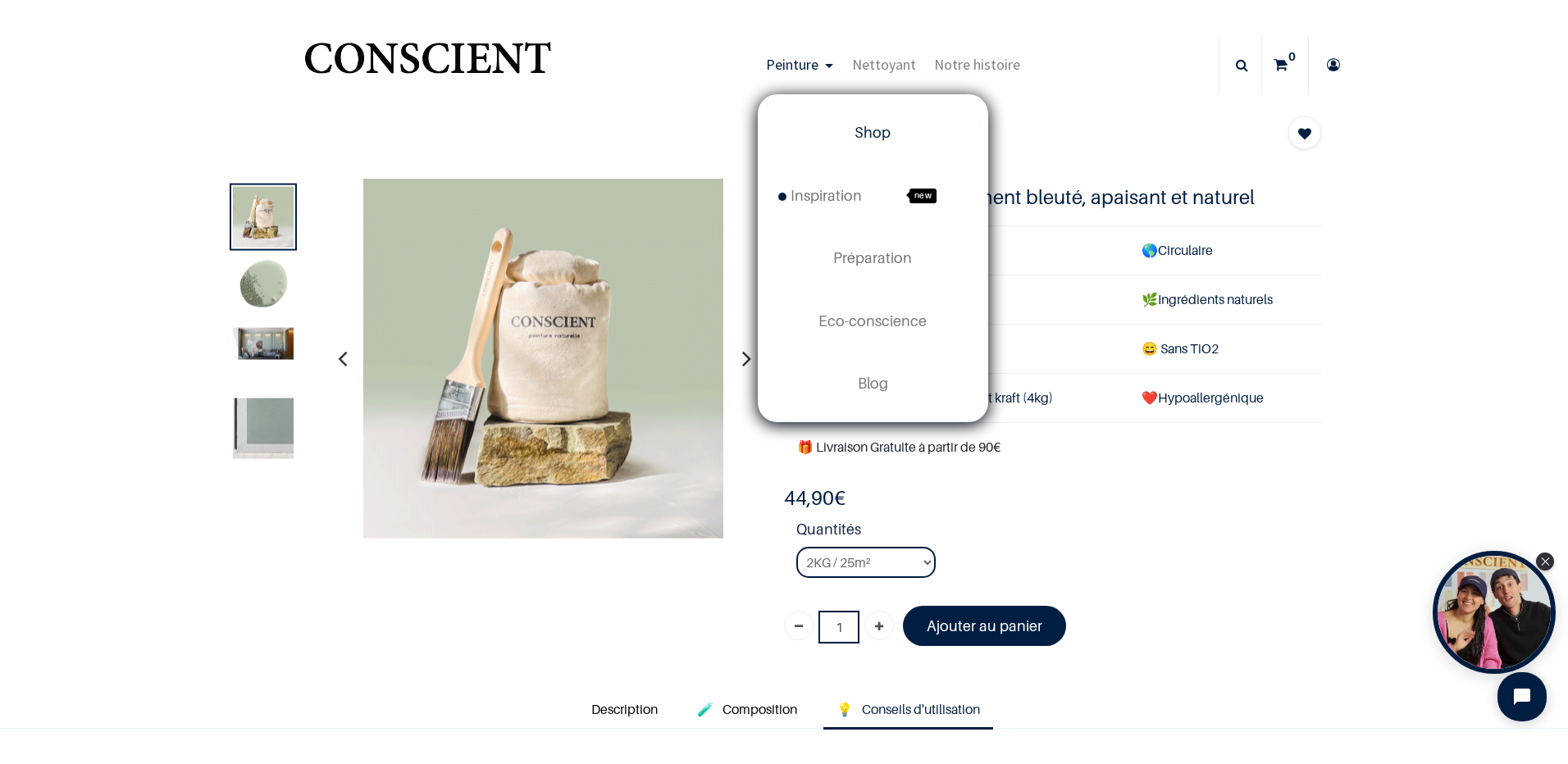
click at [855, 133] on span "Shop" at bounding box center [873, 132] width 36 height 17
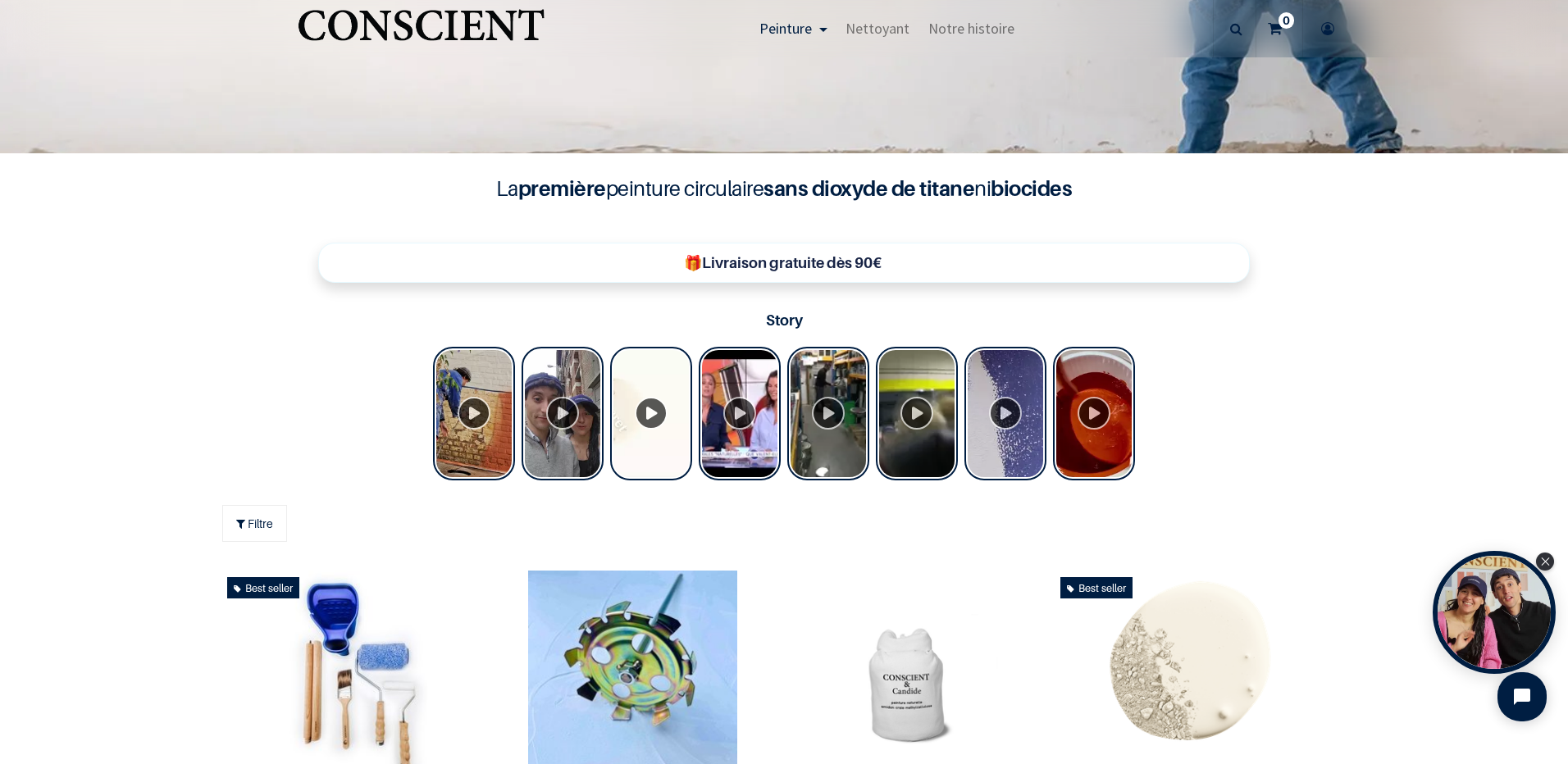
scroll to position [492, 0]
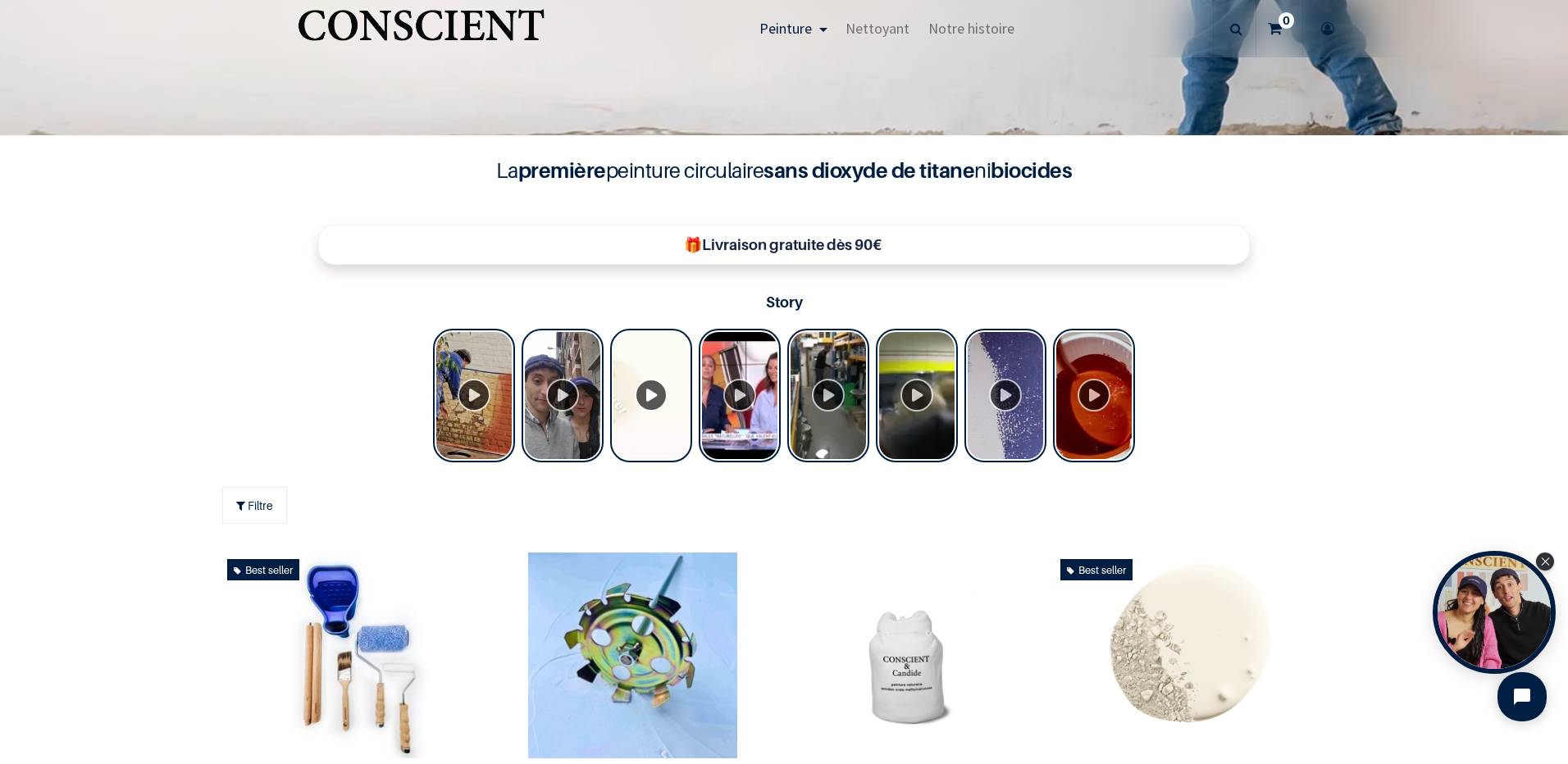
click at [807, 29] on span "Peinture" at bounding box center [786, 28] width 53 height 19
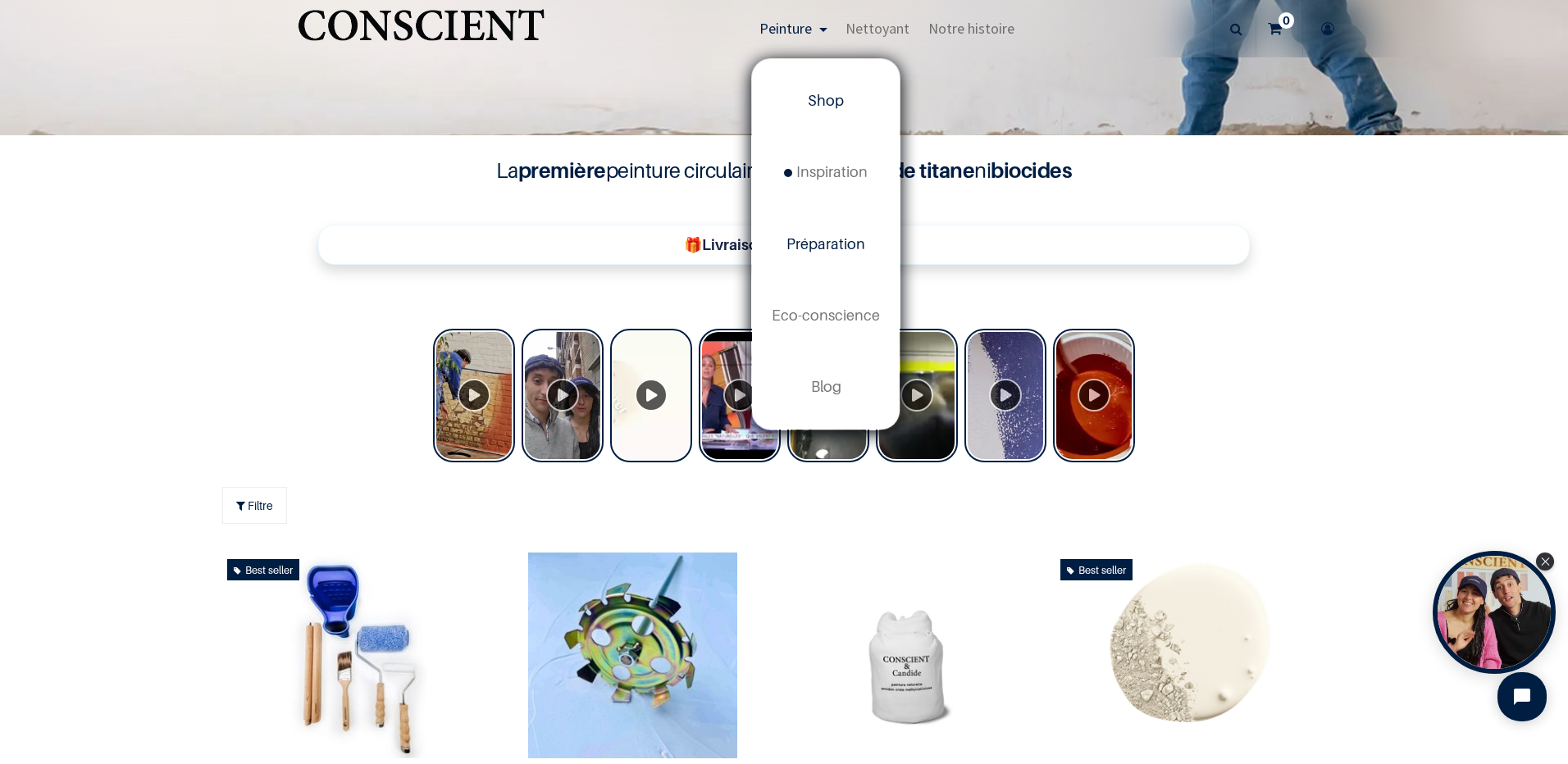
click at [849, 253] on link "Préparation" at bounding box center [825, 245] width 148 height 72
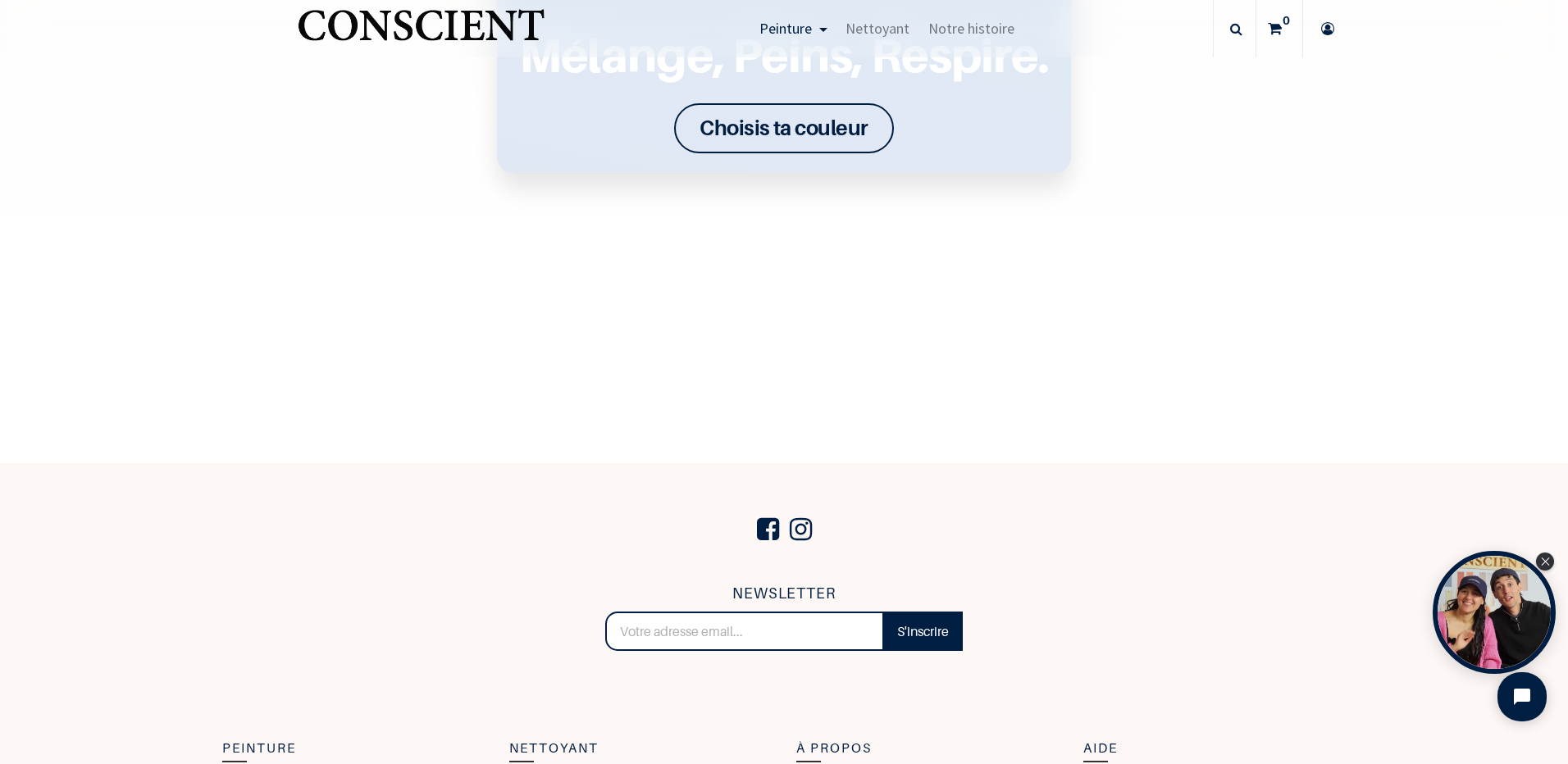
scroll to position [2863, 0]
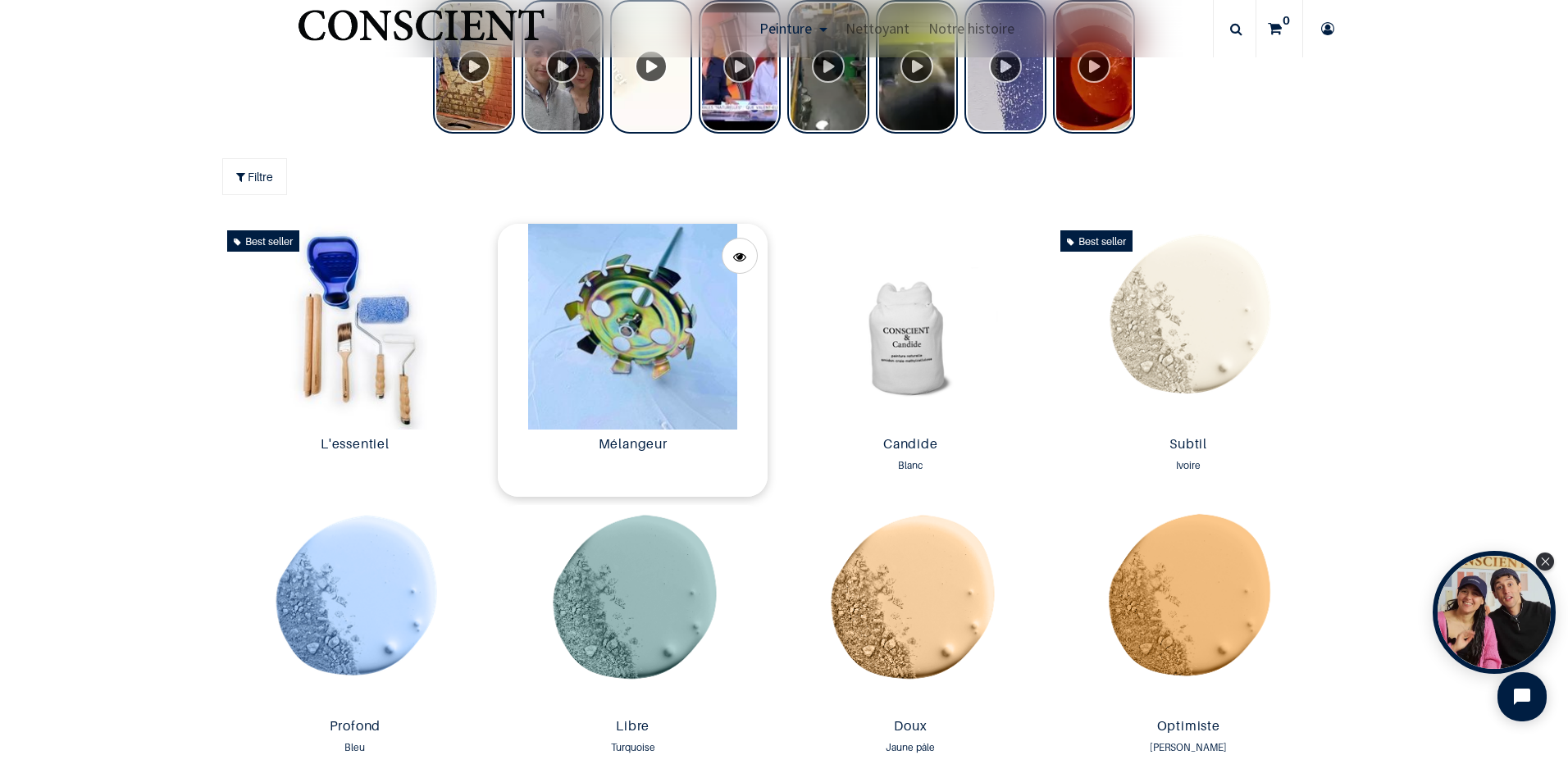
scroll to position [903, 0]
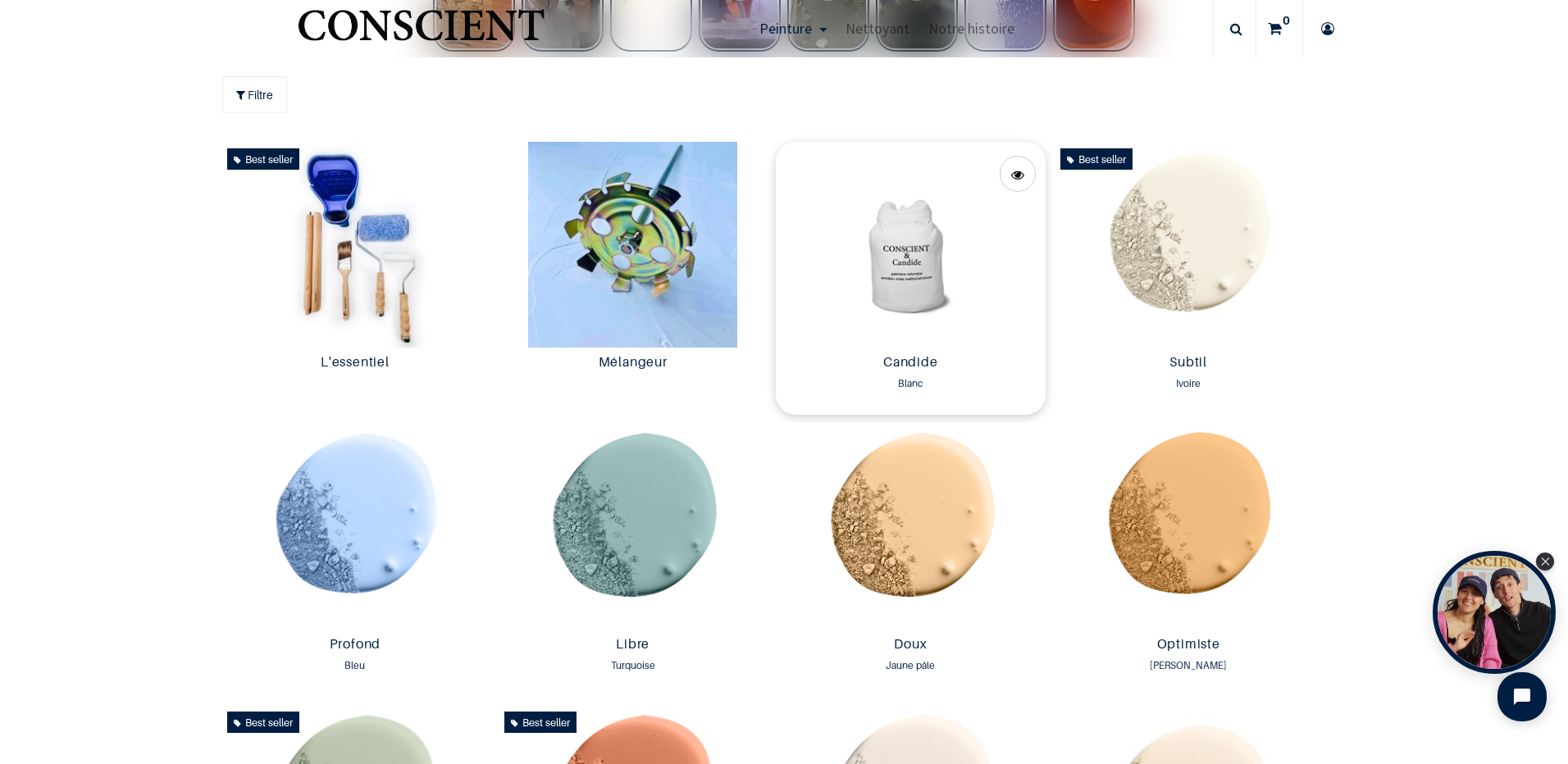
click at [908, 287] on img at bounding box center [910, 245] width 270 height 206
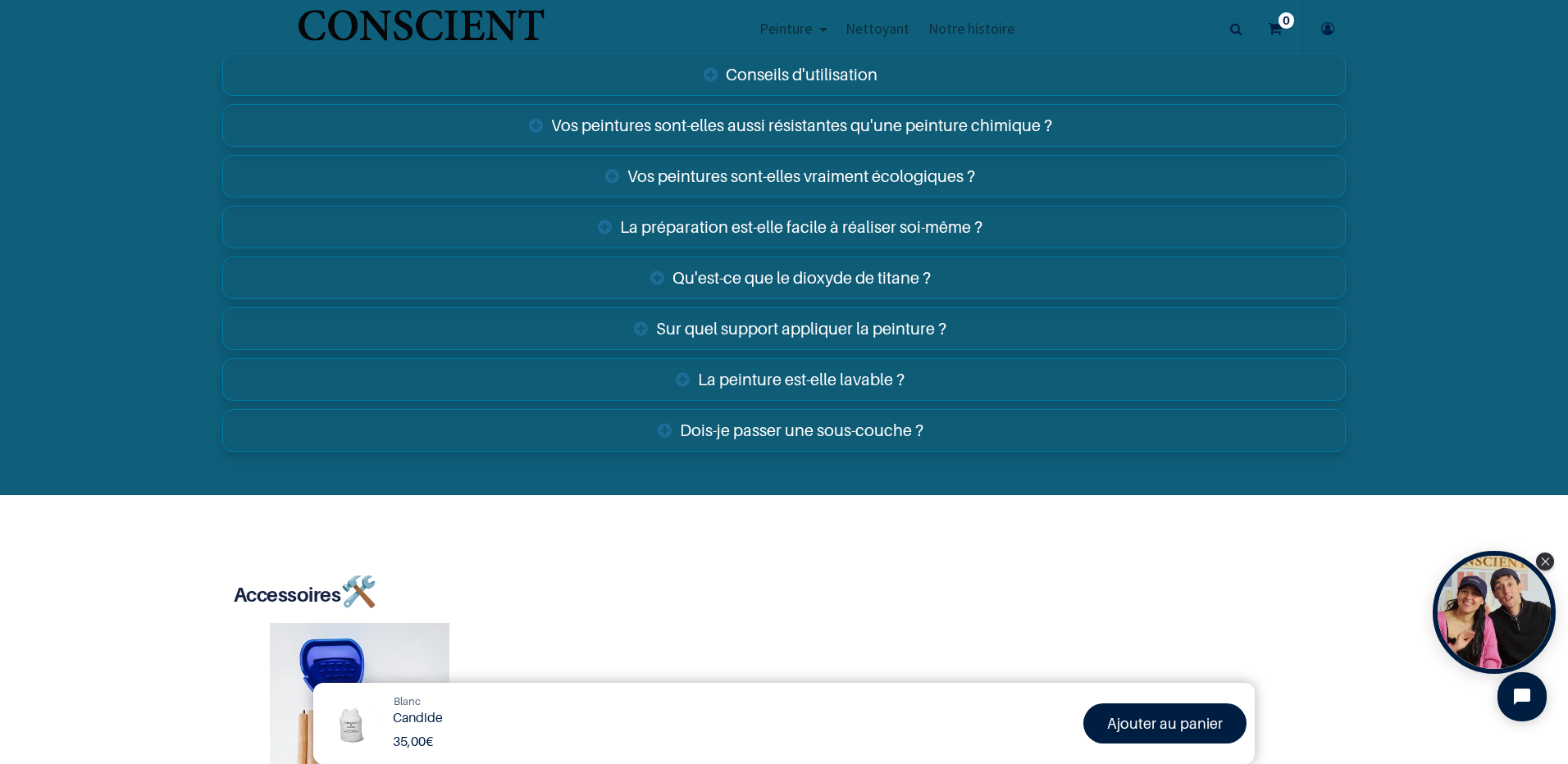
scroll to position [2952, 0]
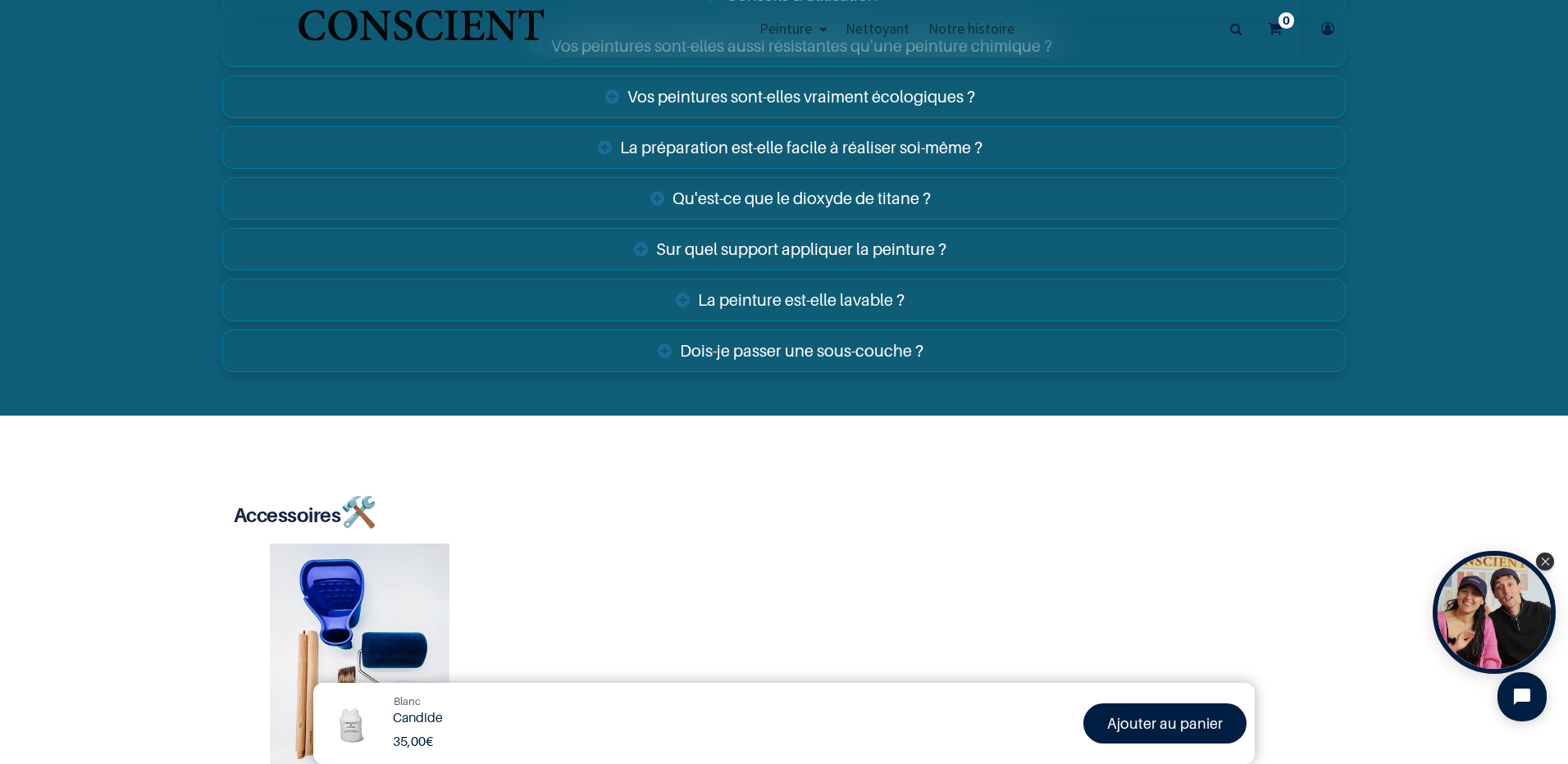
click at [881, 354] on link "Dois-je passer une sous-couche ?" at bounding box center [784, 351] width 1124 height 43
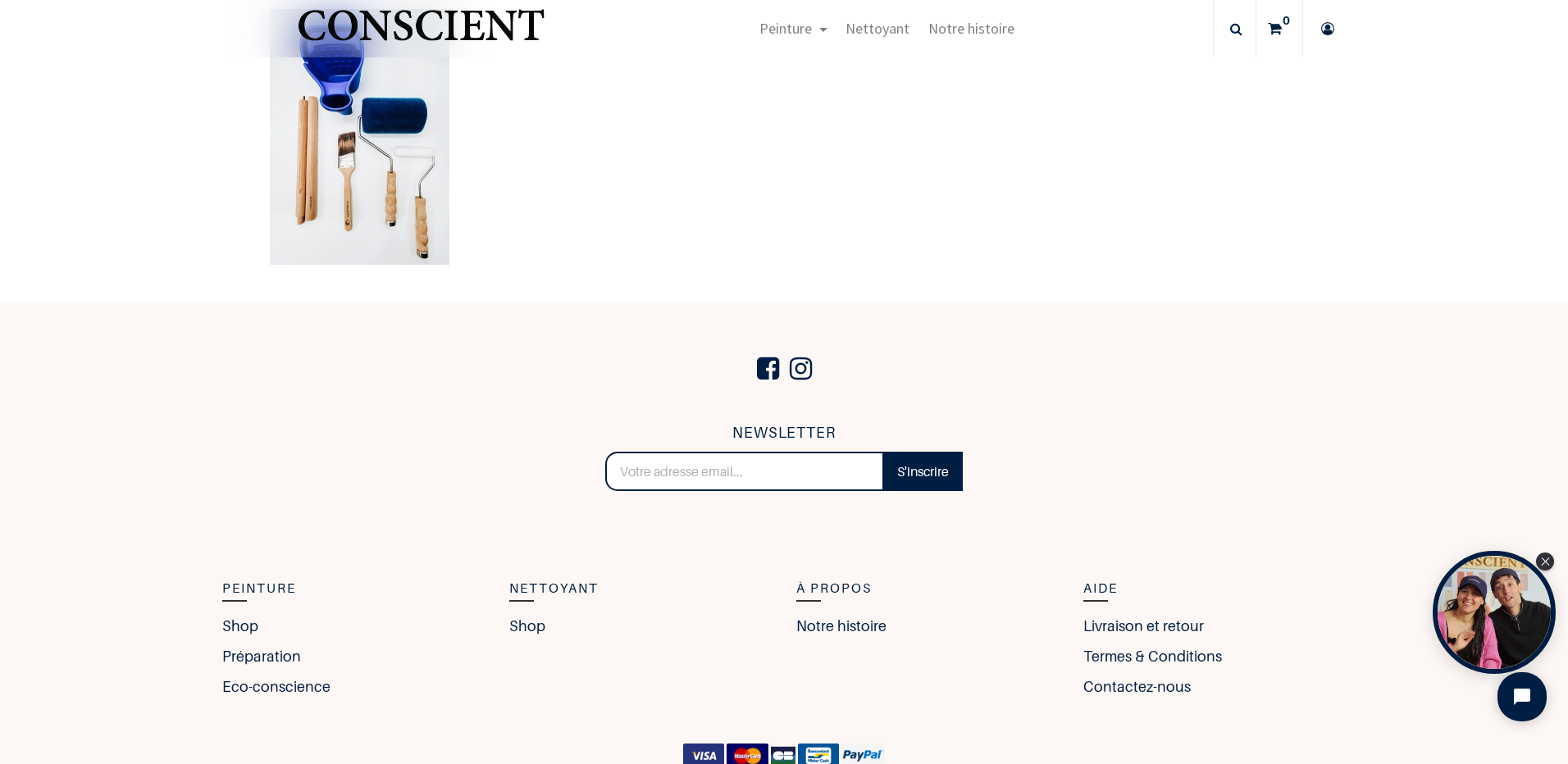
scroll to position [3608, 0]
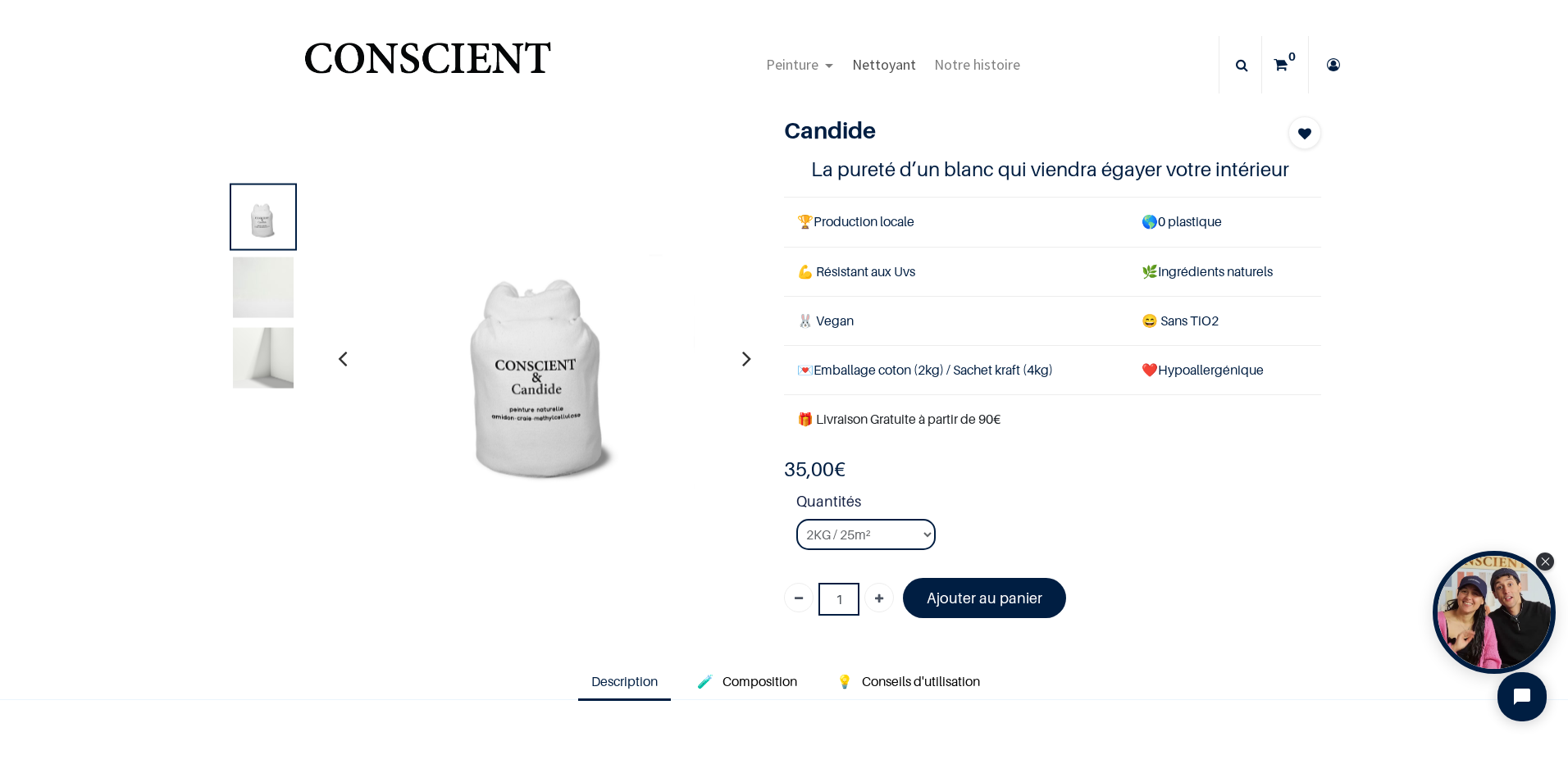
click at [906, 59] on span "Nettoyant" at bounding box center [883, 64] width 64 height 19
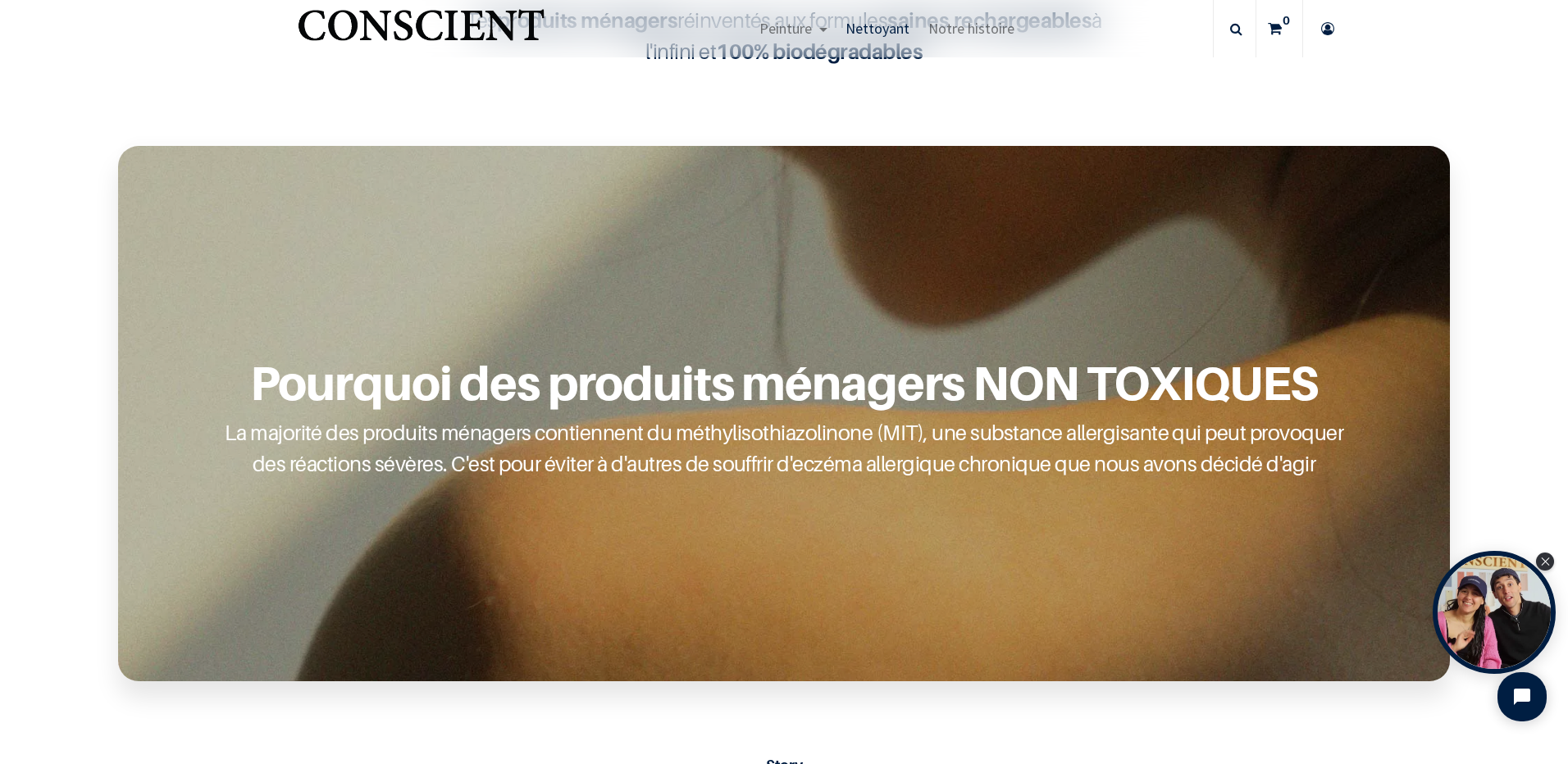
scroll to position [411, 0]
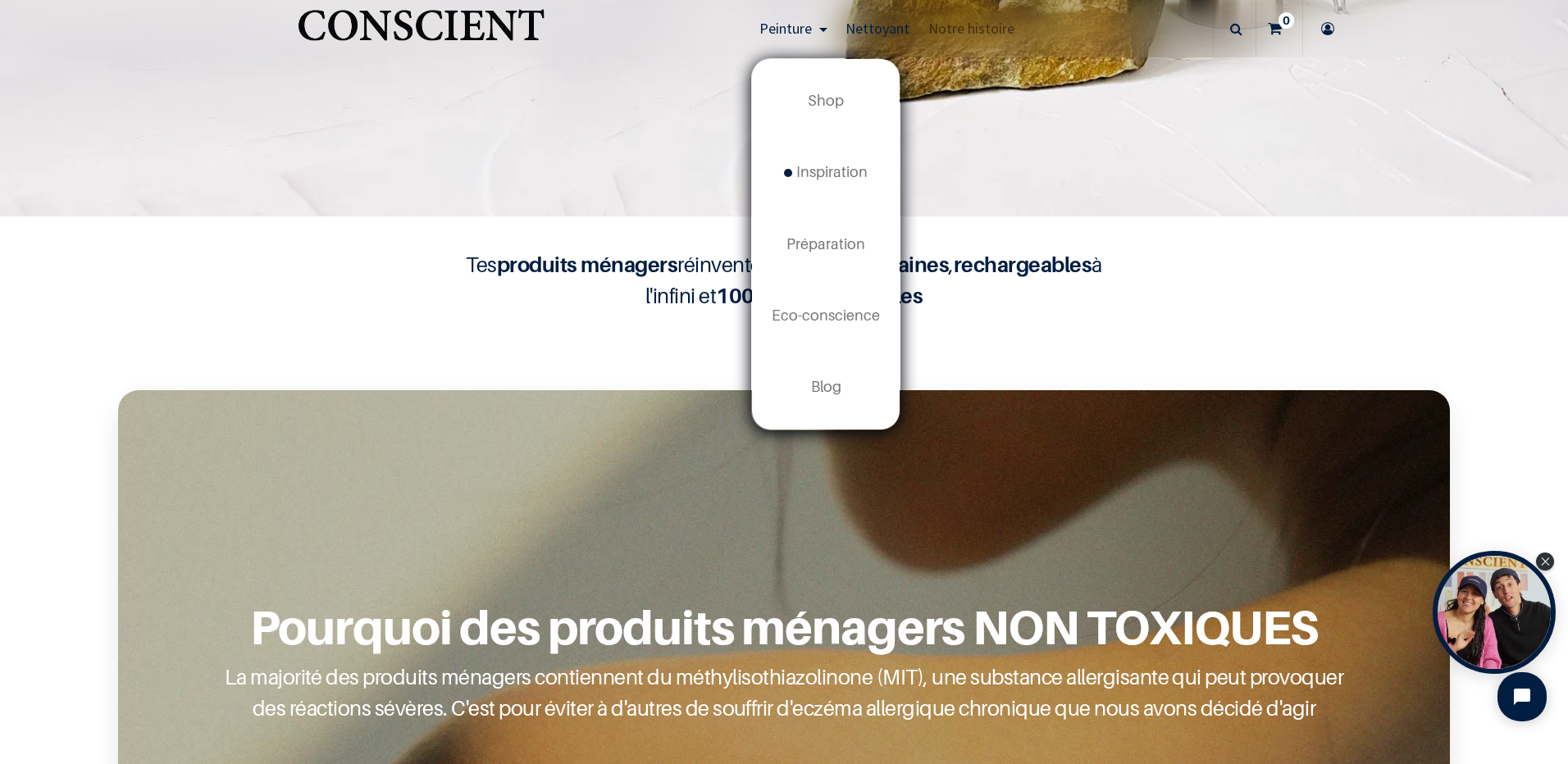
click at [800, 32] on span "Peinture" at bounding box center [786, 28] width 53 height 19
click at [798, 103] on link "Shop" at bounding box center [825, 101] width 148 height 72
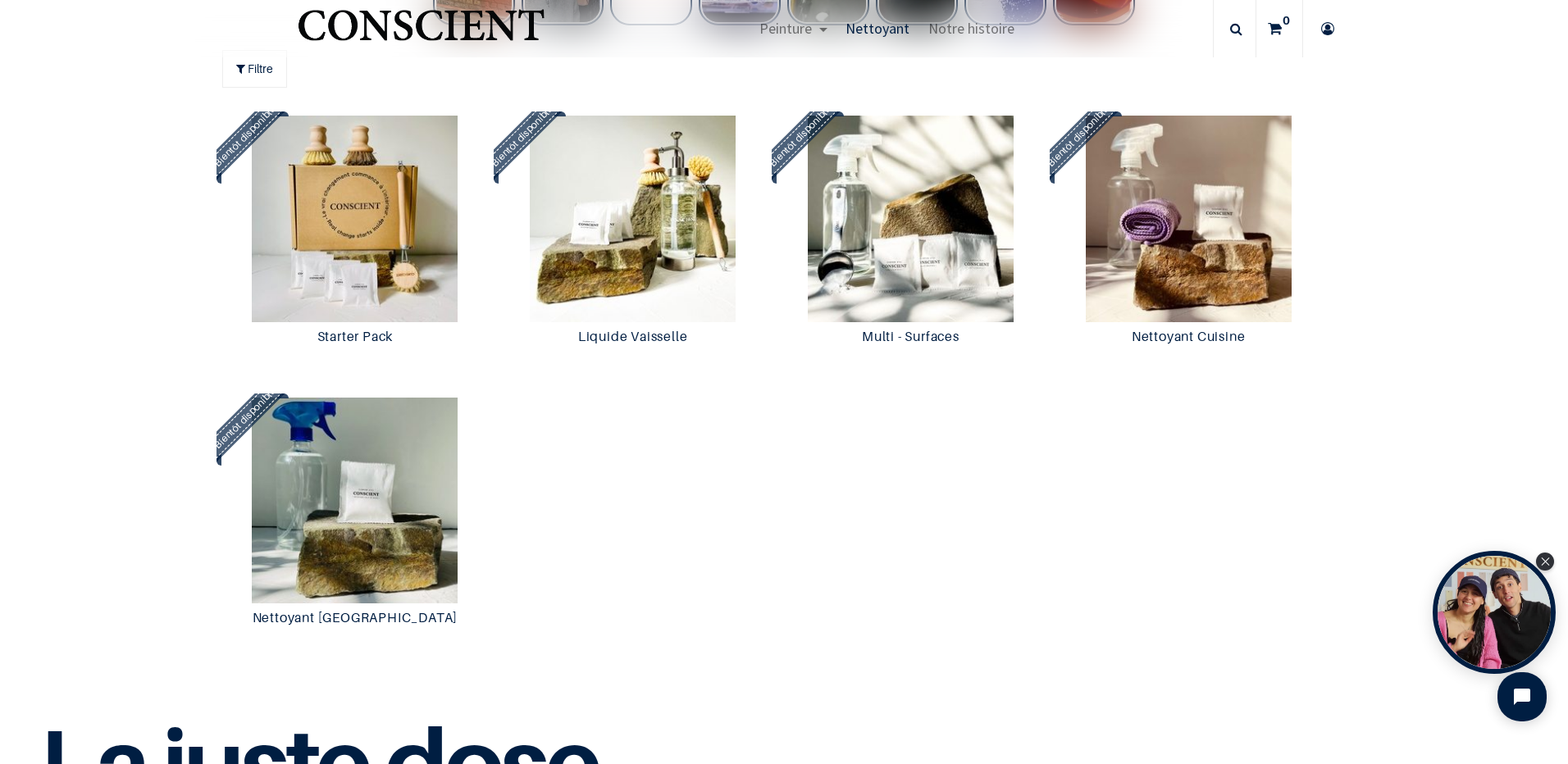
scroll to position [1558, 0]
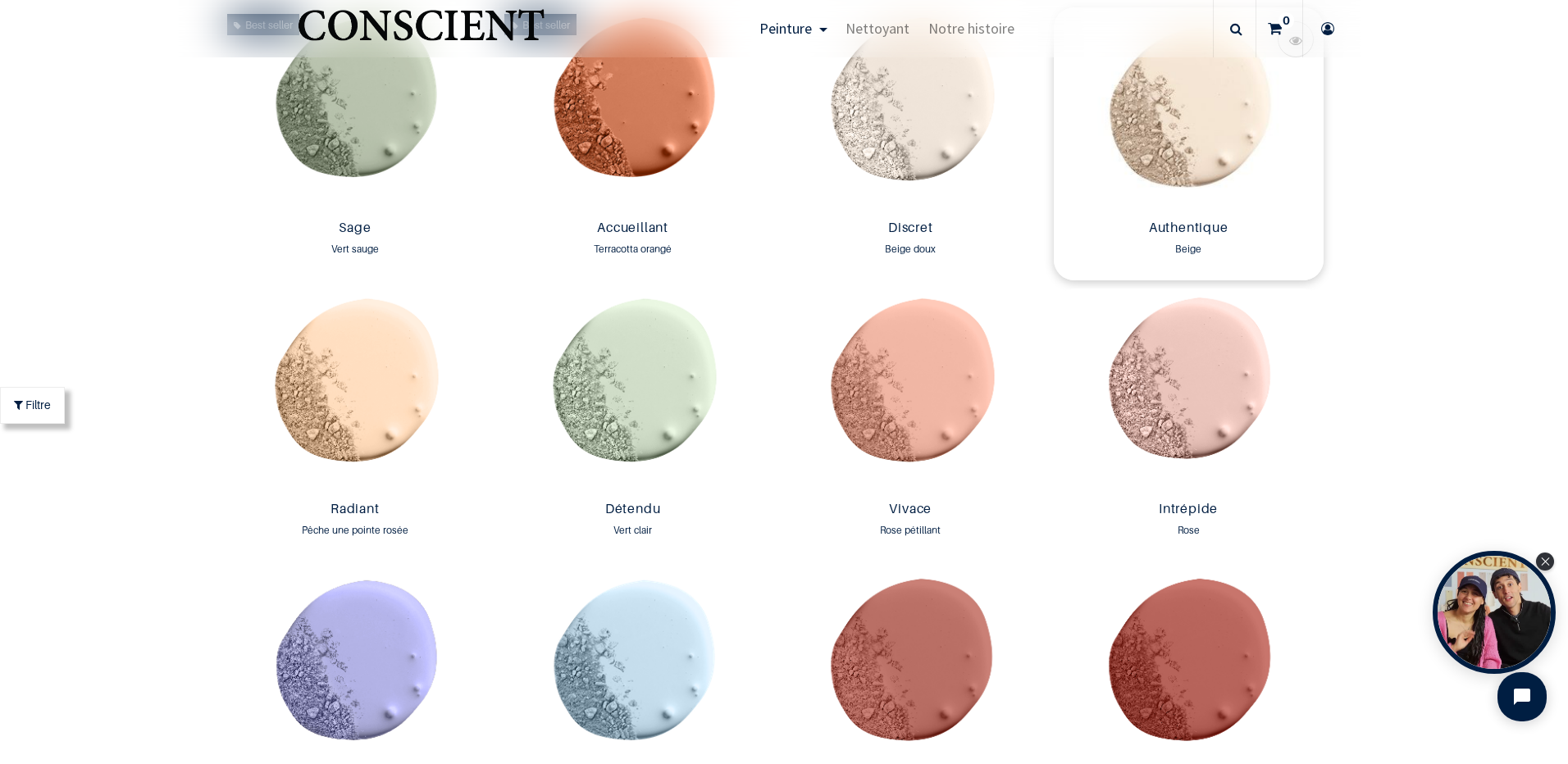
scroll to position [1558, 0]
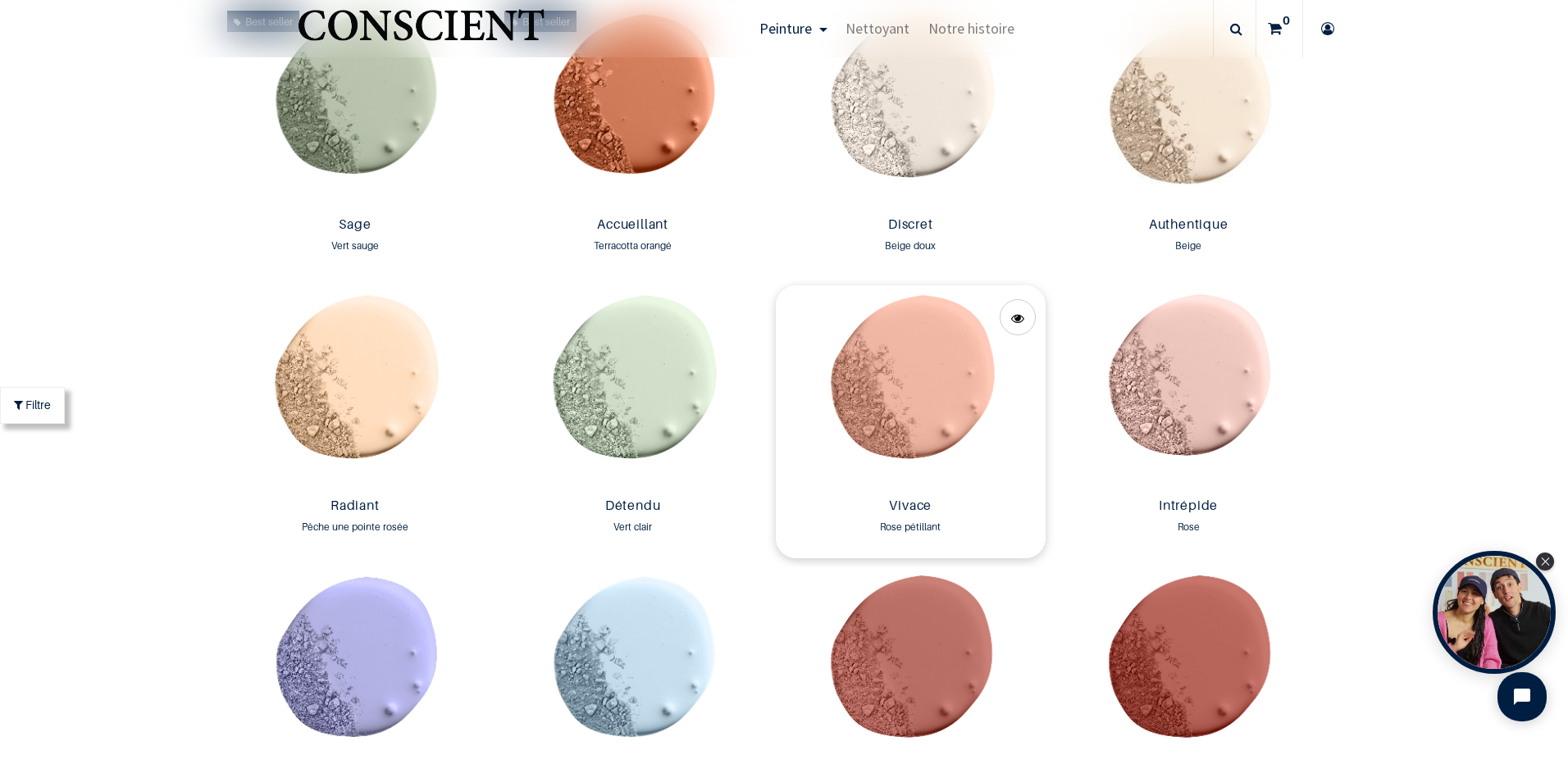
click at [926, 437] on img at bounding box center [910, 389] width 270 height 206
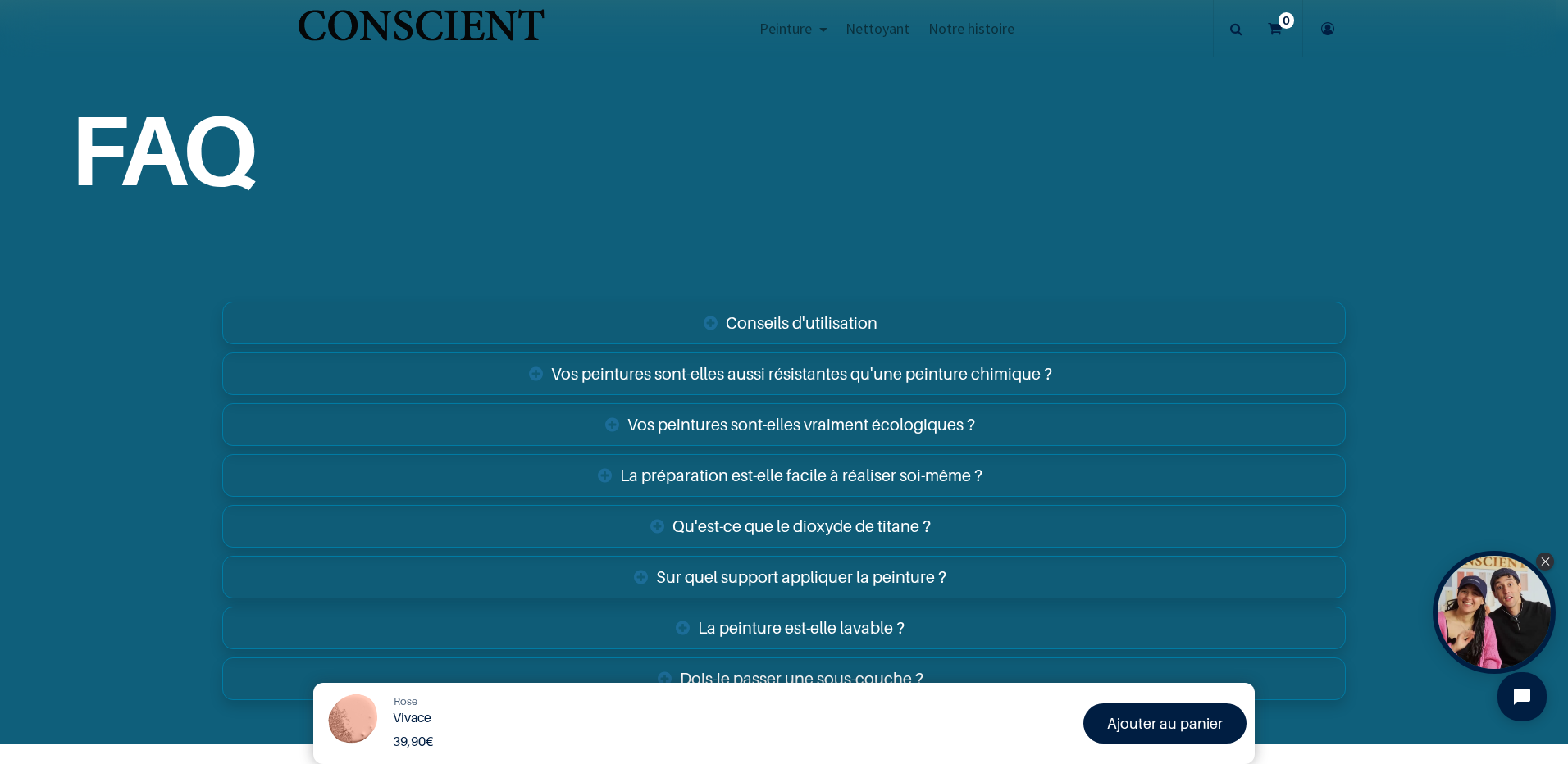
scroll to position [3034, 0]
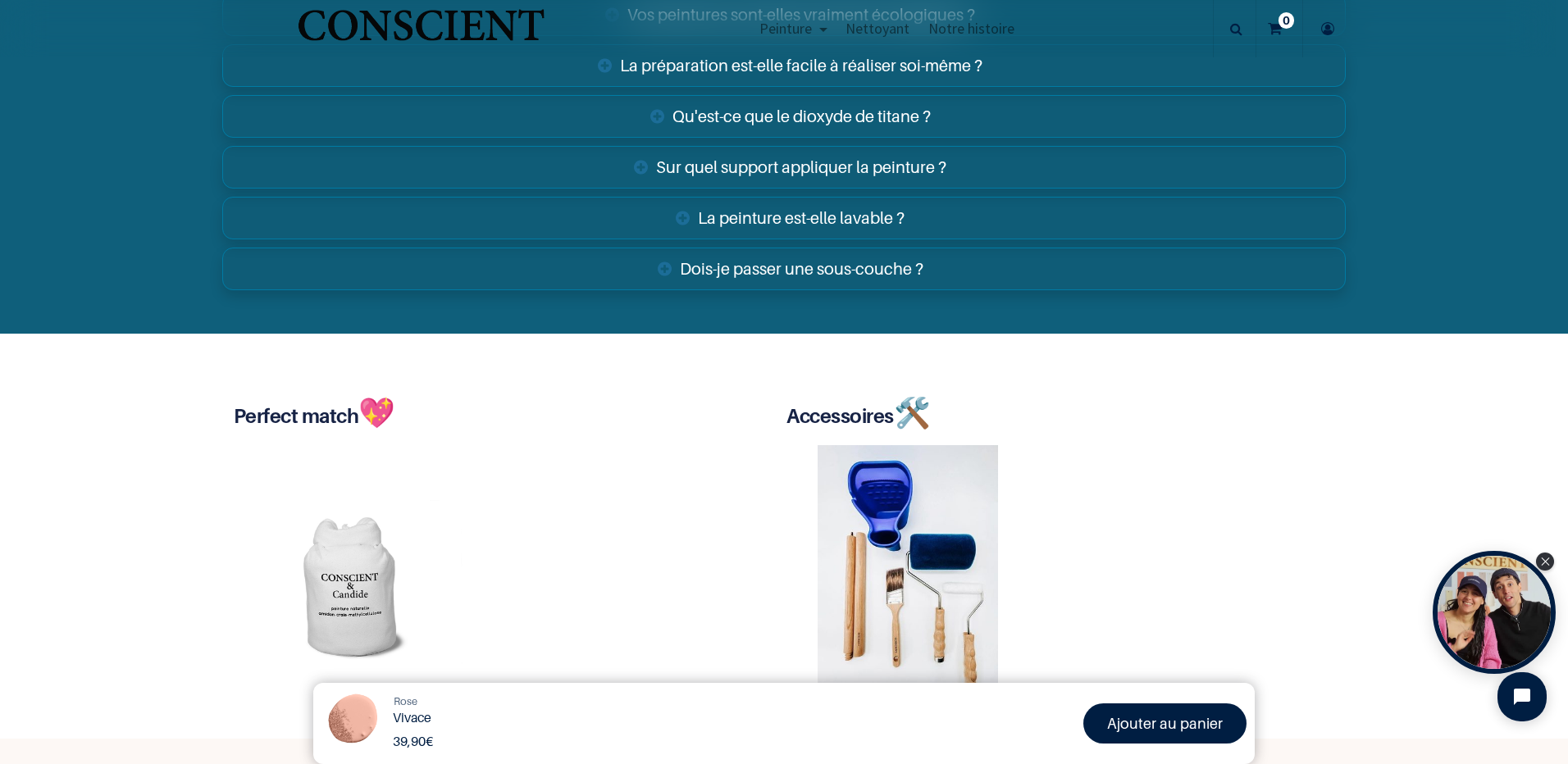
click at [818, 176] on link "Sur quel support appliquer la peinture ?" at bounding box center [784, 167] width 1124 height 43
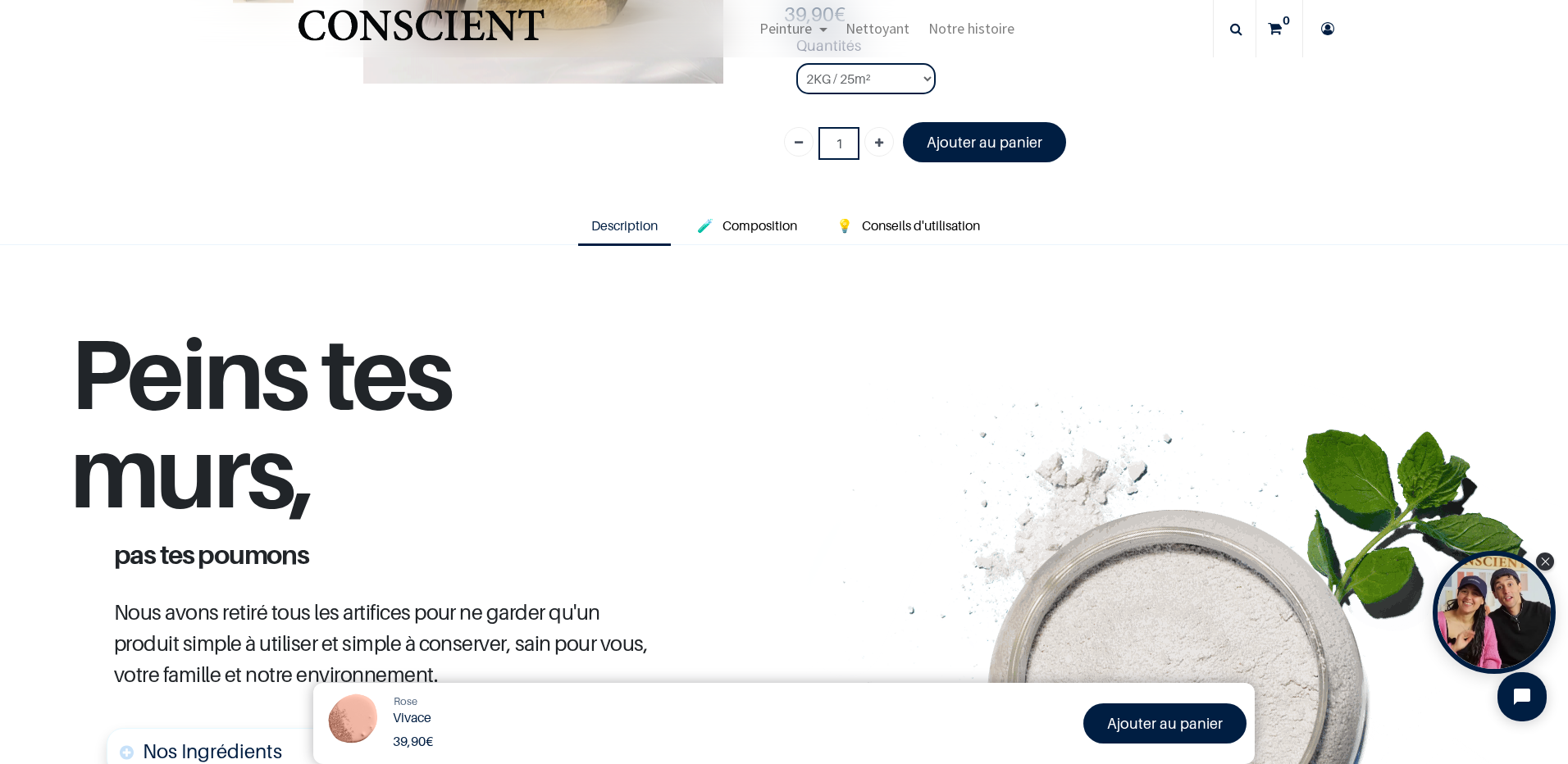
scroll to position [246, 0]
